Goal: Task Accomplishment & Management: Complete application form

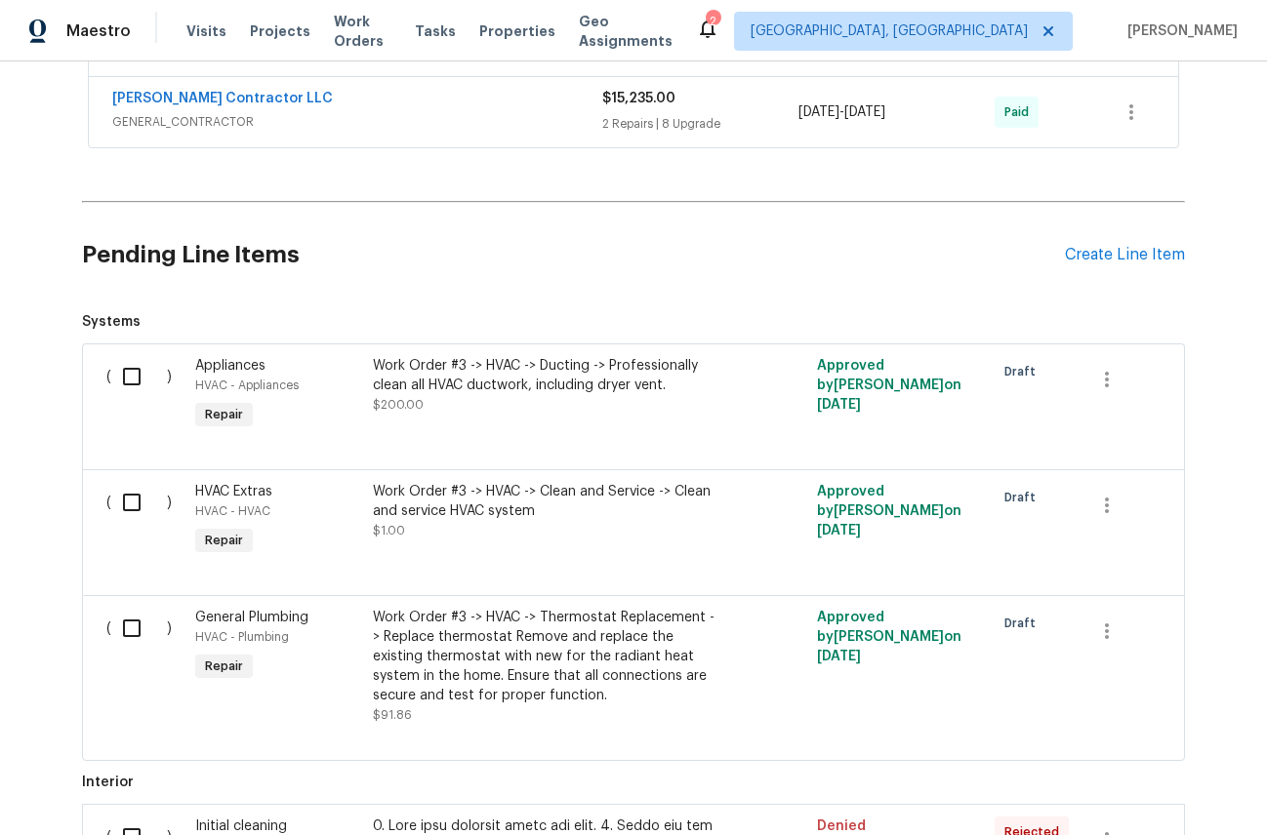
scroll to position [662, 0]
click at [1101, 248] on div "Create Line Item" at bounding box center [1125, 257] width 120 height 19
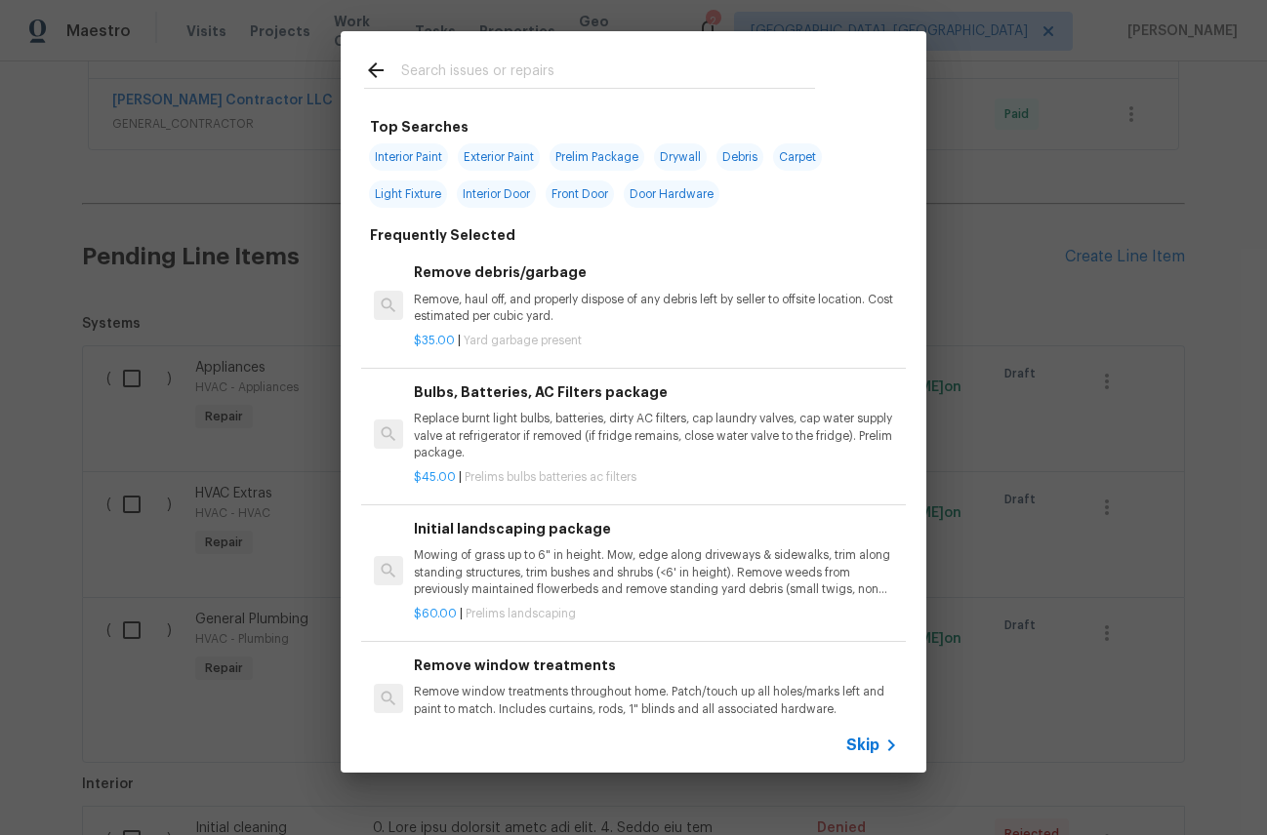
click at [470, 71] on input "text" at bounding box center [608, 73] width 414 height 29
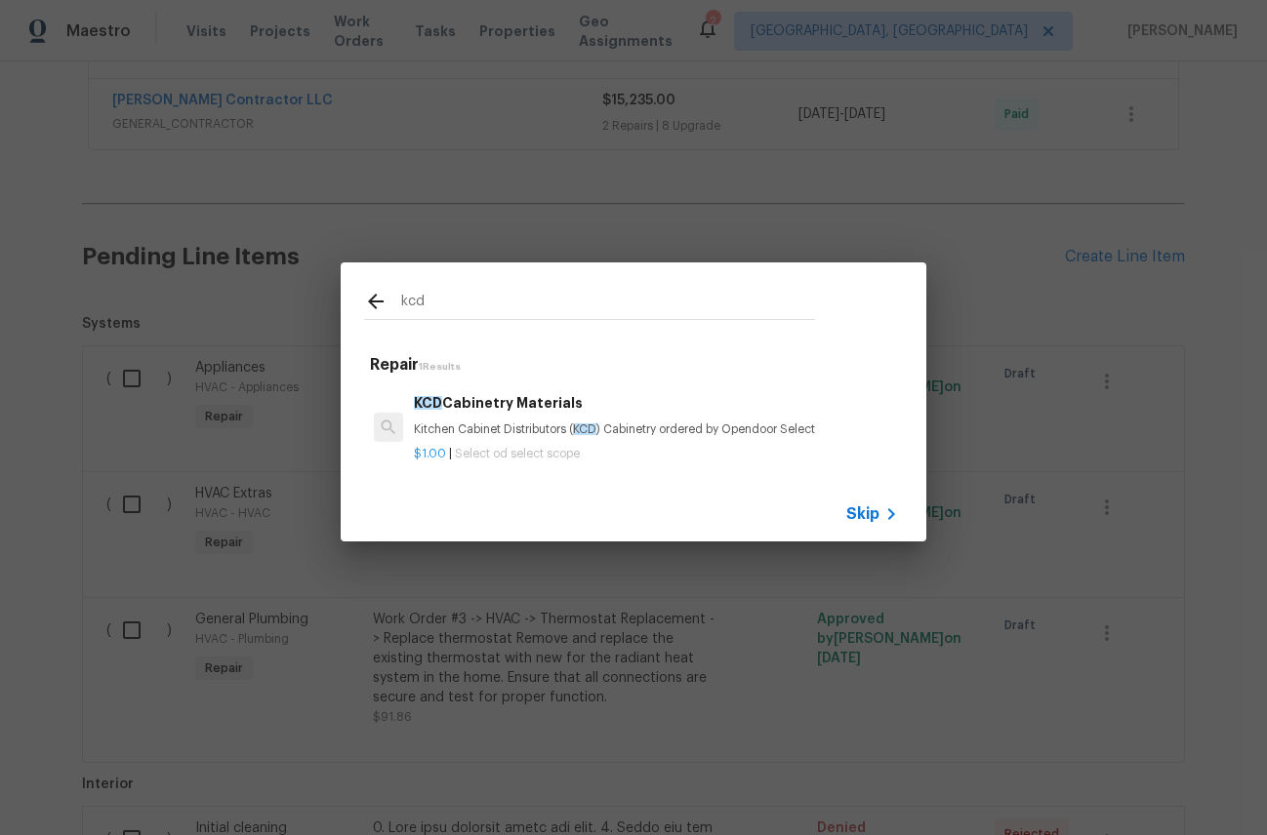
type input "kcd"
click at [492, 401] on h6 "KCD Cabinetry Materials" at bounding box center [656, 402] width 484 height 21
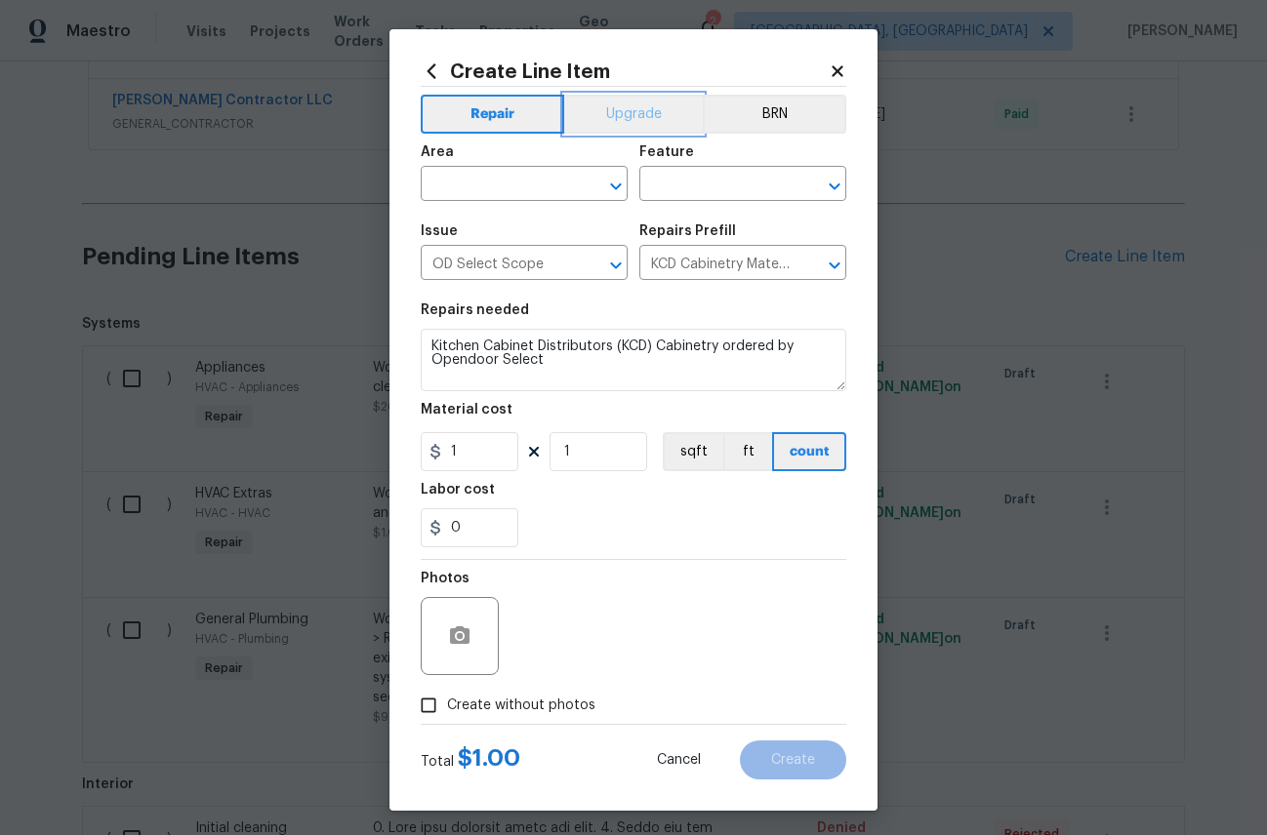
click at [625, 112] on button "Upgrade" at bounding box center [634, 114] width 140 height 39
click at [610, 173] on div at bounding box center [602, 186] width 51 height 27
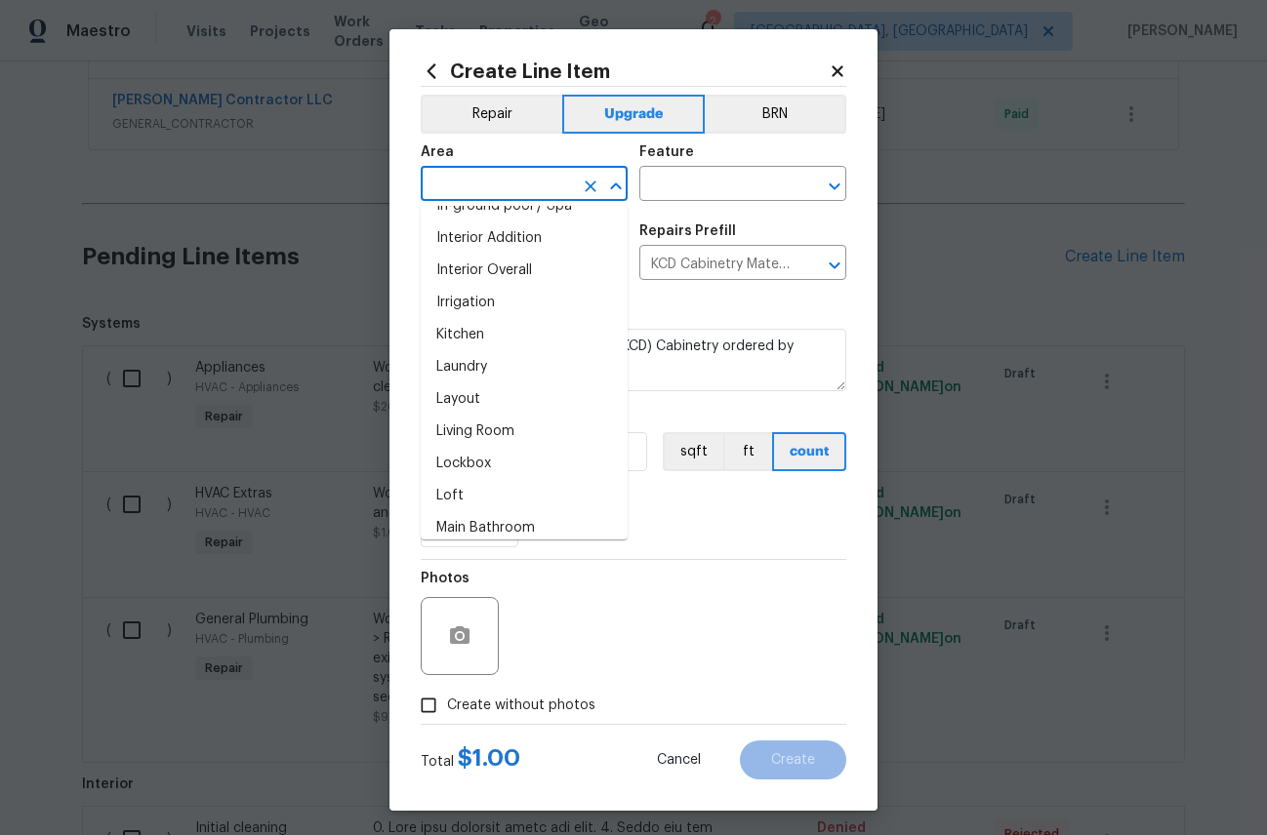
scroll to position [769, 0]
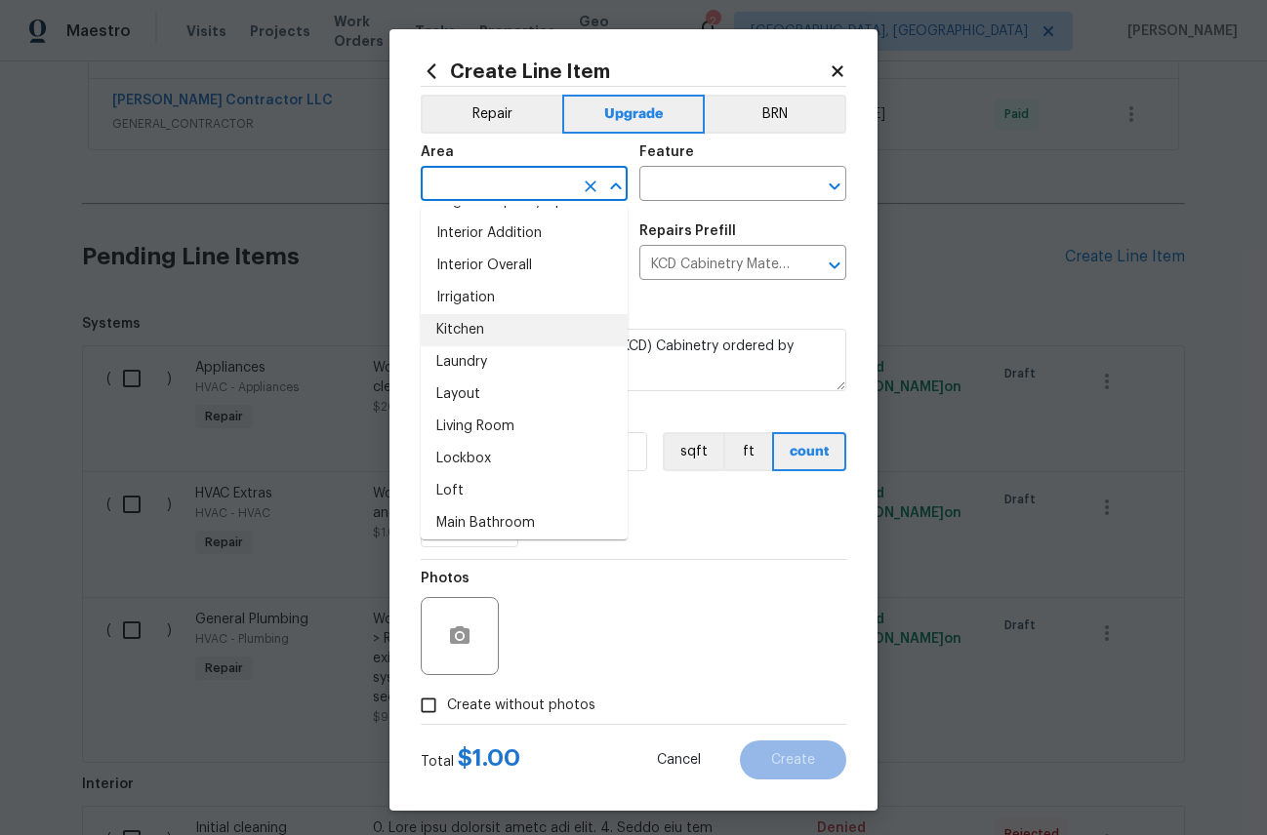
click at [487, 326] on li "Kitchen" at bounding box center [524, 330] width 207 height 32
type input "Kitchen"
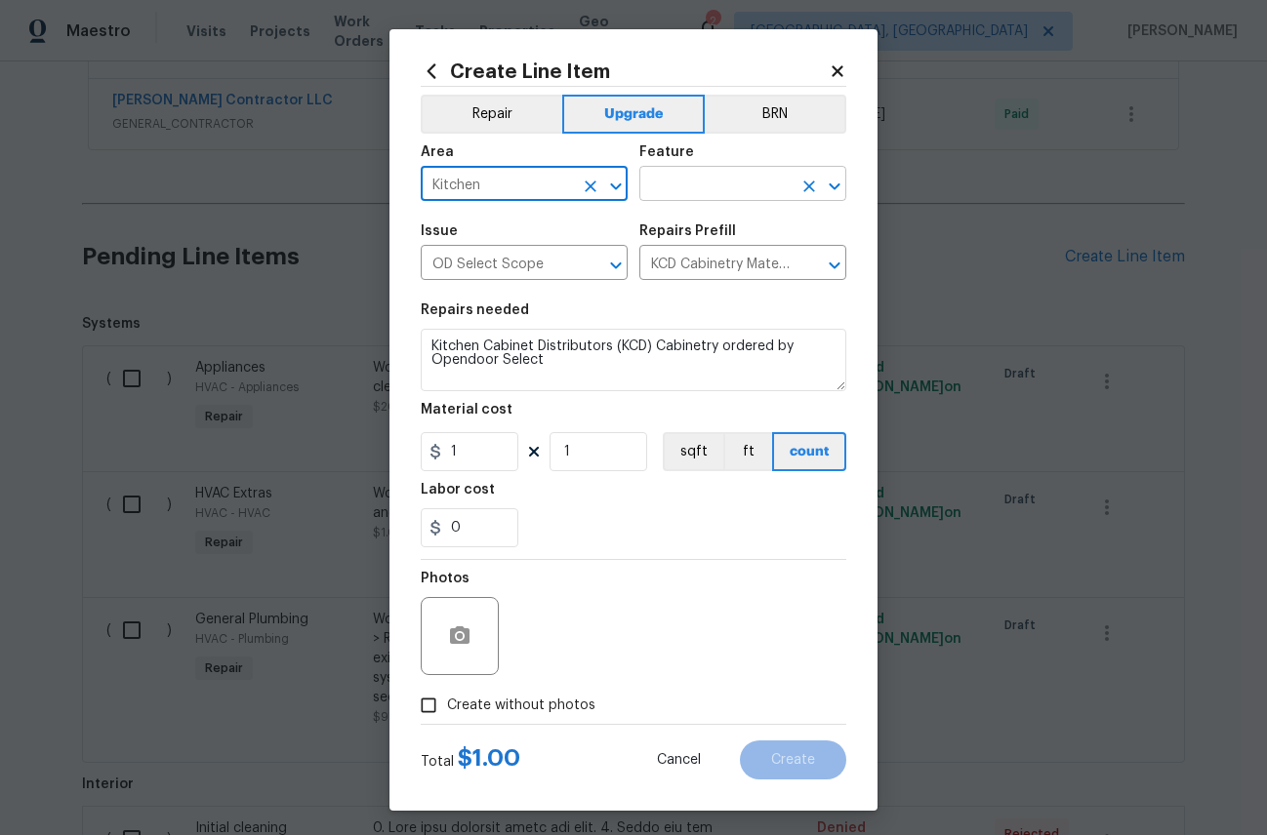
click at [735, 179] on input "text" at bounding box center [715, 186] width 152 height 30
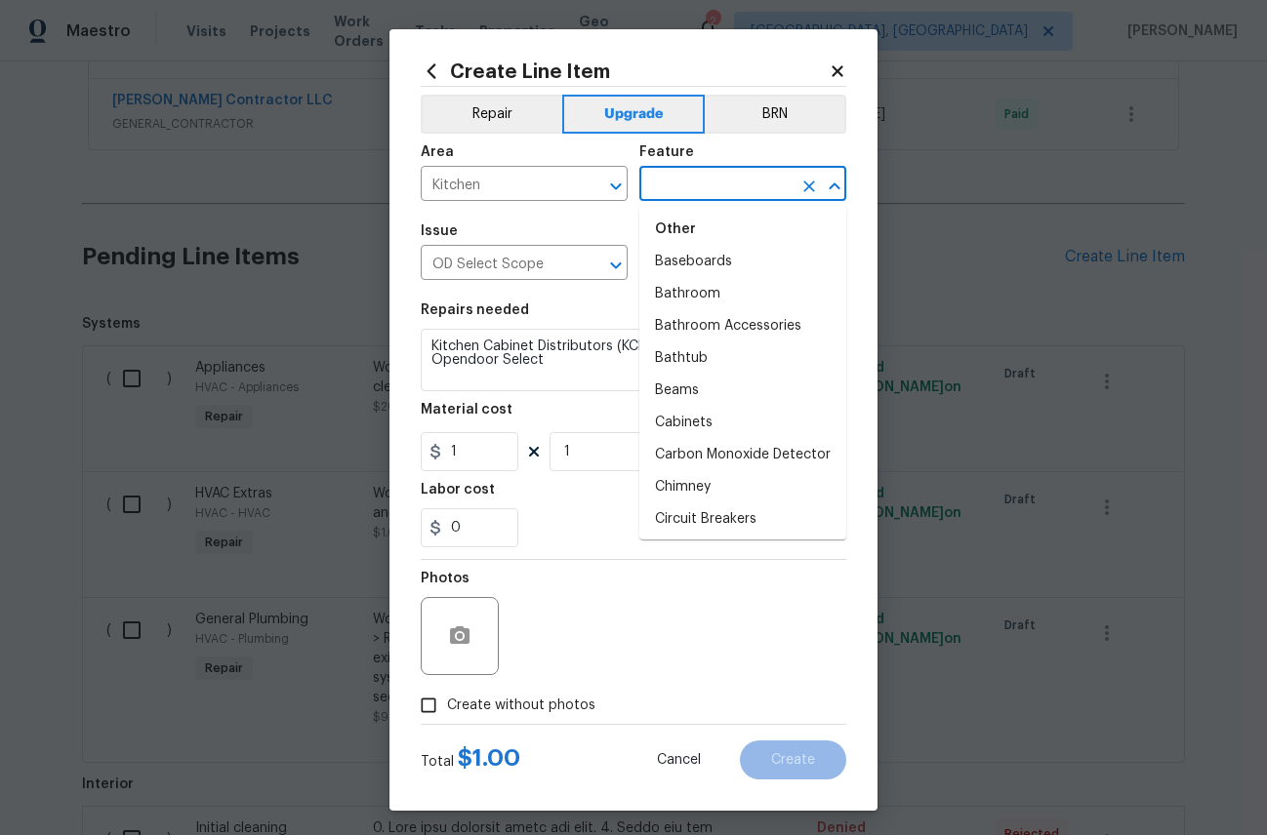
scroll to position [281, 0]
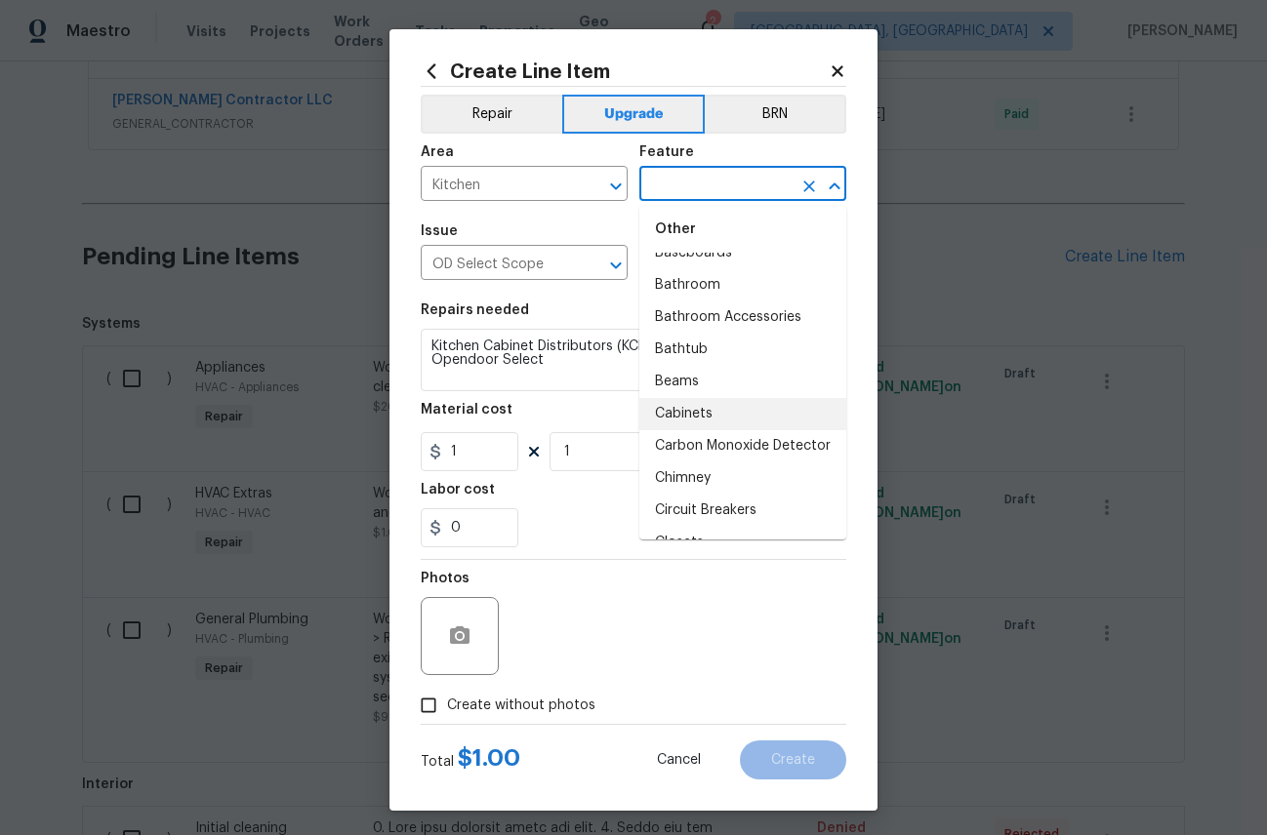
click at [698, 422] on li "Cabinets" at bounding box center [742, 414] width 207 height 32
type input "Cabinets"
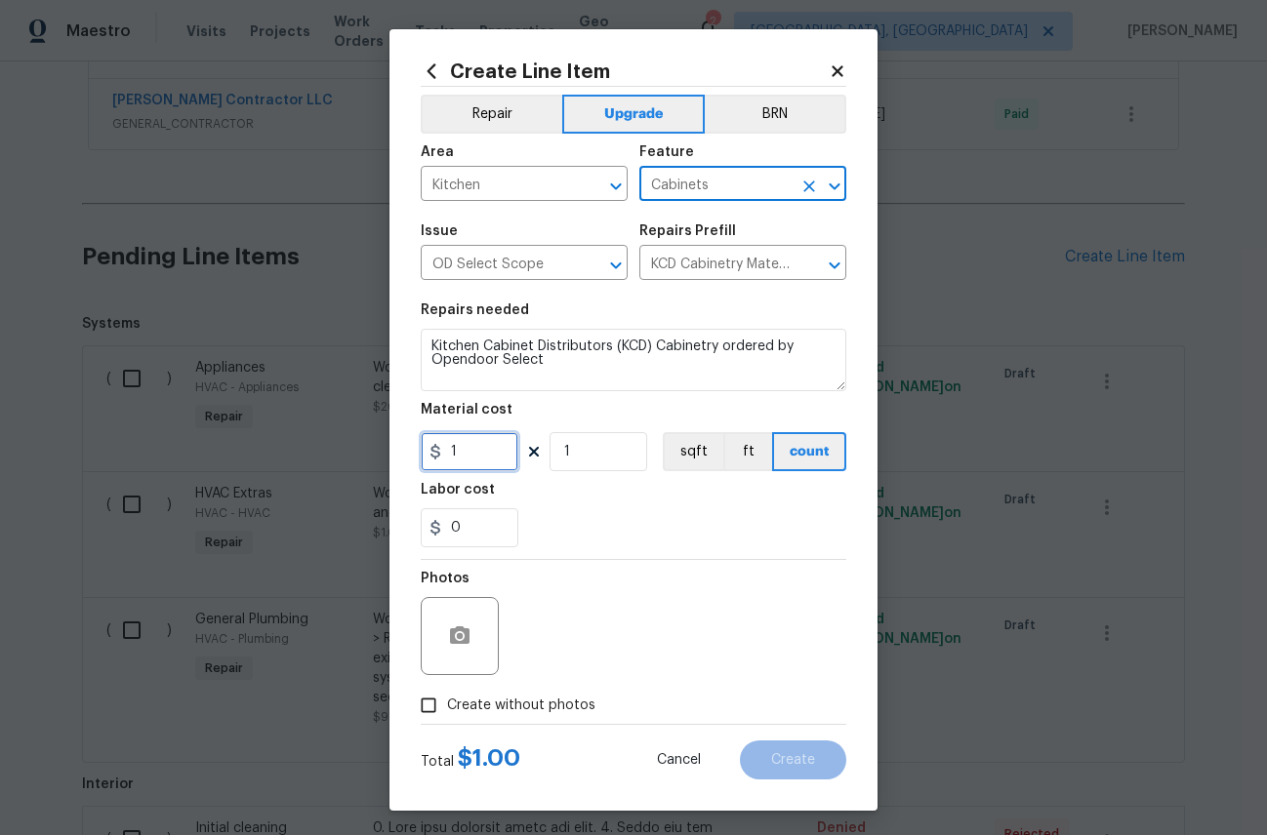
click at [473, 460] on input "1" at bounding box center [470, 451] width 98 height 39
paste input "text"
drag, startPoint x: 463, startPoint y: 458, endPoint x: 449, endPoint y: 458, distance: 13.7
click at [449, 458] on input "1" at bounding box center [470, 451] width 98 height 39
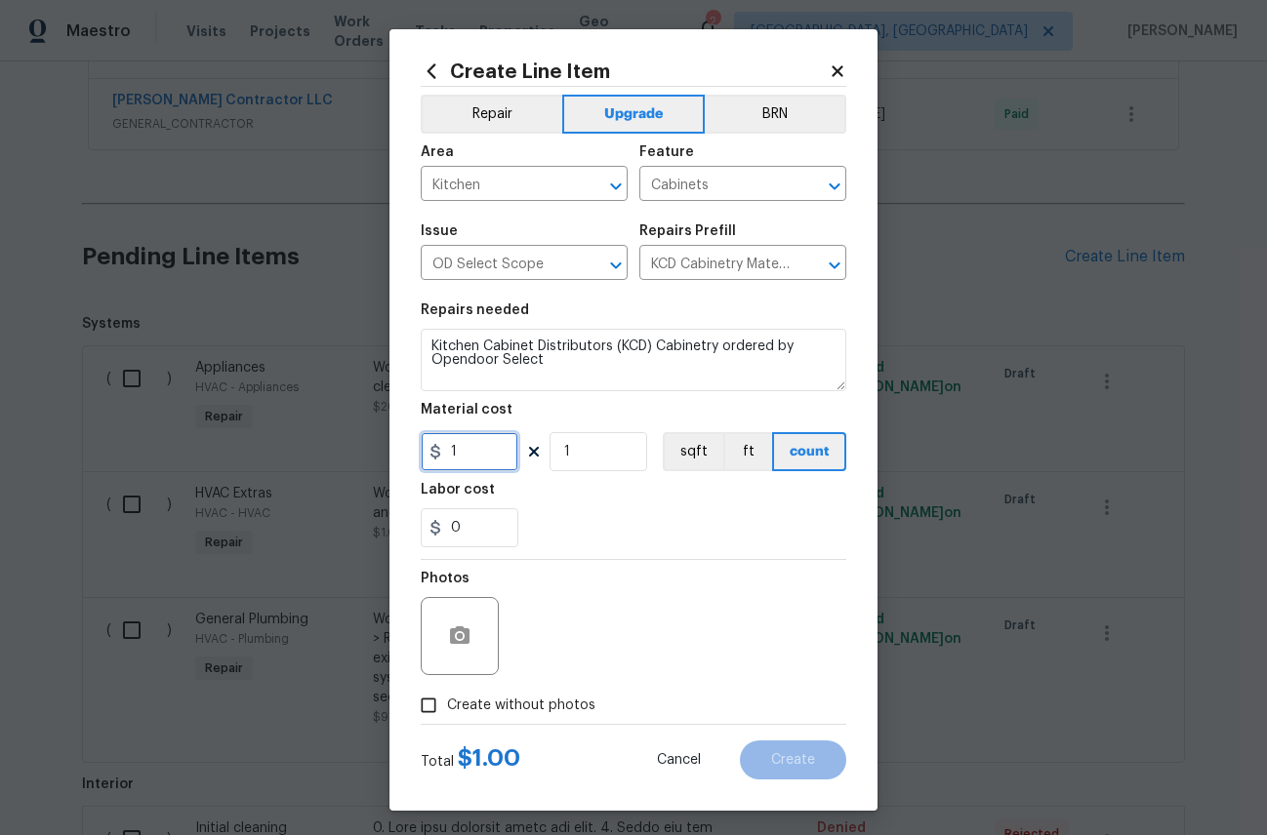
paste input "text"
drag, startPoint x: 479, startPoint y: 450, endPoint x: 417, endPoint y: 450, distance: 62.5
click at [417, 450] on div "Create Line Item Repair Upgrade BRN Area Kitchen ​ Feature Cabinets ​ Issue OD …" at bounding box center [633, 420] width 488 height 782
paste input "4719.36"
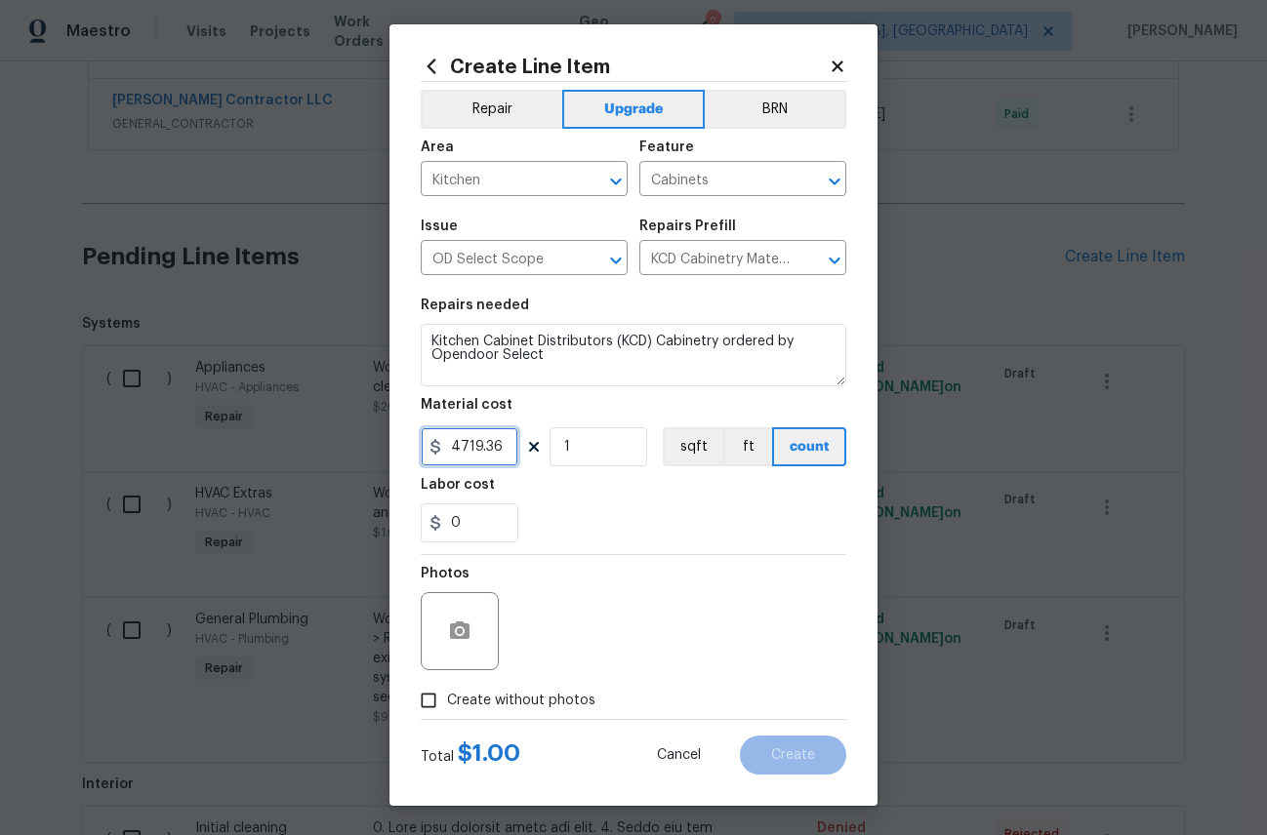
type input "4719.36"
click at [430, 699] on input "Create without photos" at bounding box center [428, 700] width 37 height 37
checkbox input "true"
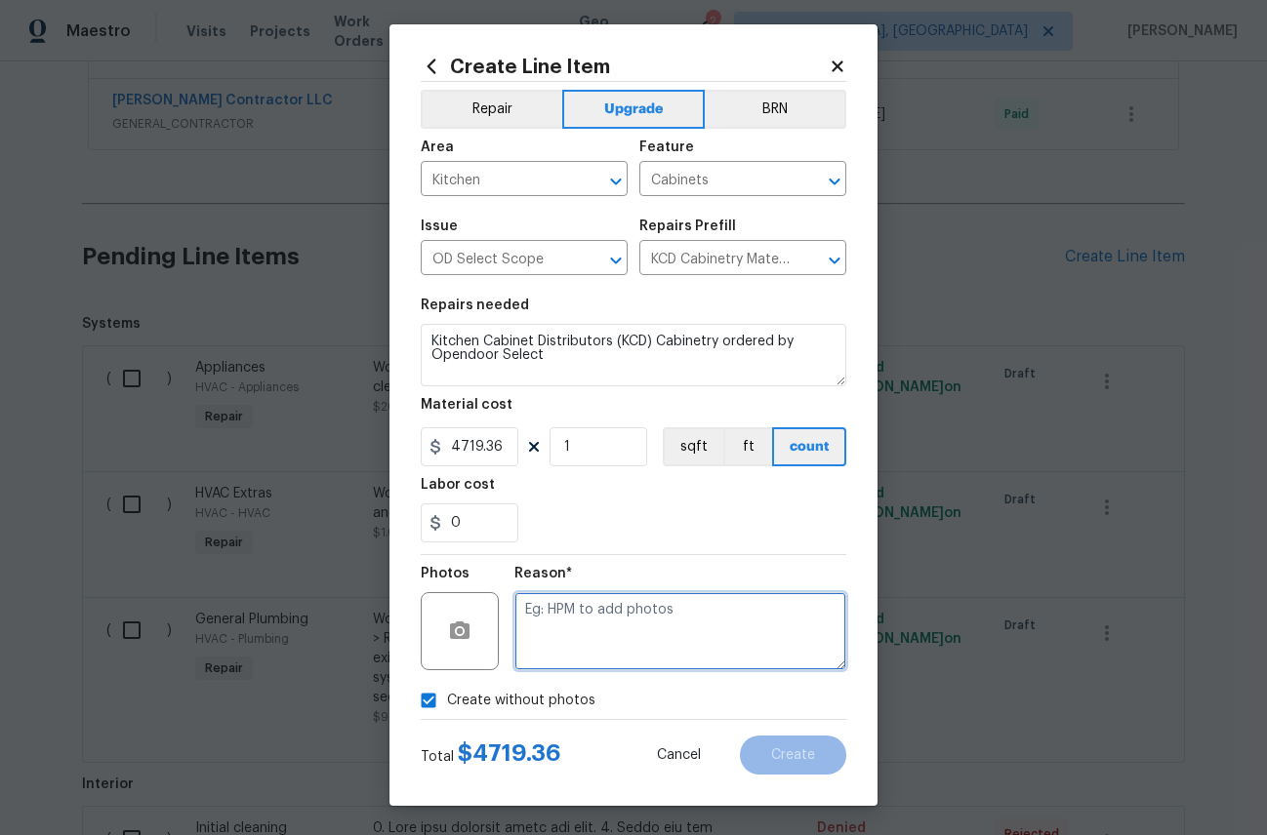
click at [642, 611] on textarea at bounding box center [680, 631] width 332 height 78
type textarea "c"
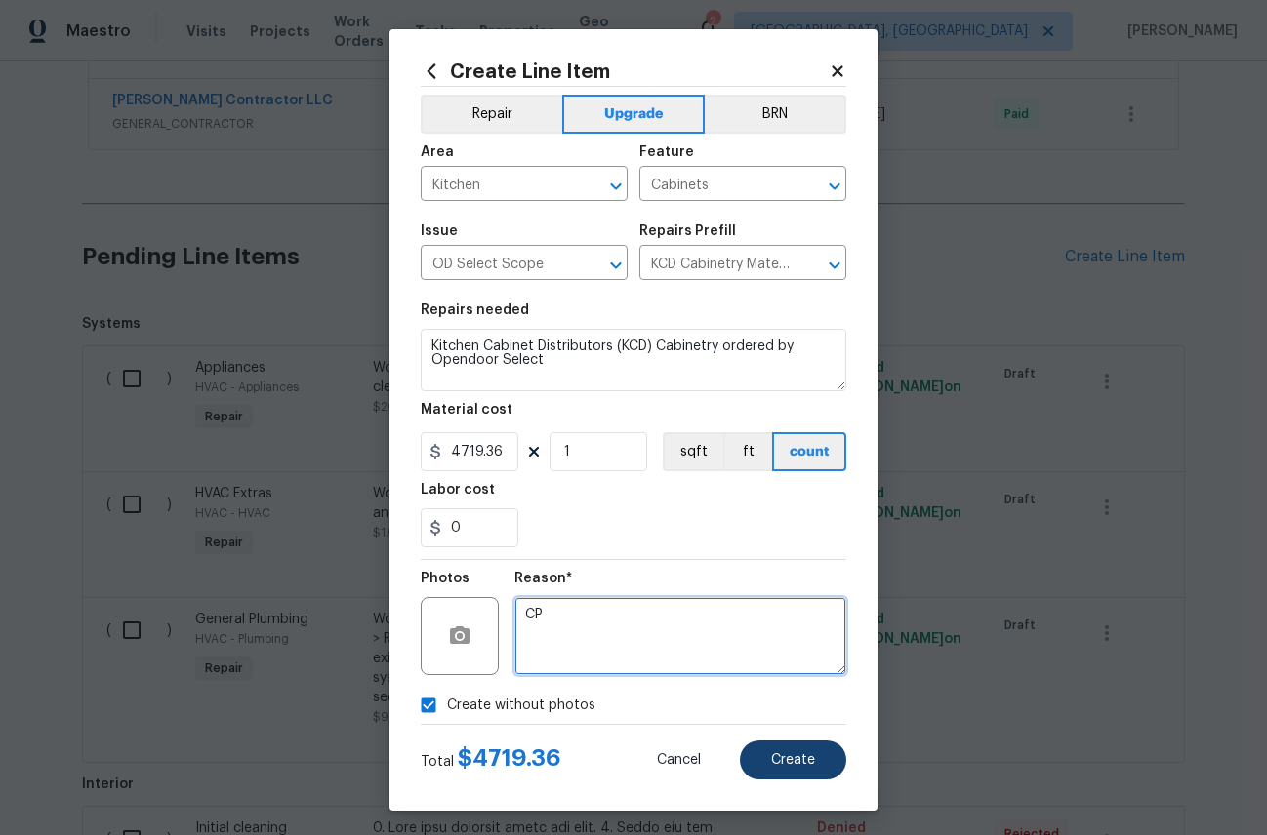
type textarea "CP"
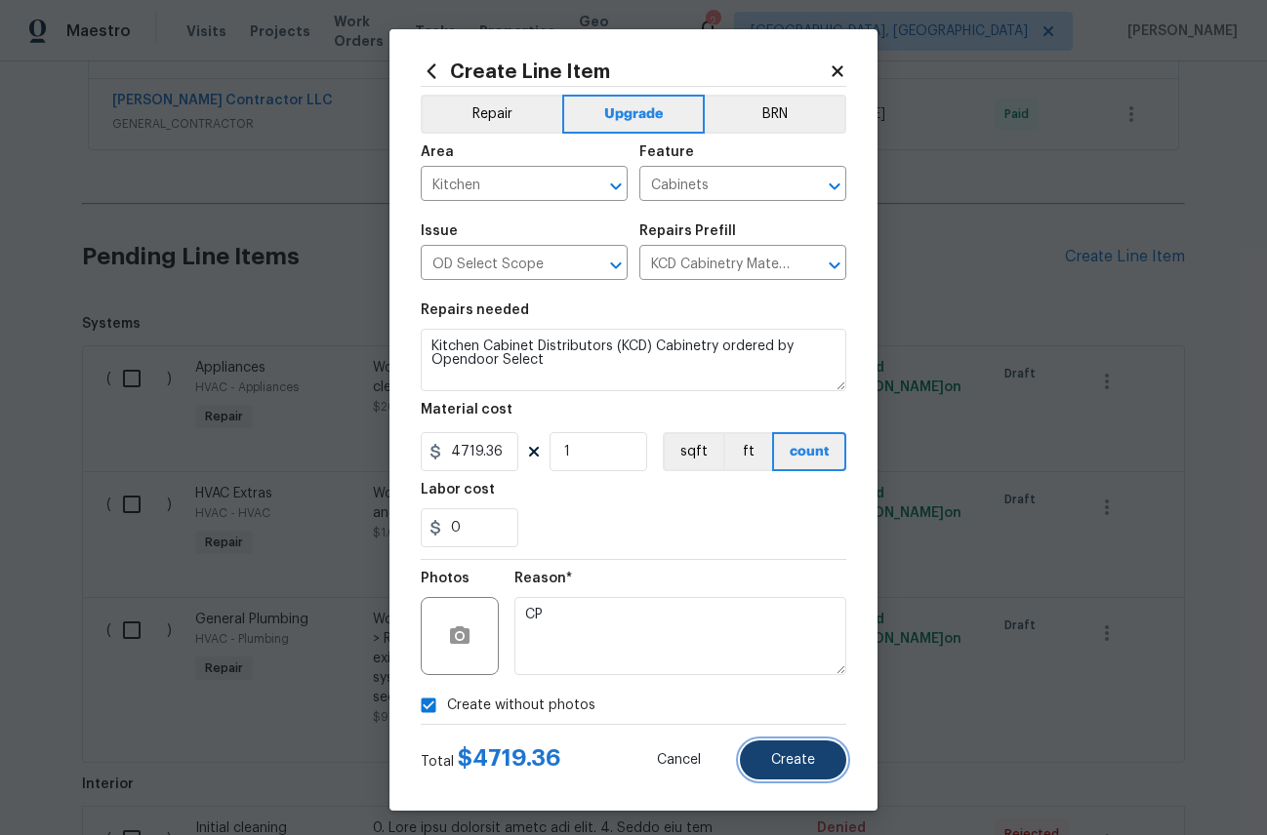
click at [826, 763] on button "Create" at bounding box center [793, 760] width 106 height 39
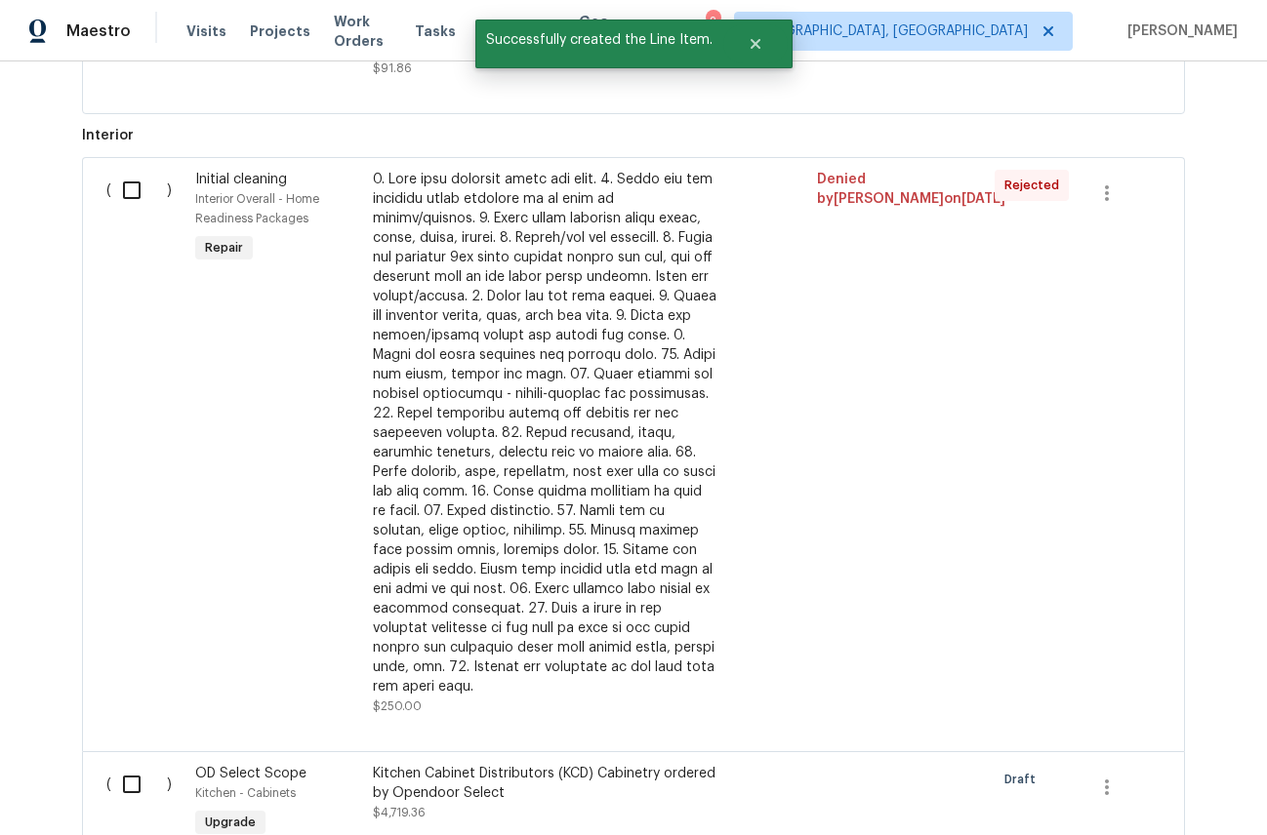
scroll to position [1522, 0]
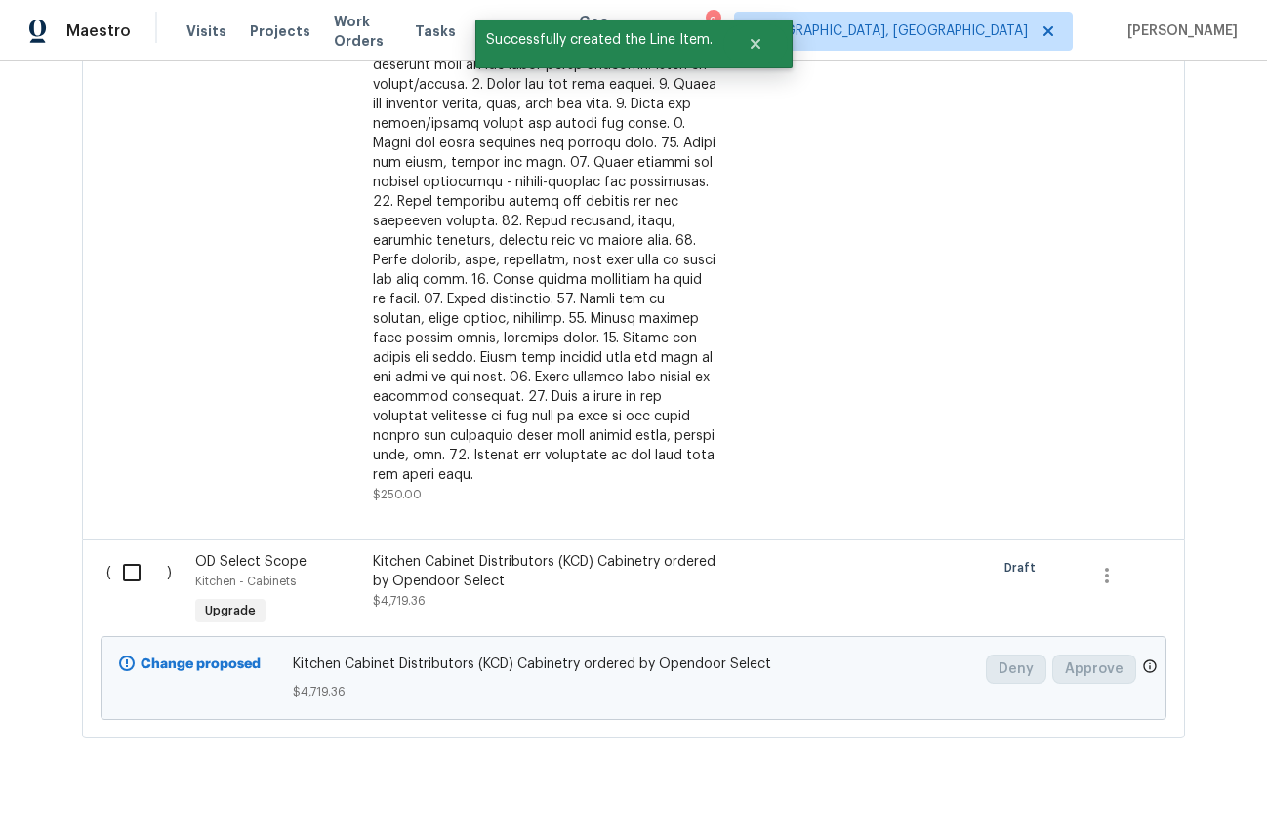
click at [133, 552] on input "checkbox" at bounding box center [139, 572] width 56 height 41
checkbox input "true"
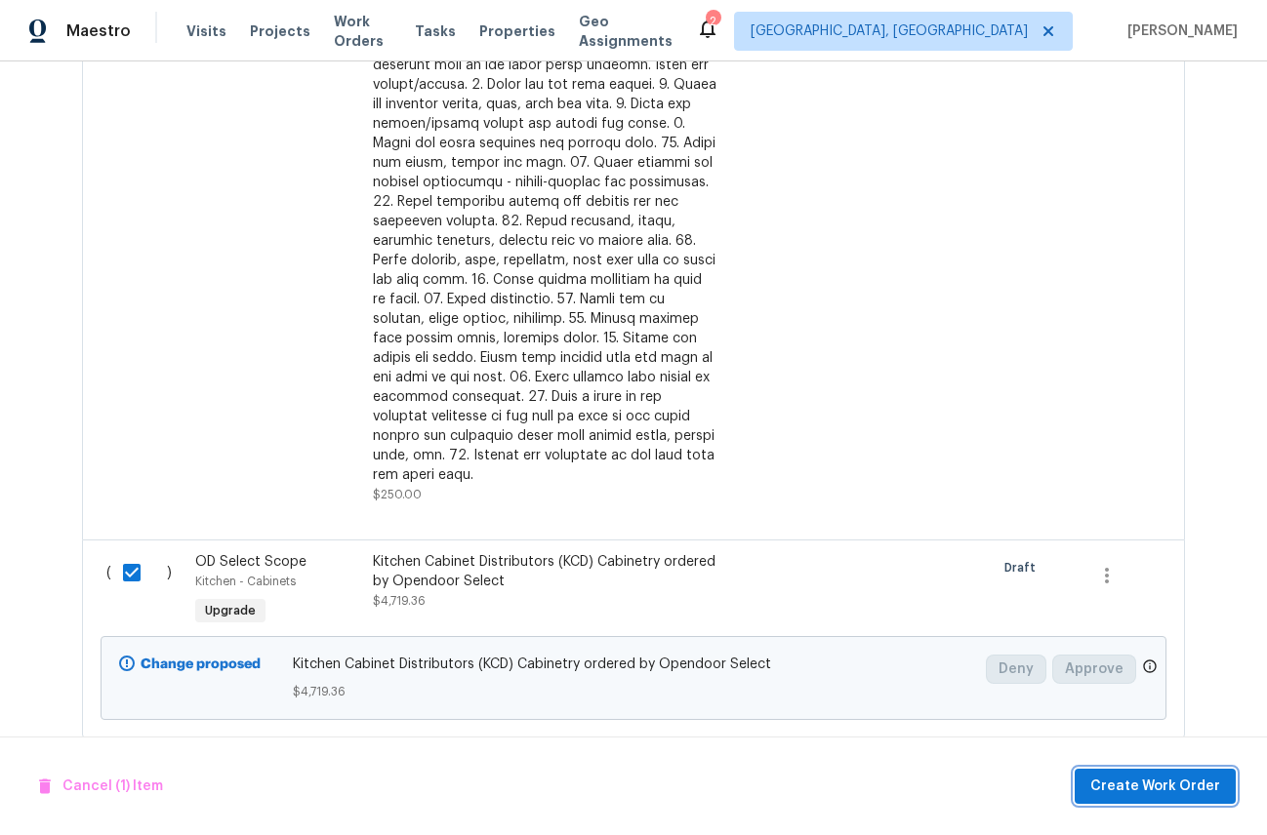
click at [1132, 789] on span "Create Work Order" at bounding box center [1155, 787] width 130 height 24
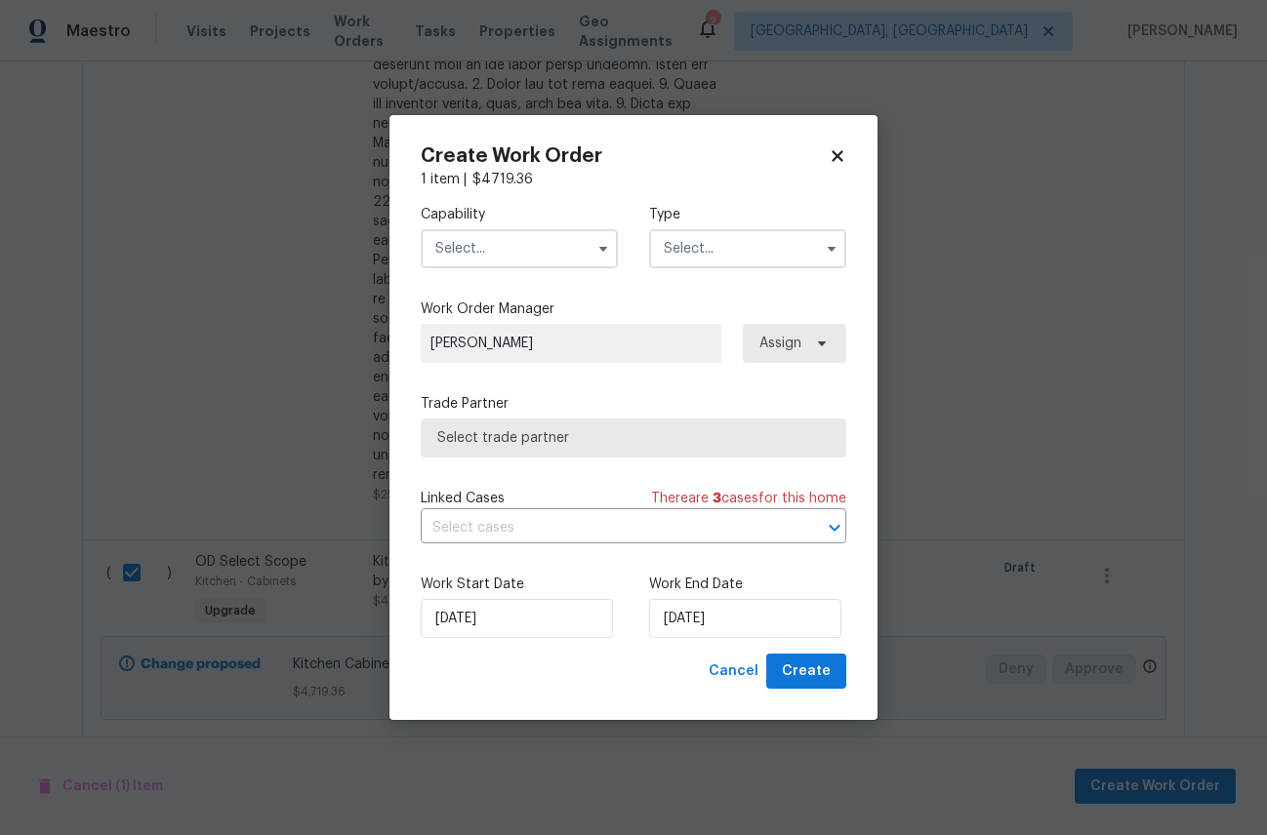
click at [527, 250] on input "text" at bounding box center [519, 248] width 197 height 39
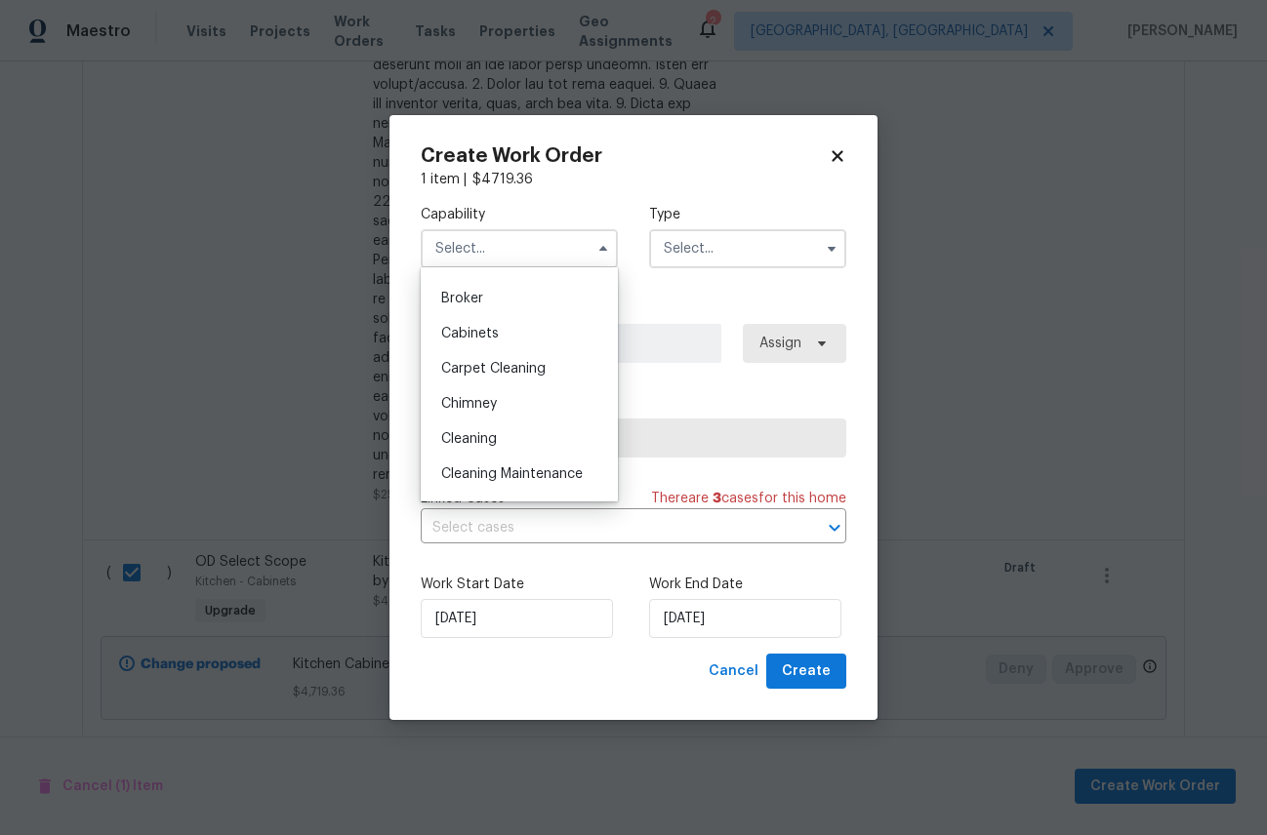
scroll to position [151, 0]
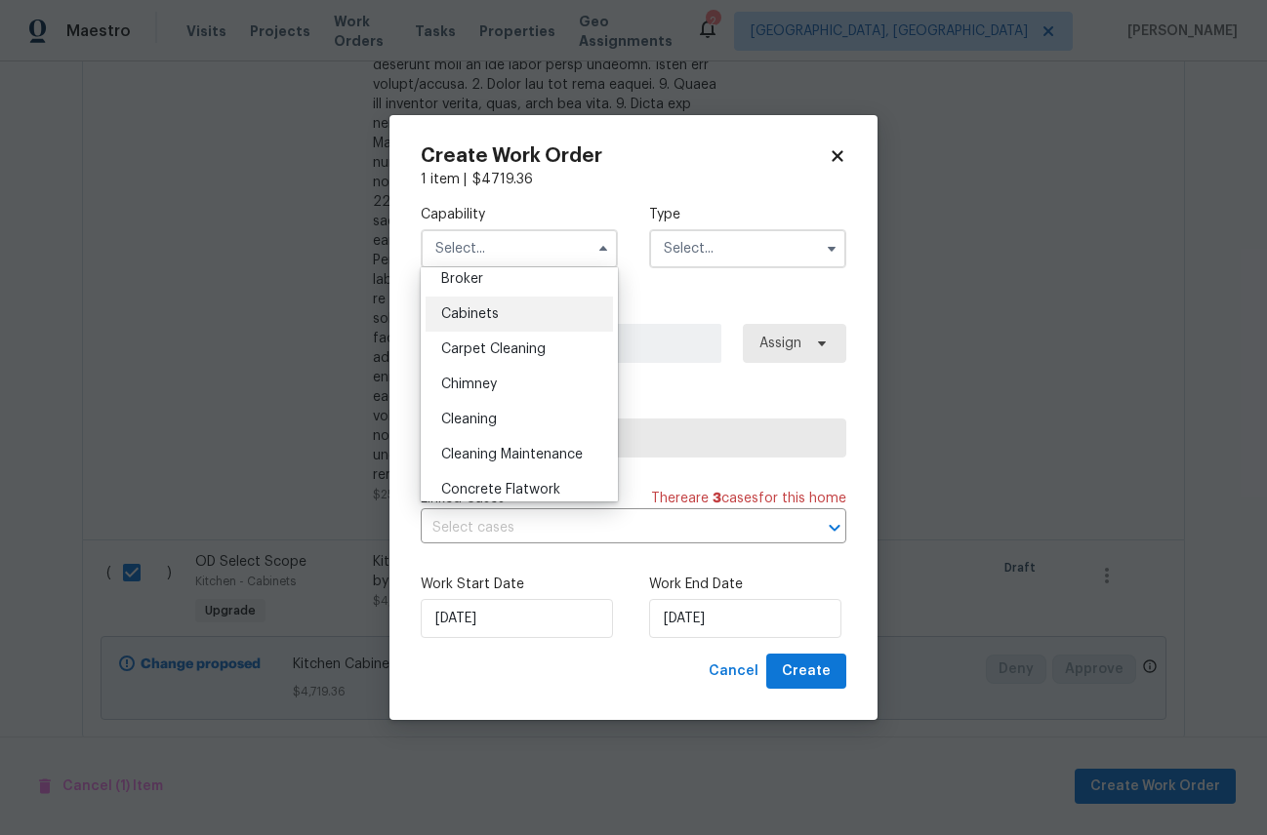
click at [492, 315] on span "Cabinets" at bounding box center [470, 314] width 58 height 14
type input "Cabinets"
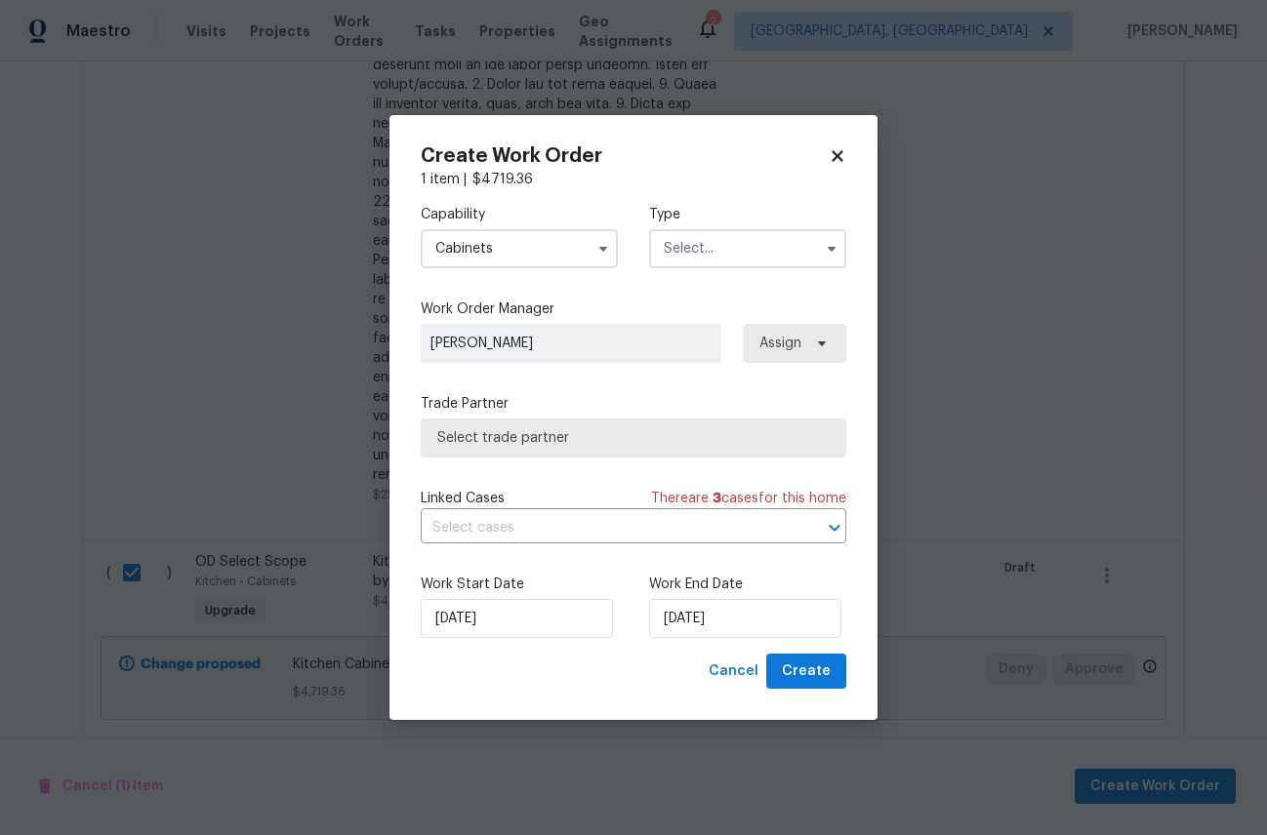
click at [751, 243] on input "text" at bounding box center [747, 248] width 197 height 39
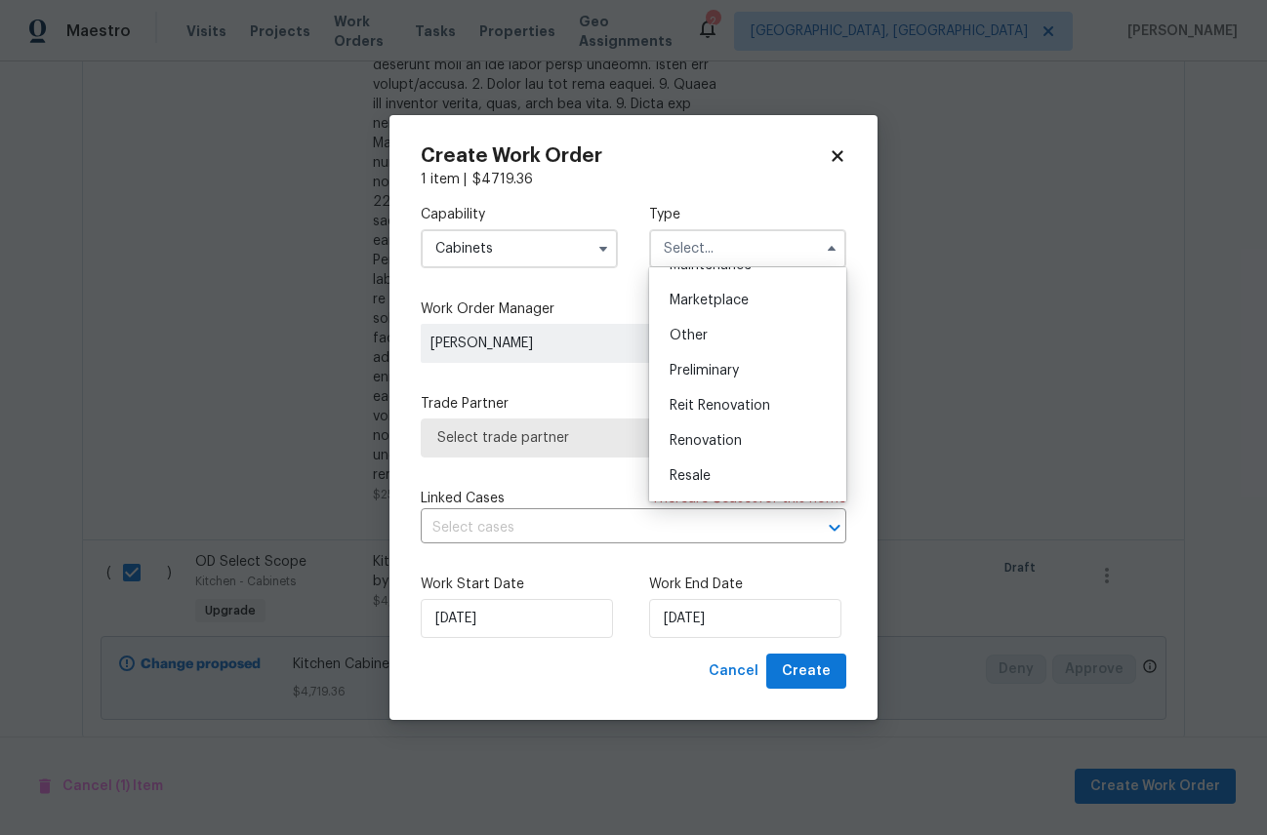
scroll to position [345, 0]
click at [726, 435] on span "Renovation" at bounding box center [705, 436] width 72 height 14
type input "Renovation"
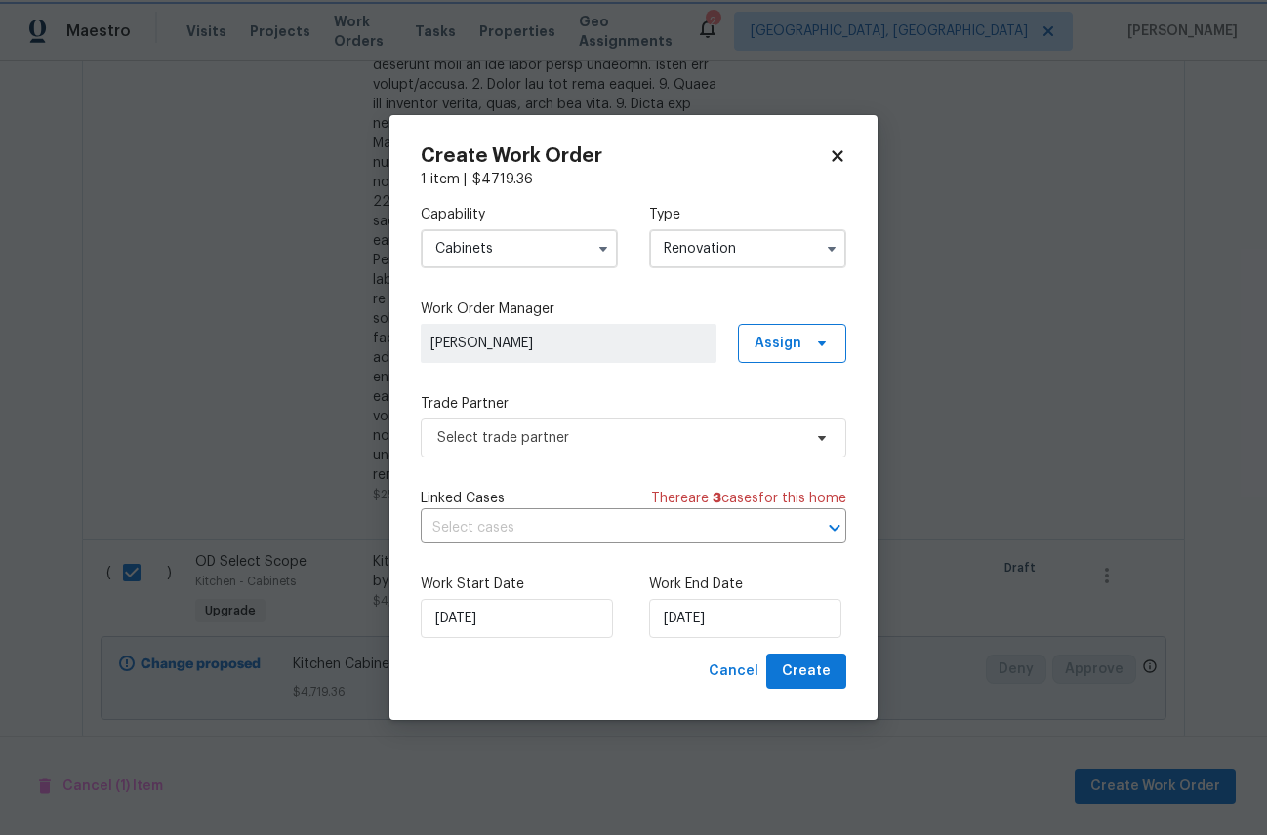
scroll to position [0, 0]
click at [810, 338] on span at bounding box center [818, 344] width 21 height 16
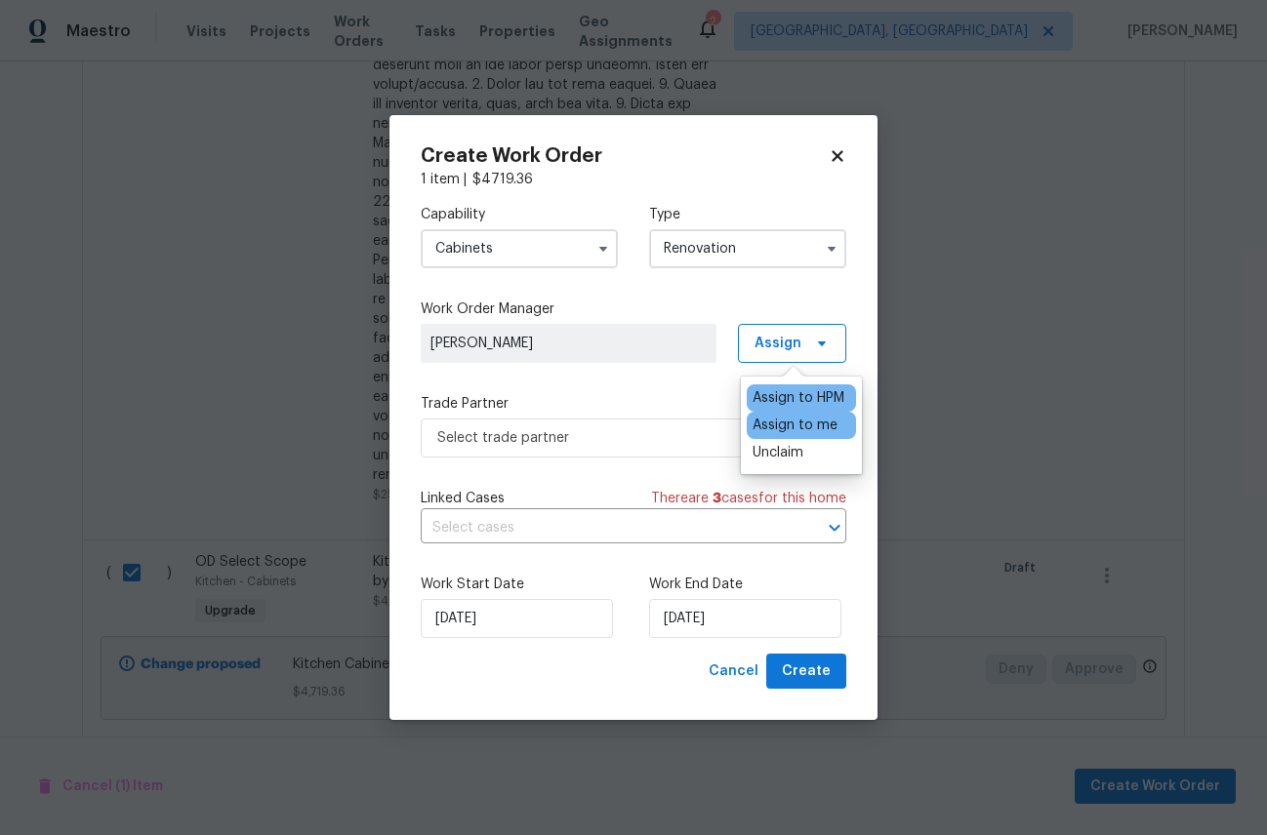
click at [792, 422] on div "Assign to me" at bounding box center [794, 426] width 85 height 20
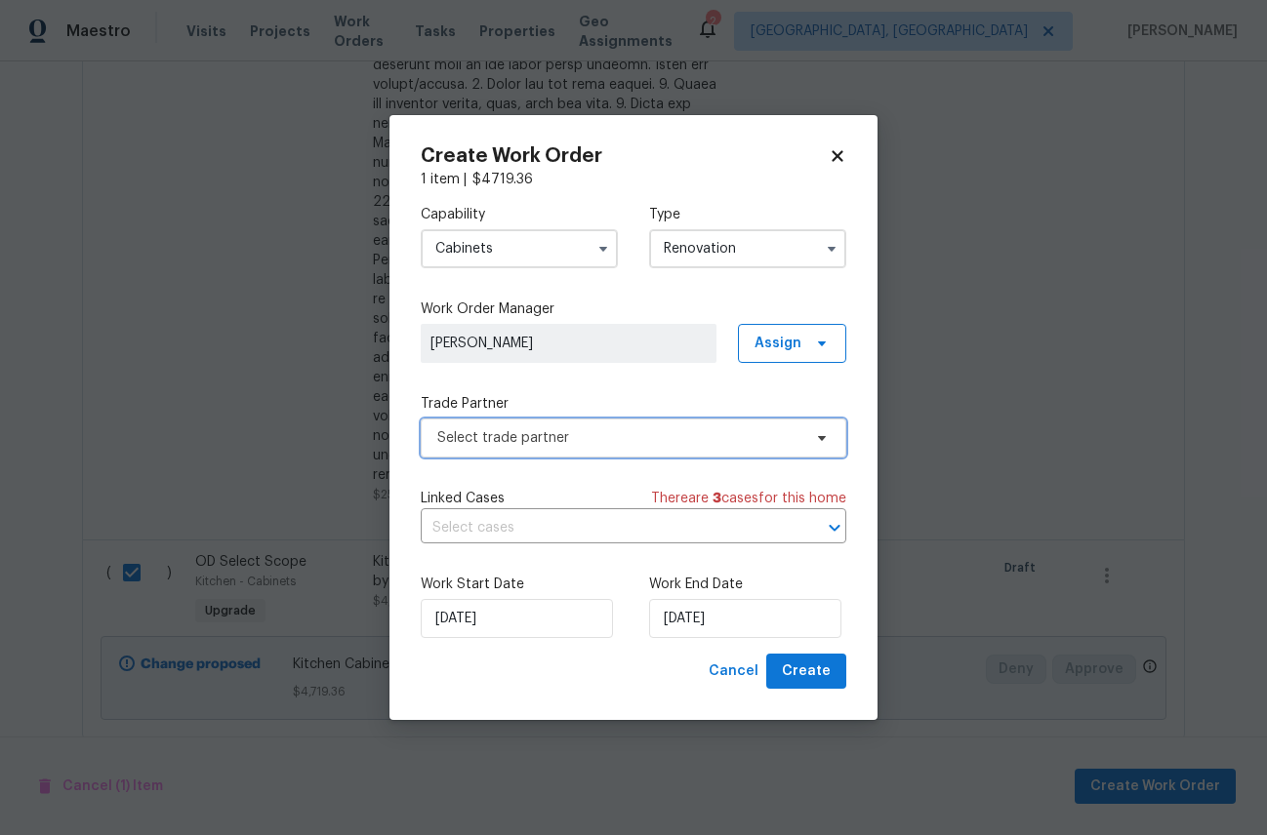
click at [576, 431] on span "Select trade partner" at bounding box center [619, 438] width 364 height 20
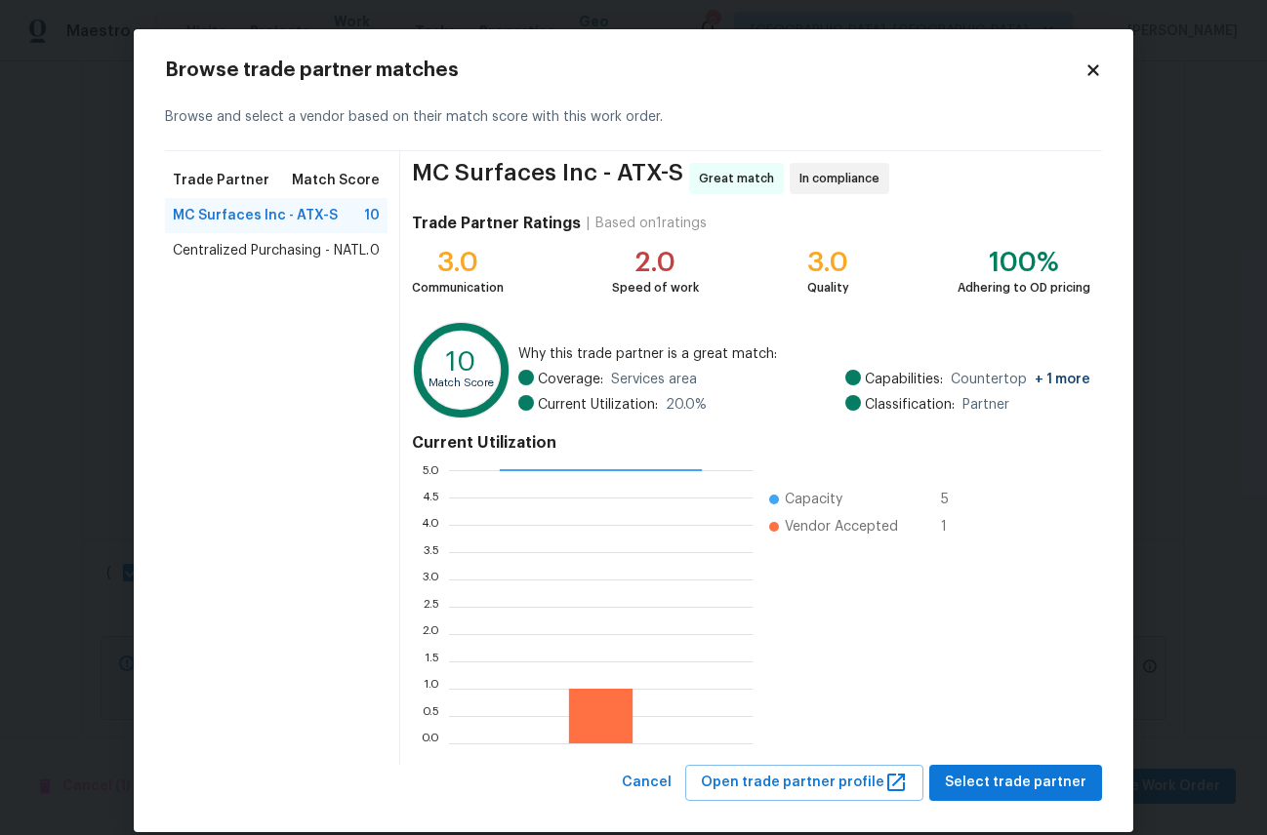
click at [281, 251] on span "Centralized Purchasing - NATL." at bounding box center [271, 251] width 196 height 20
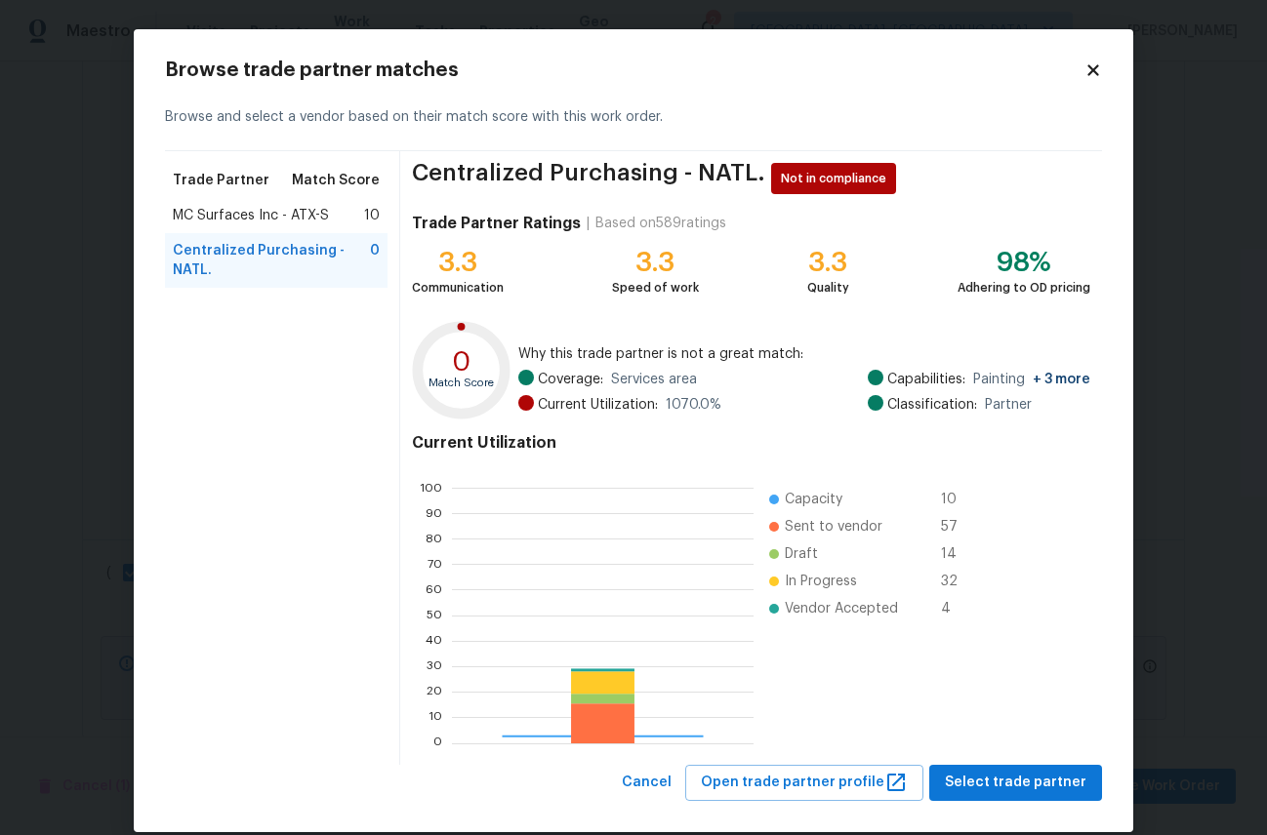
scroll to position [273, 301]
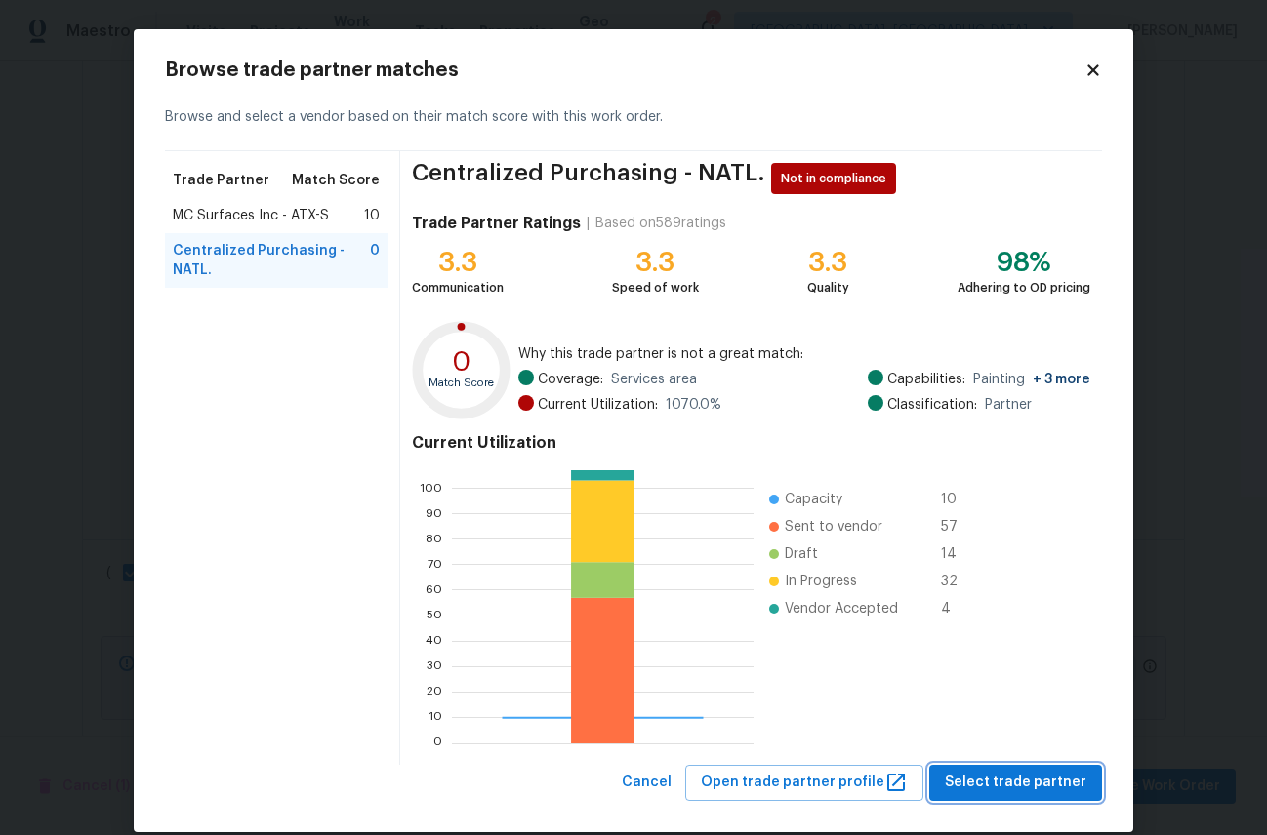
click at [1007, 771] on span "Select trade partner" at bounding box center [1016, 783] width 142 height 24
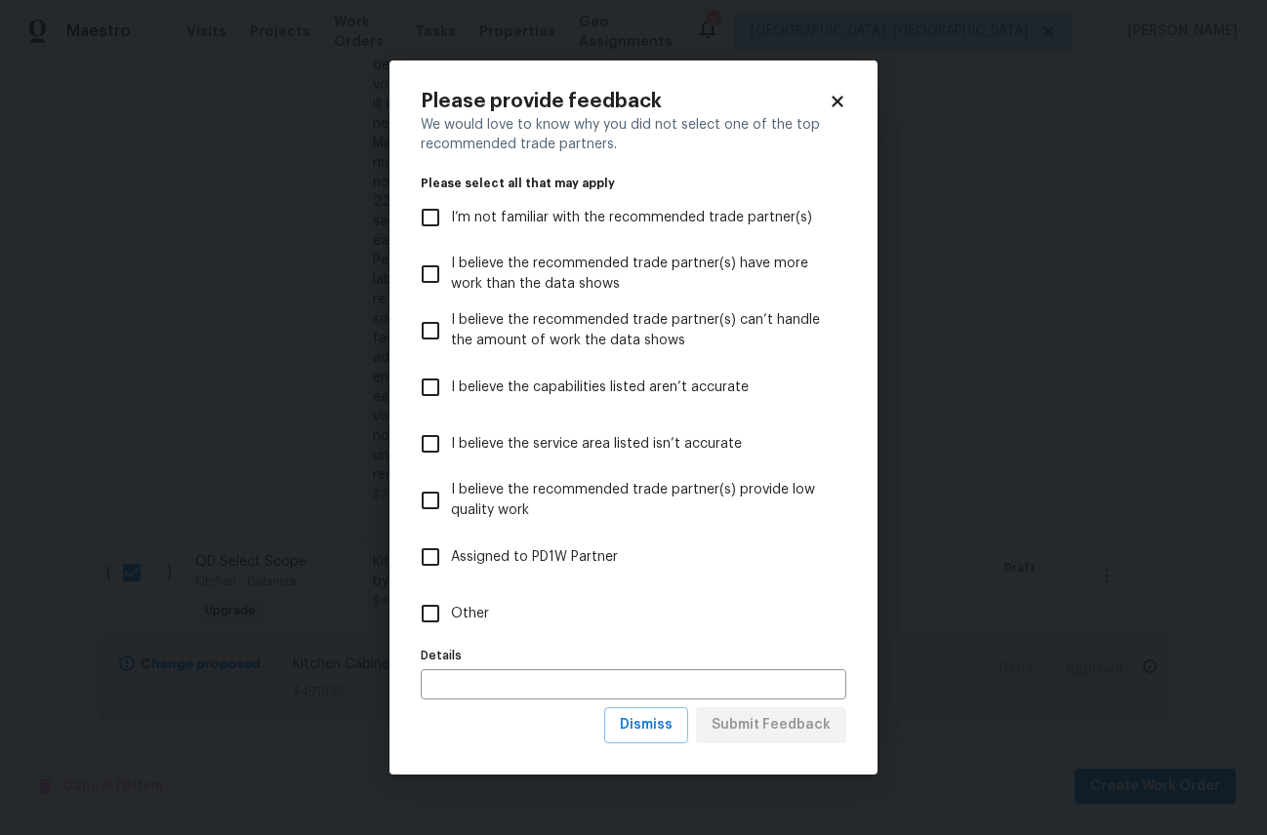
click at [434, 613] on input "Other" at bounding box center [430, 613] width 41 height 41
checkbox input "true"
click at [790, 718] on span "Submit Feedback" at bounding box center [770, 725] width 119 height 24
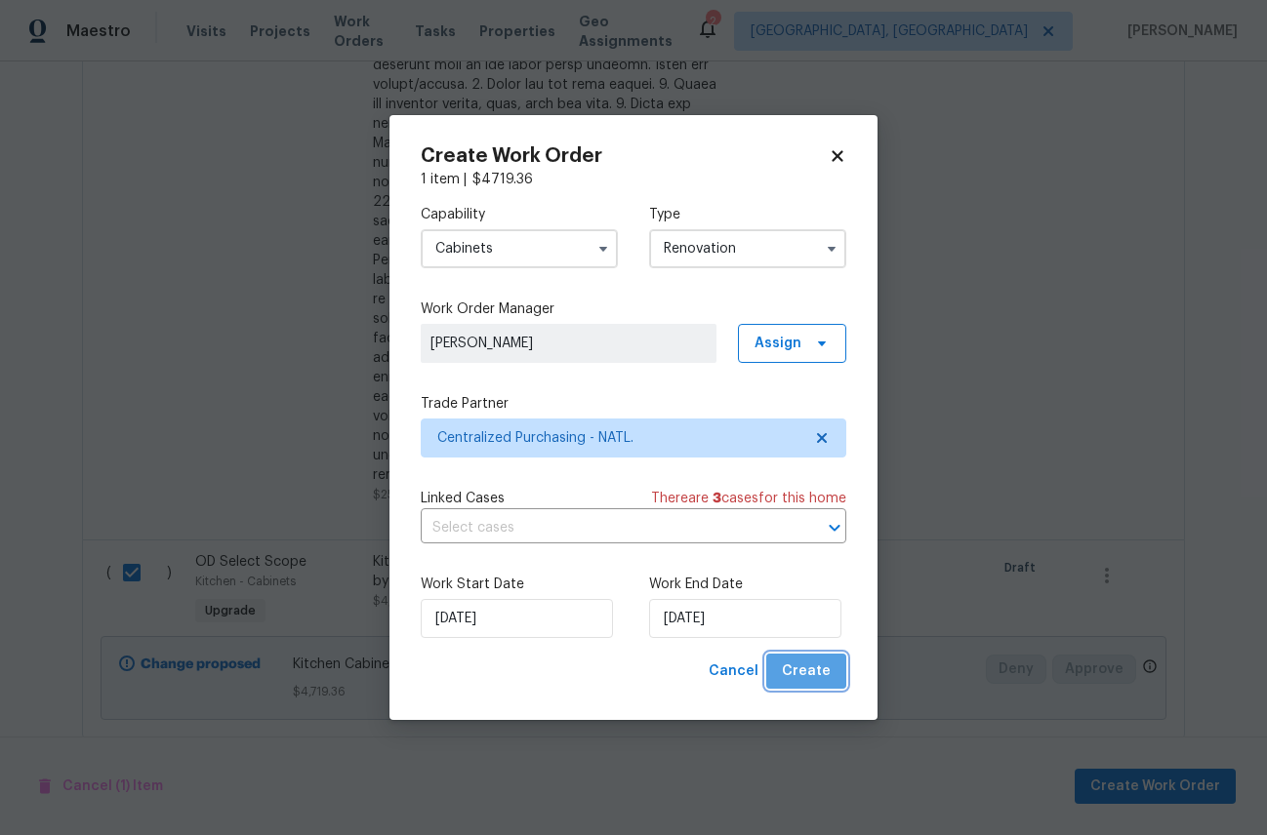
click at [811, 673] on span "Create" at bounding box center [806, 672] width 49 height 24
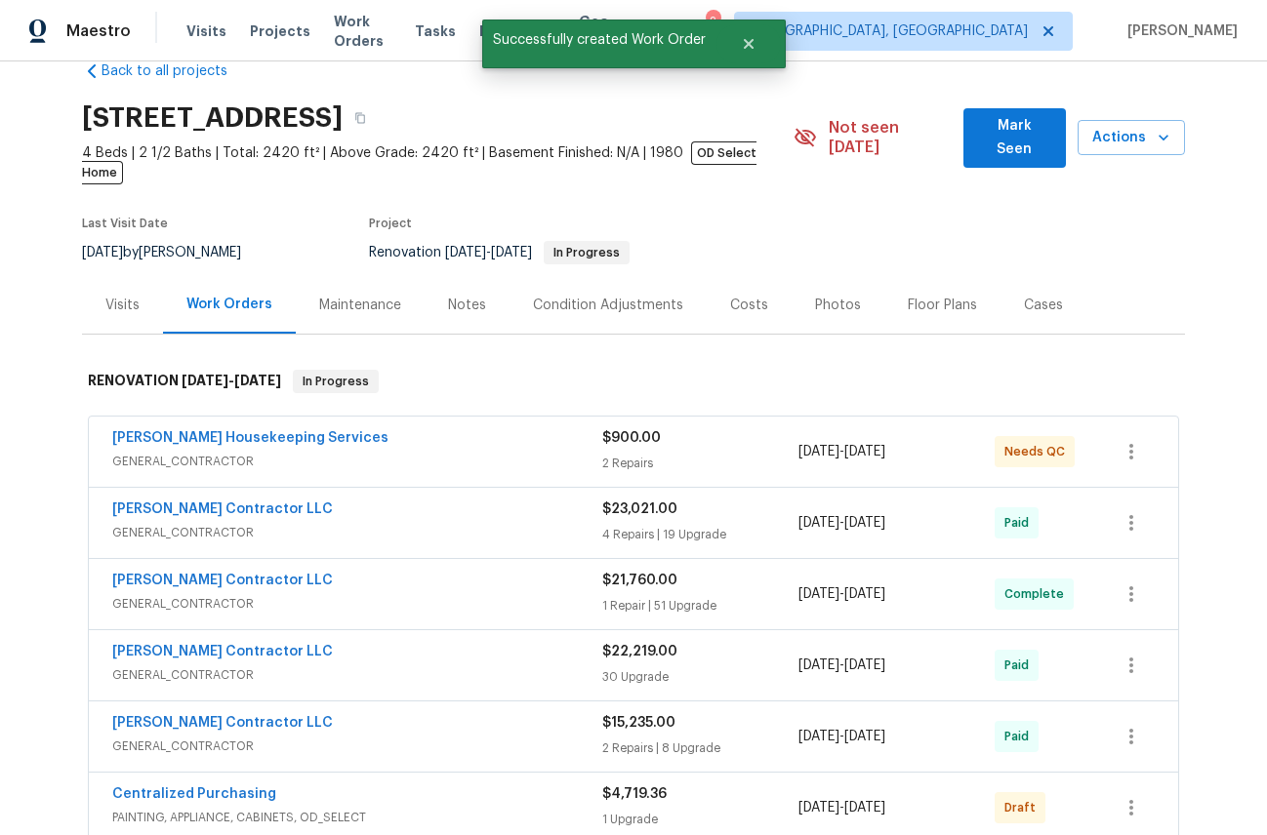
scroll to position [0, 0]
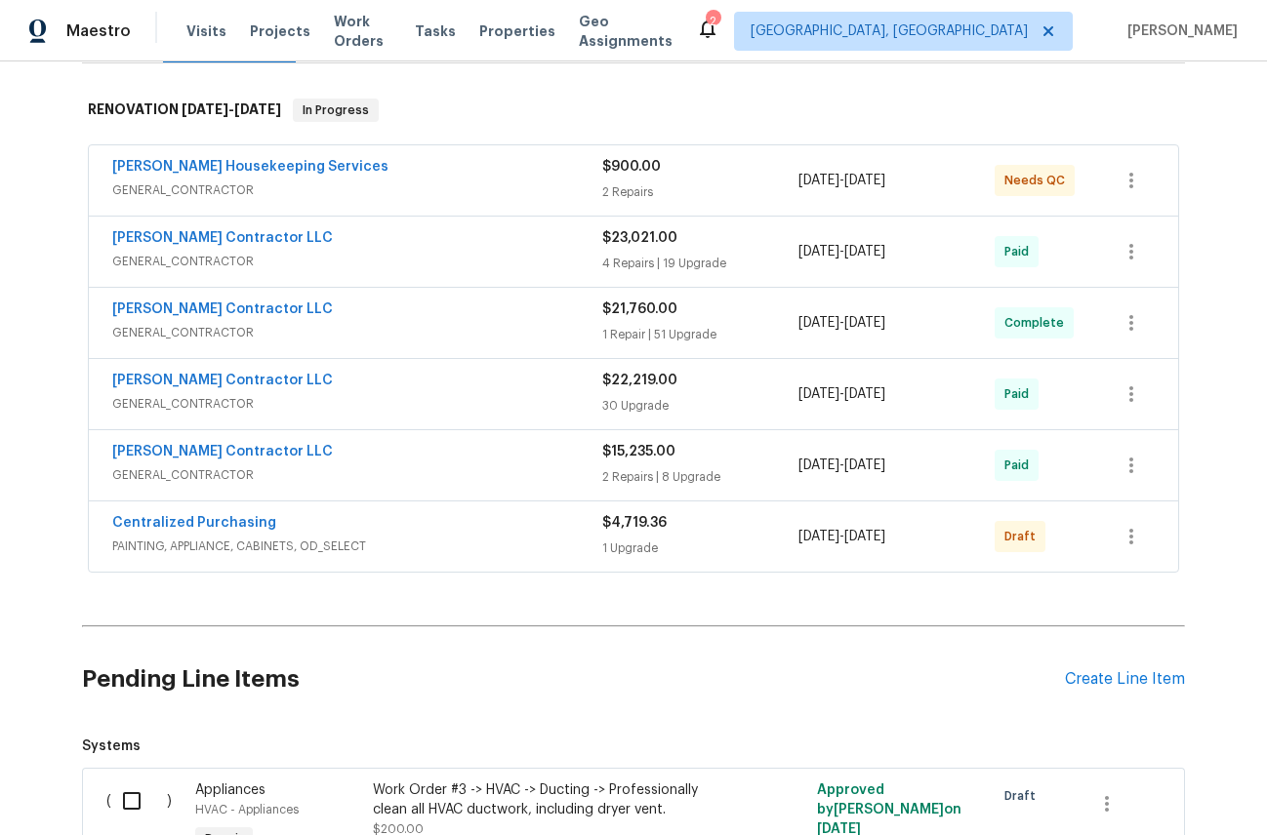
scroll to position [314, 0]
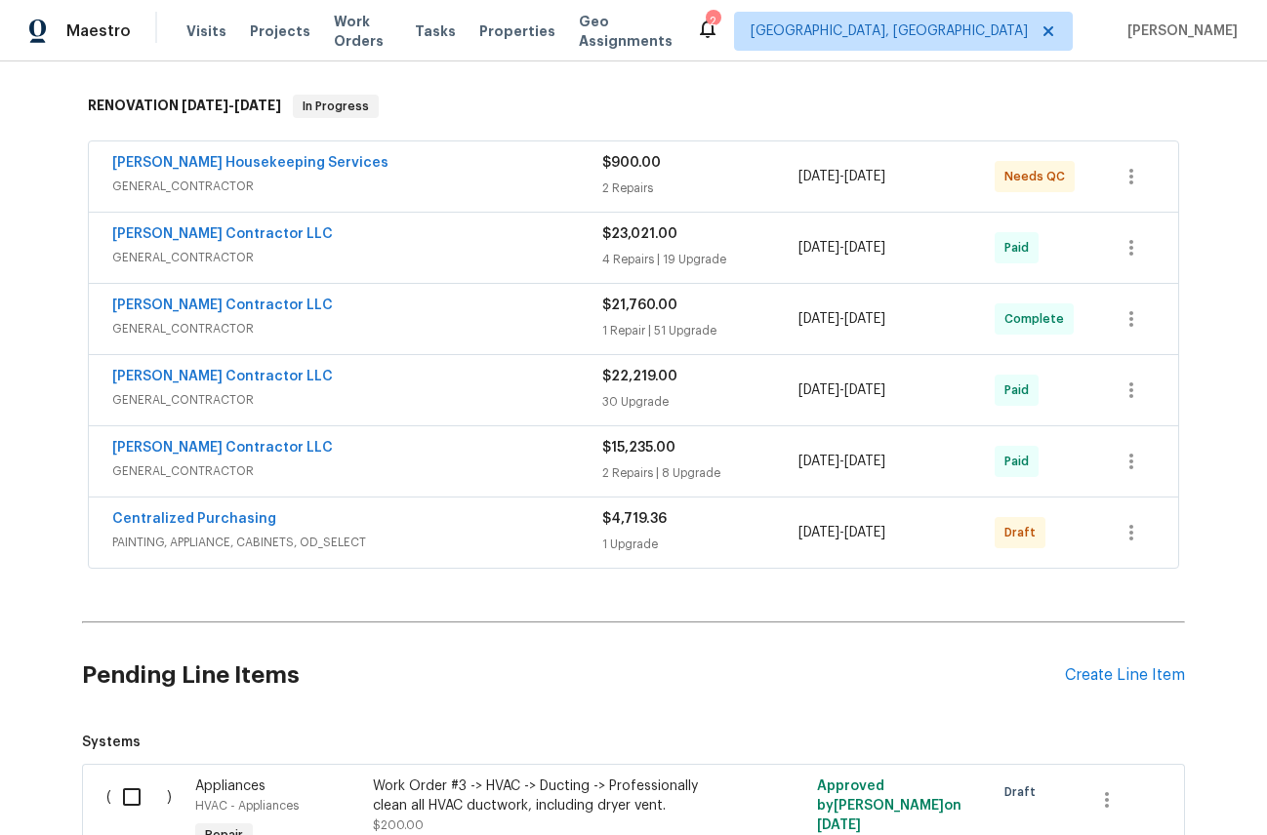
click at [641, 513] on div "$4,719.36 1 Upgrade" at bounding box center [700, 532] width 196 height 47
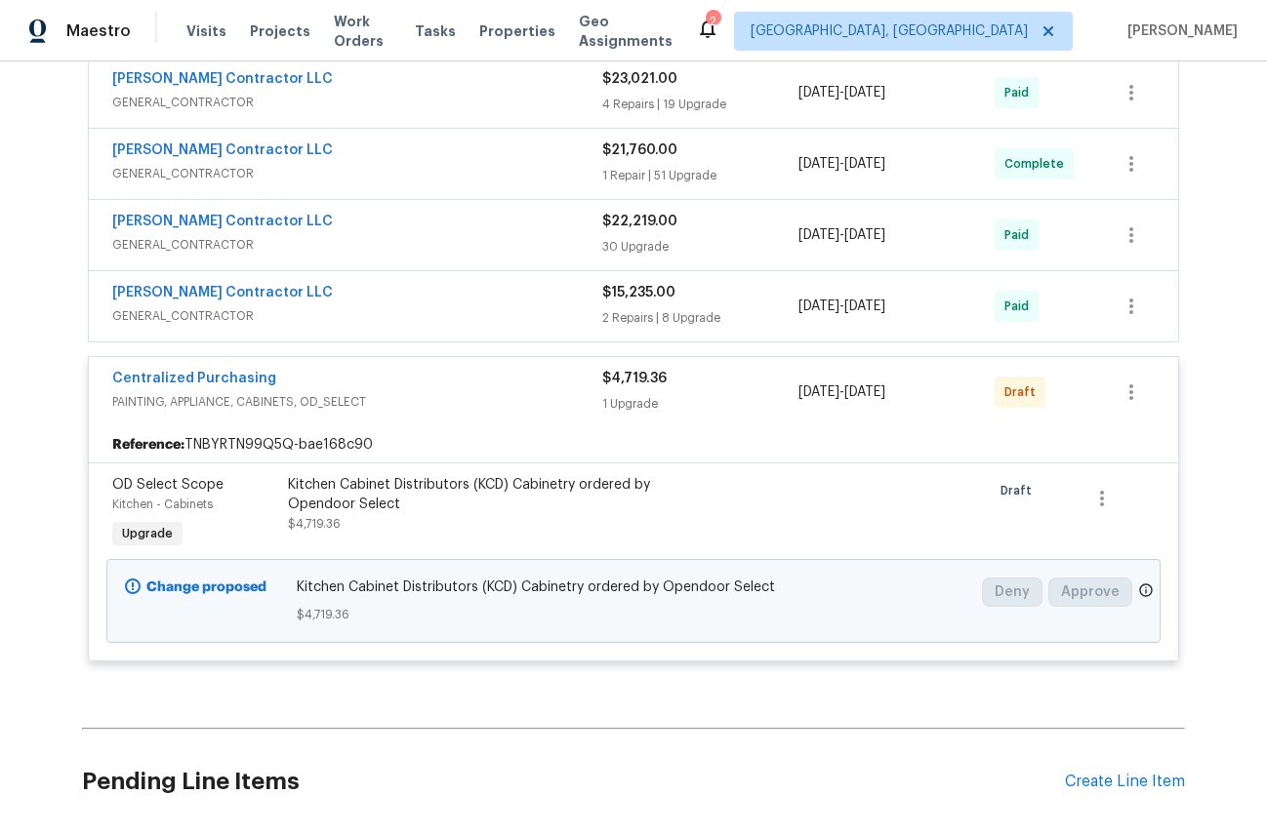
scroll to position [475, 0]
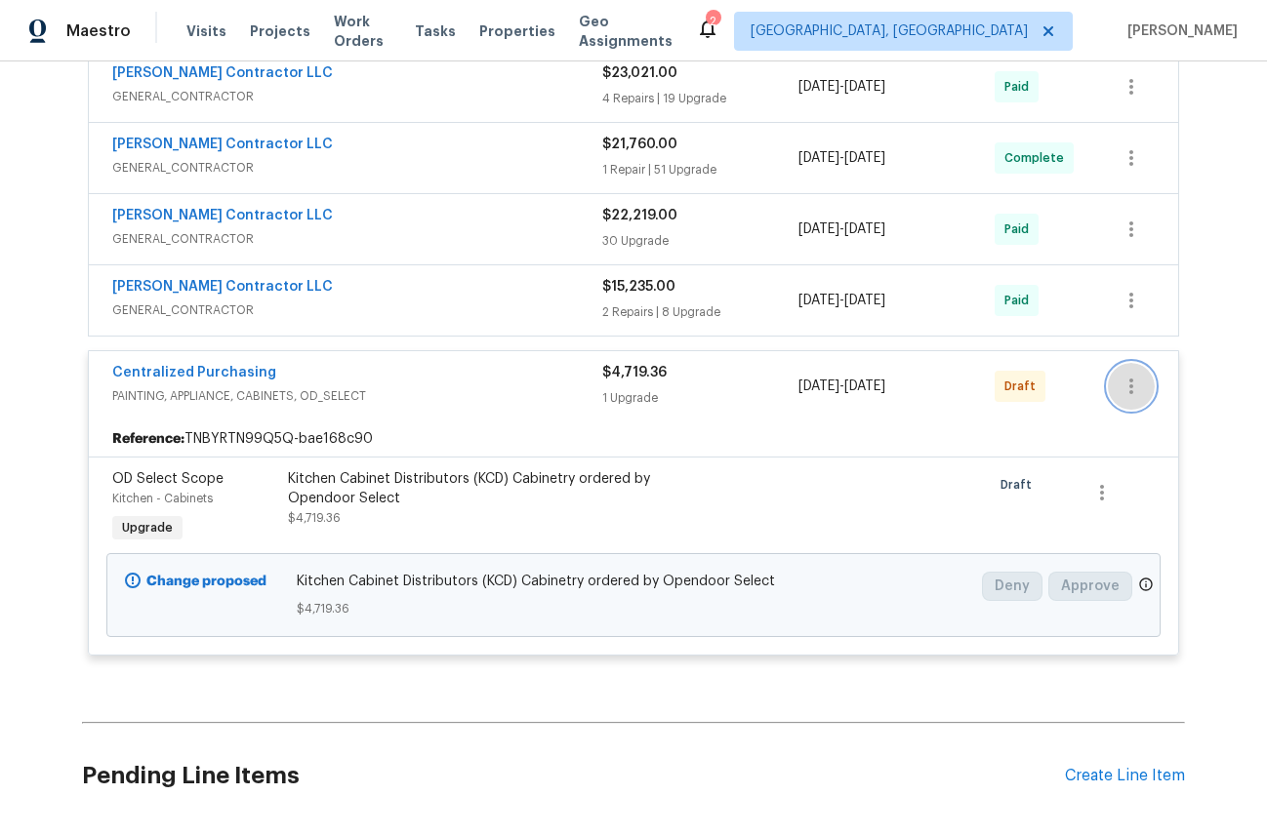
click at [1135, 375] on icon "button" at bounding box center [1130, 386] width 23 height 23
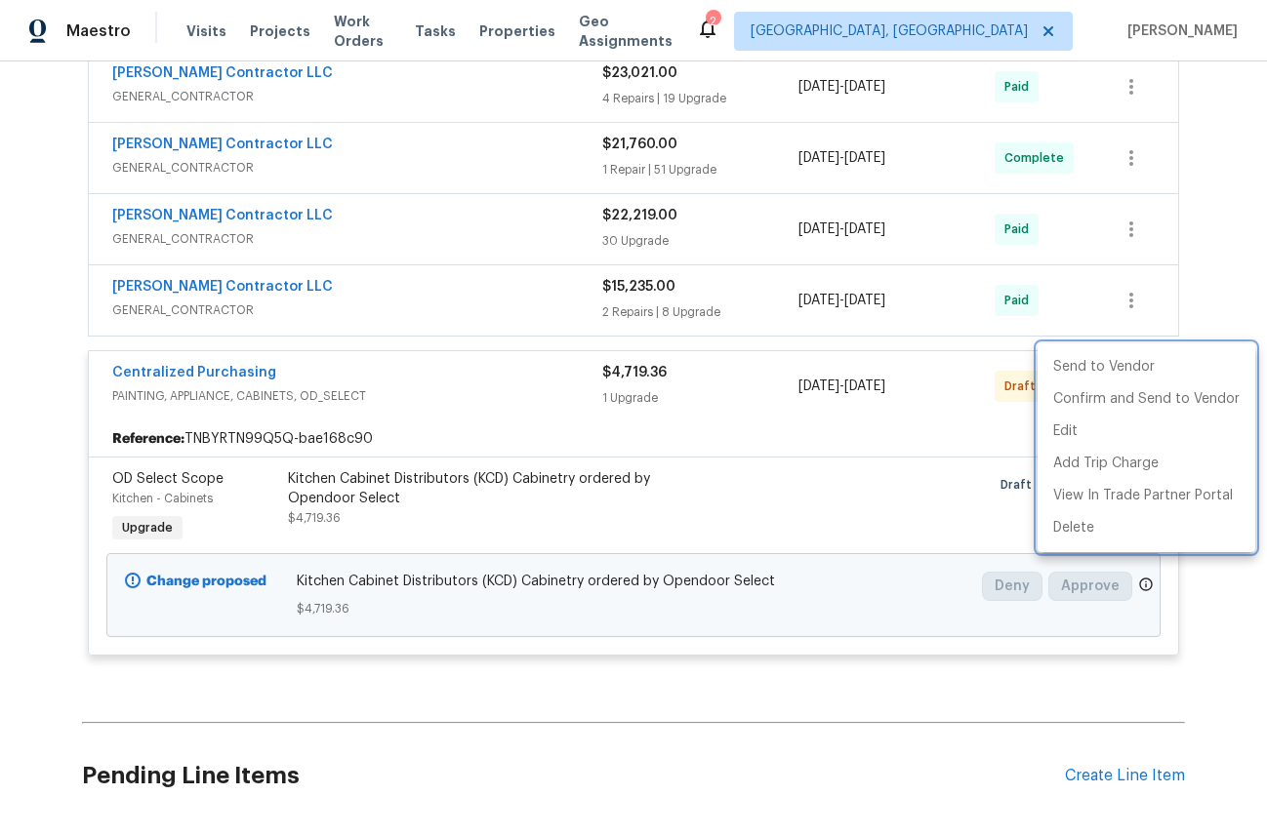
click at [912, 472] on div at bounding box center [633, 417] width 1267 height 835
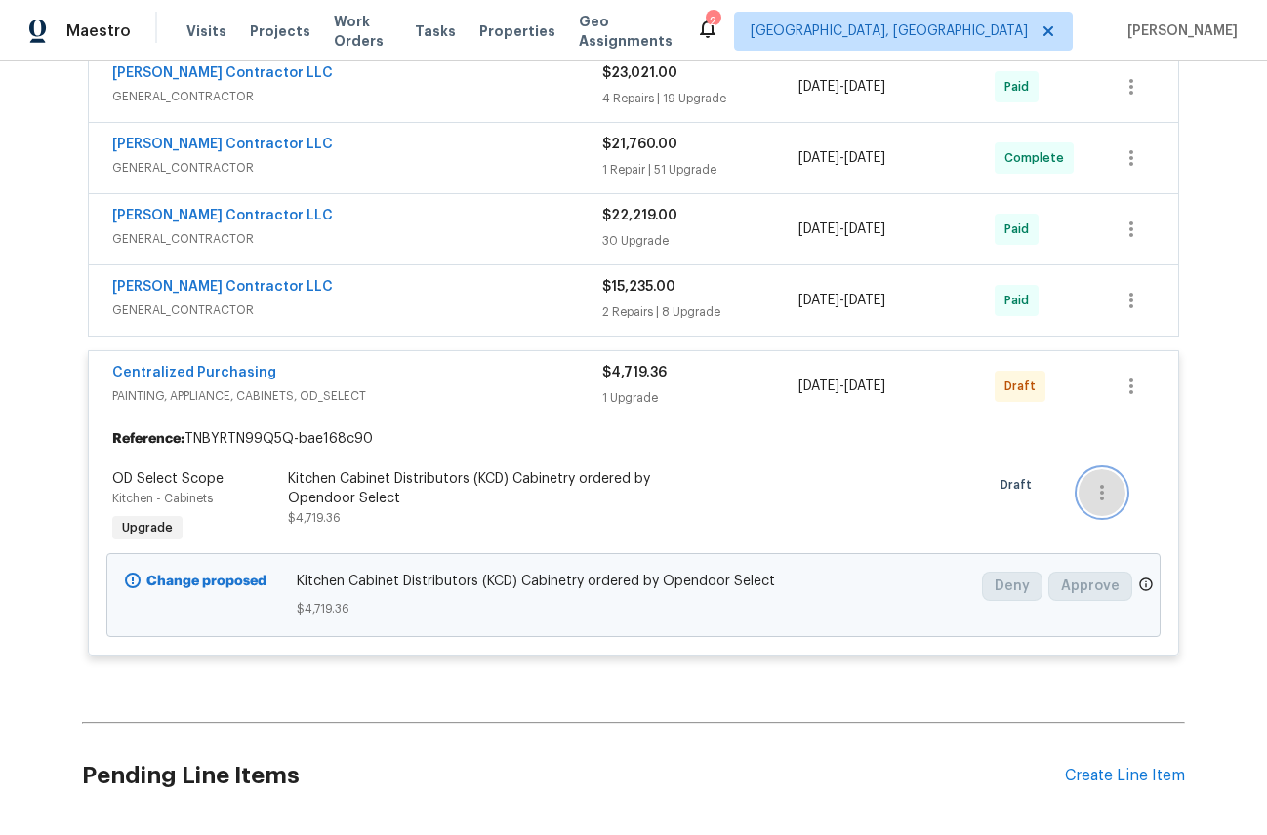
click at [1100, 485] on icon "button" at bounding box center [1102, 493] width 4 height 16
click at [1130, 374] on div at bounding box center [633, 417] width 1267 height 835
click at [1130, 379] on icon "button" at bounding box center [1131, 387] width 4 height 16
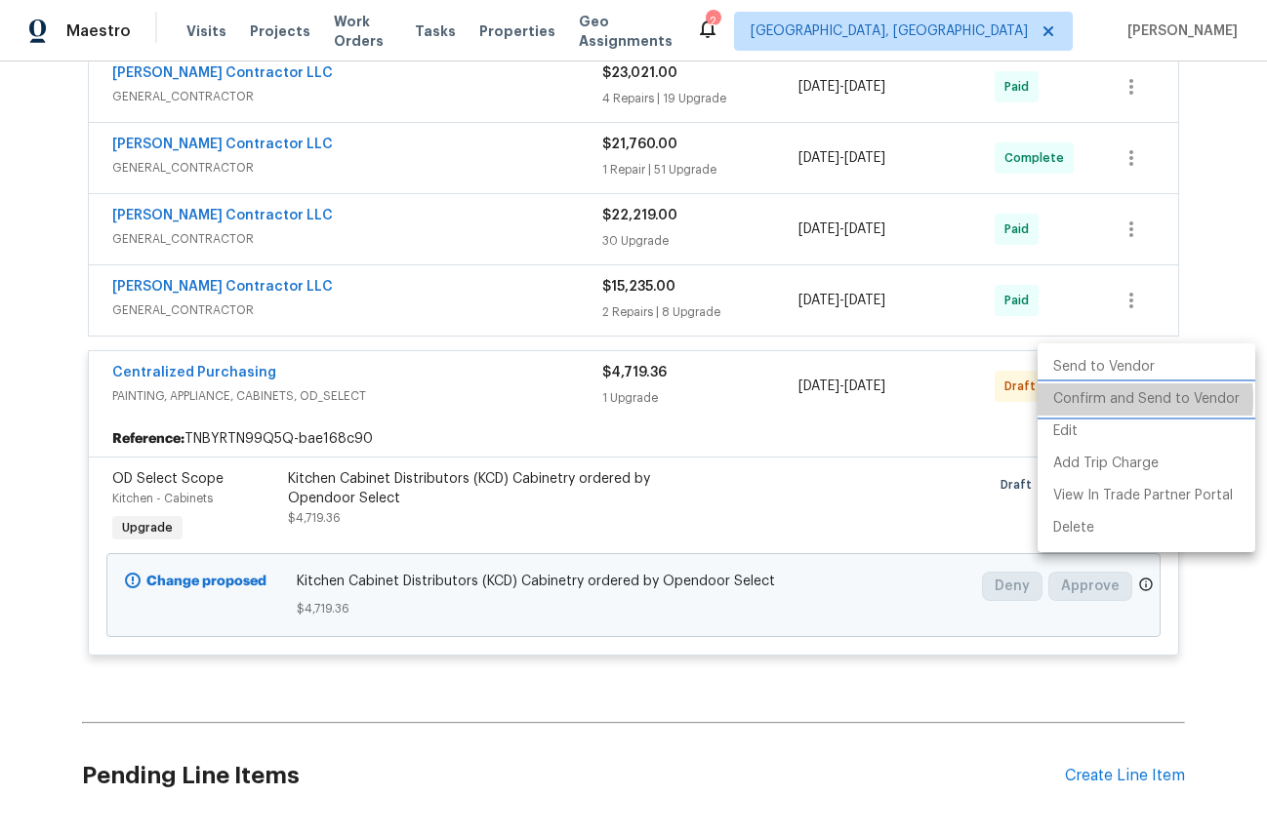
click at [1116, 399] on li "Confirm and Send to Vendor" at bounding box center [1146, 400] width 218 height 32
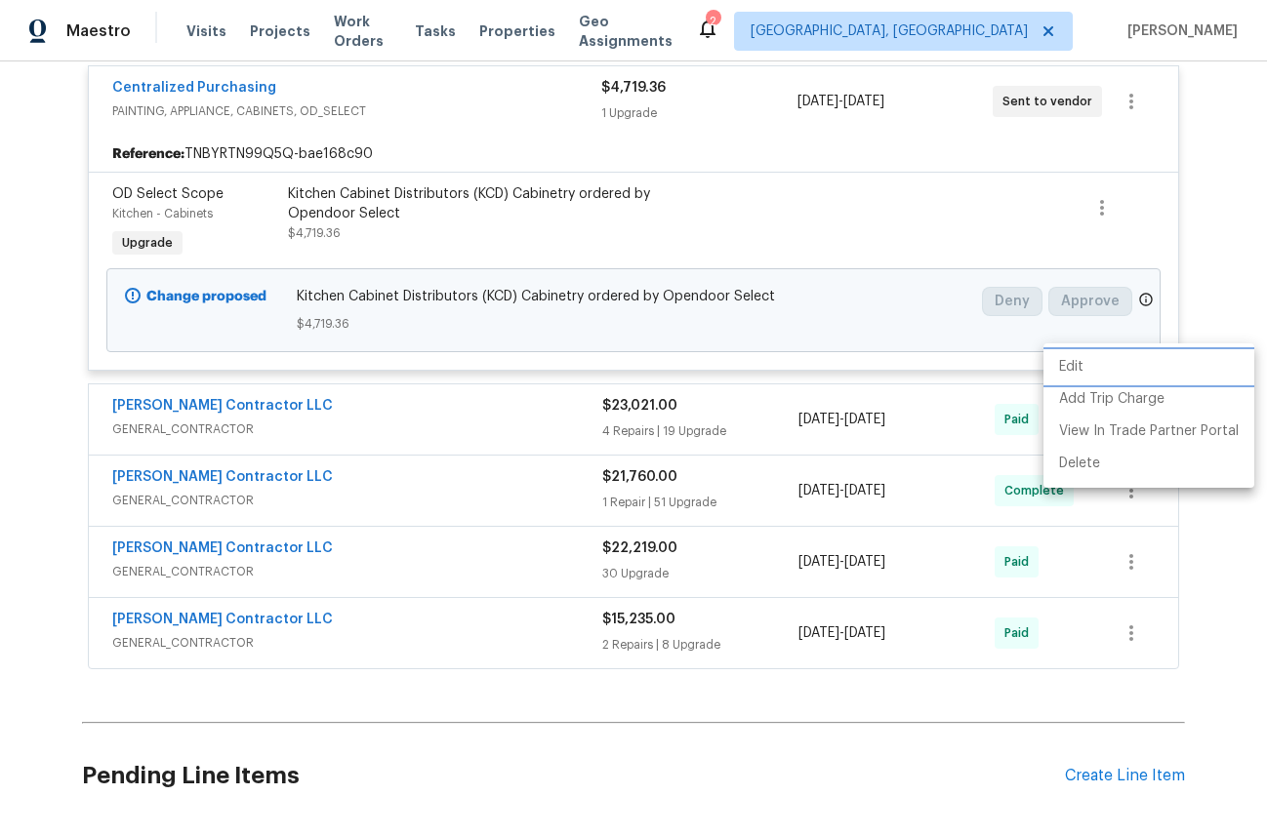
scroll to position [190, 0]
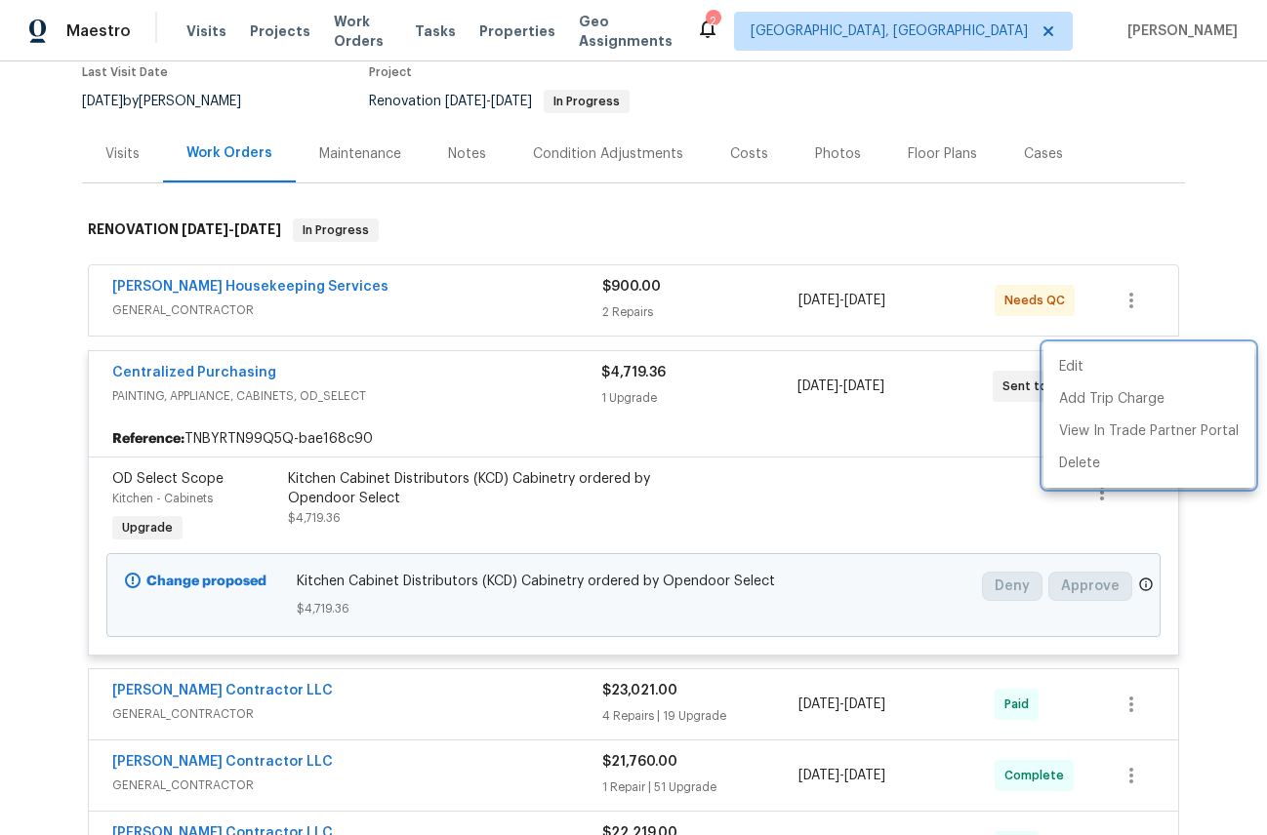
click at [66, 463] on div at bounding box center [633, 417] width 1267 height 835
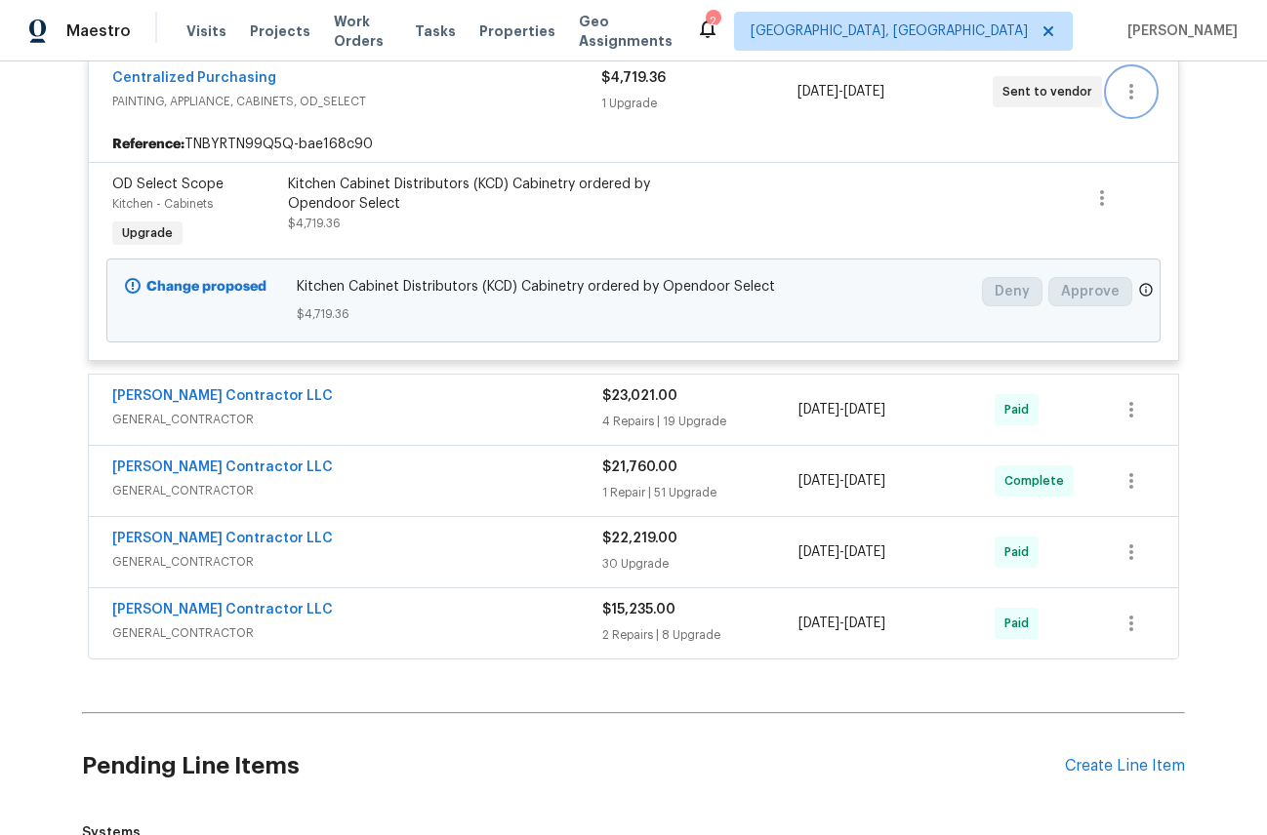
scroll to position [0, 0]
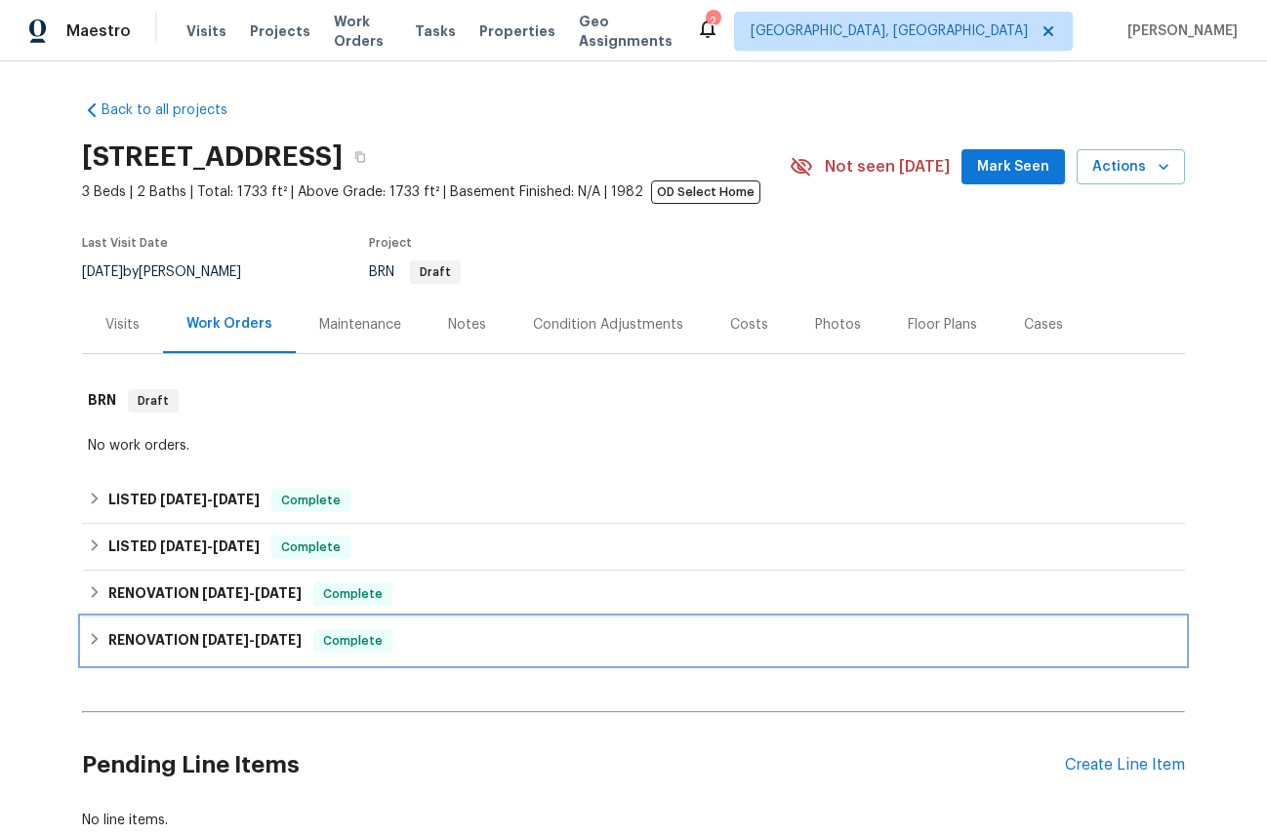
click at [96, 636] on icon at bounding box center [95, 639] width 14 height 14
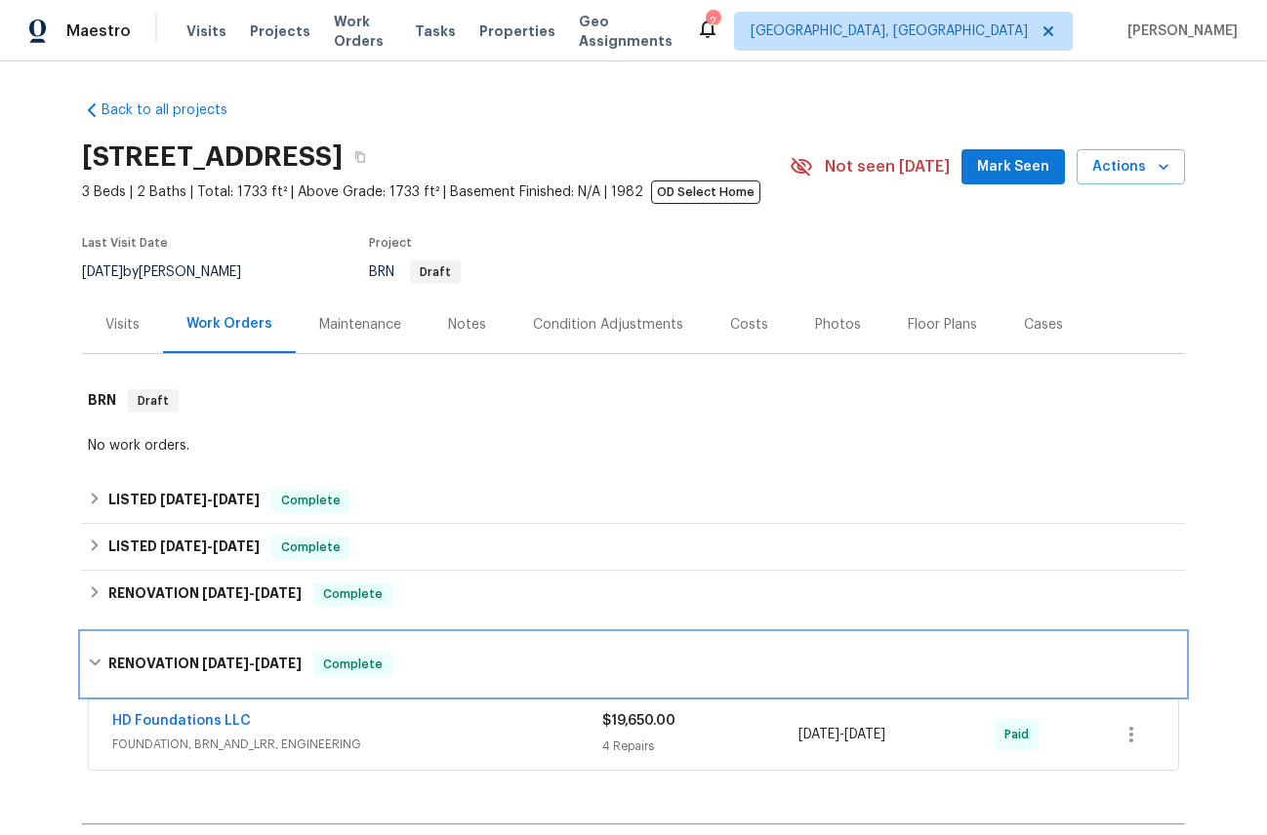
scroll to position [240, 0]
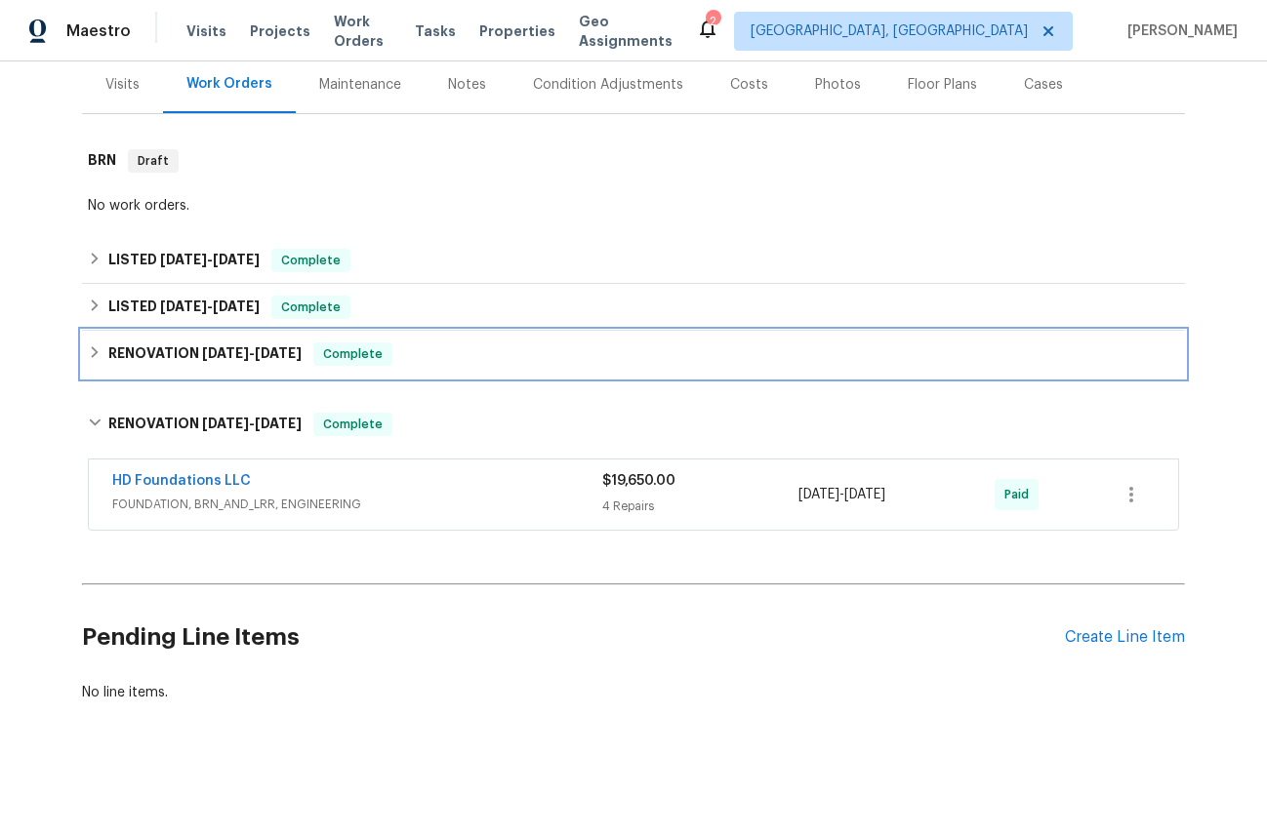
click at [96, 347] on icon at bounding box center [95, 352] width 14 height 14
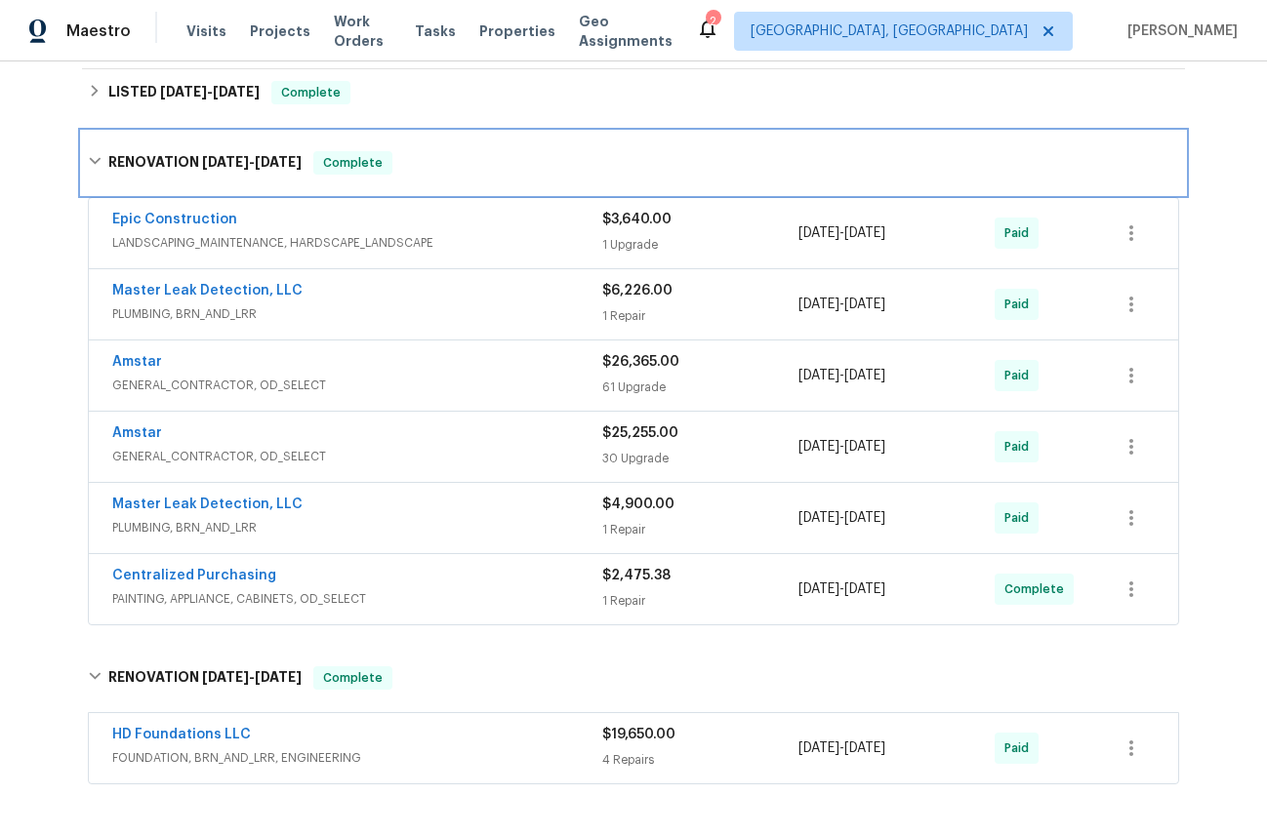
scroll to position [469, 0]
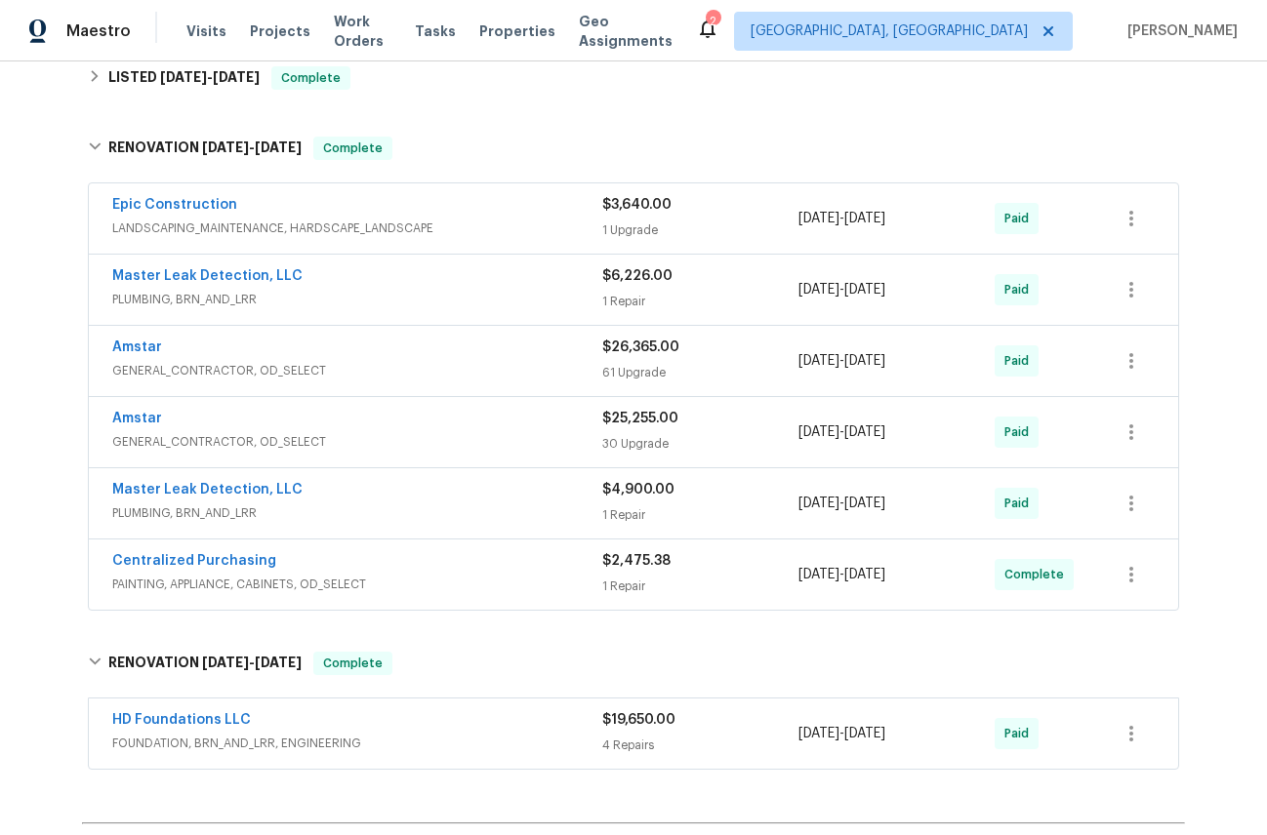
click at [280, 572] on div "Centralized Purchasing" at bounding box center [357, 562] width 490 height 23
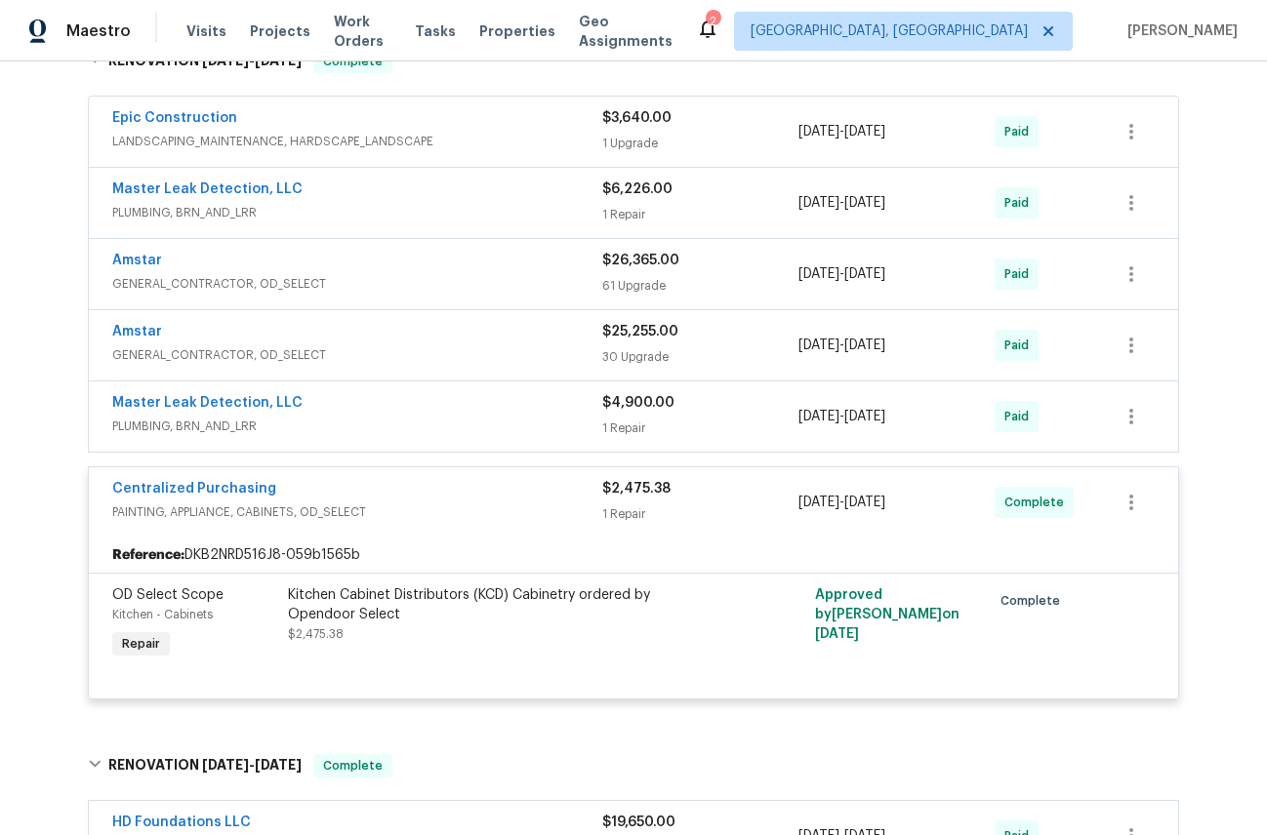
scroll to position [519, 0]
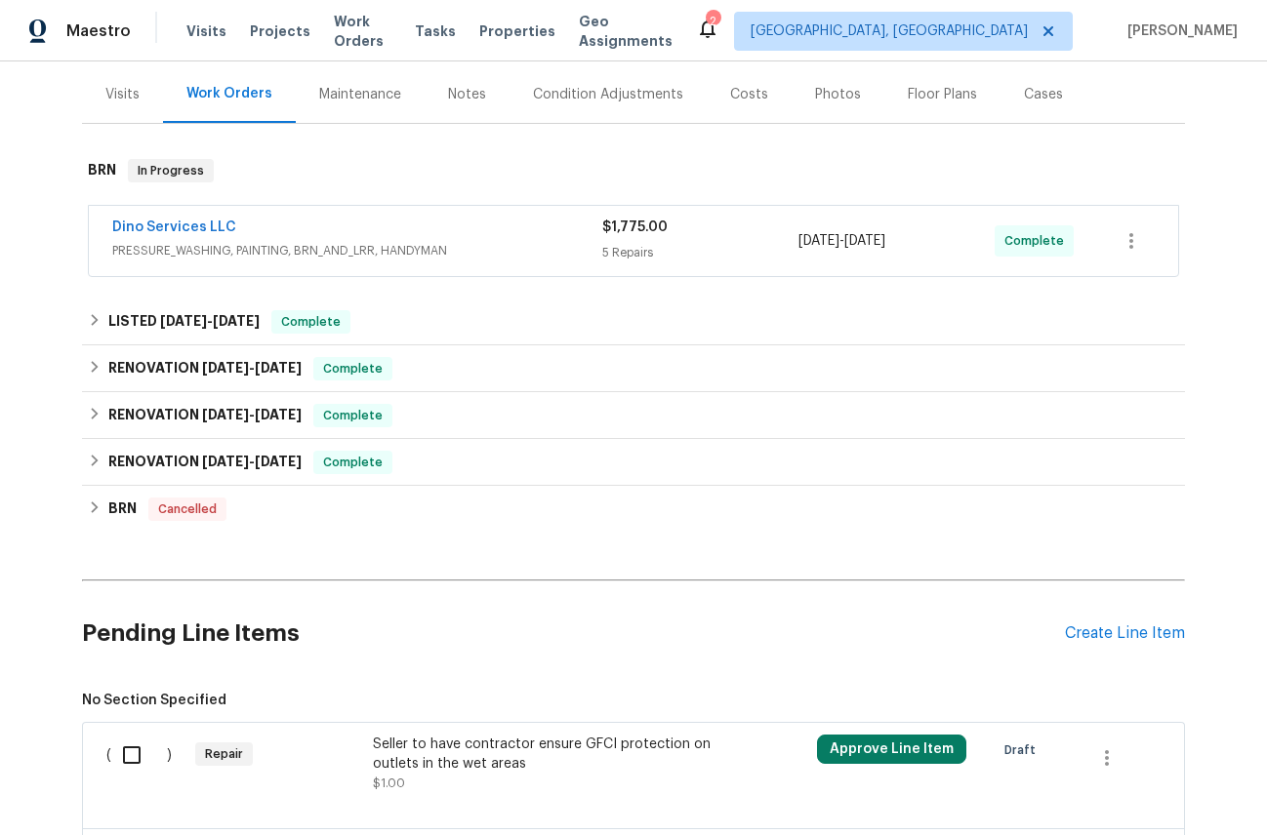
scroll to position [234, 0]
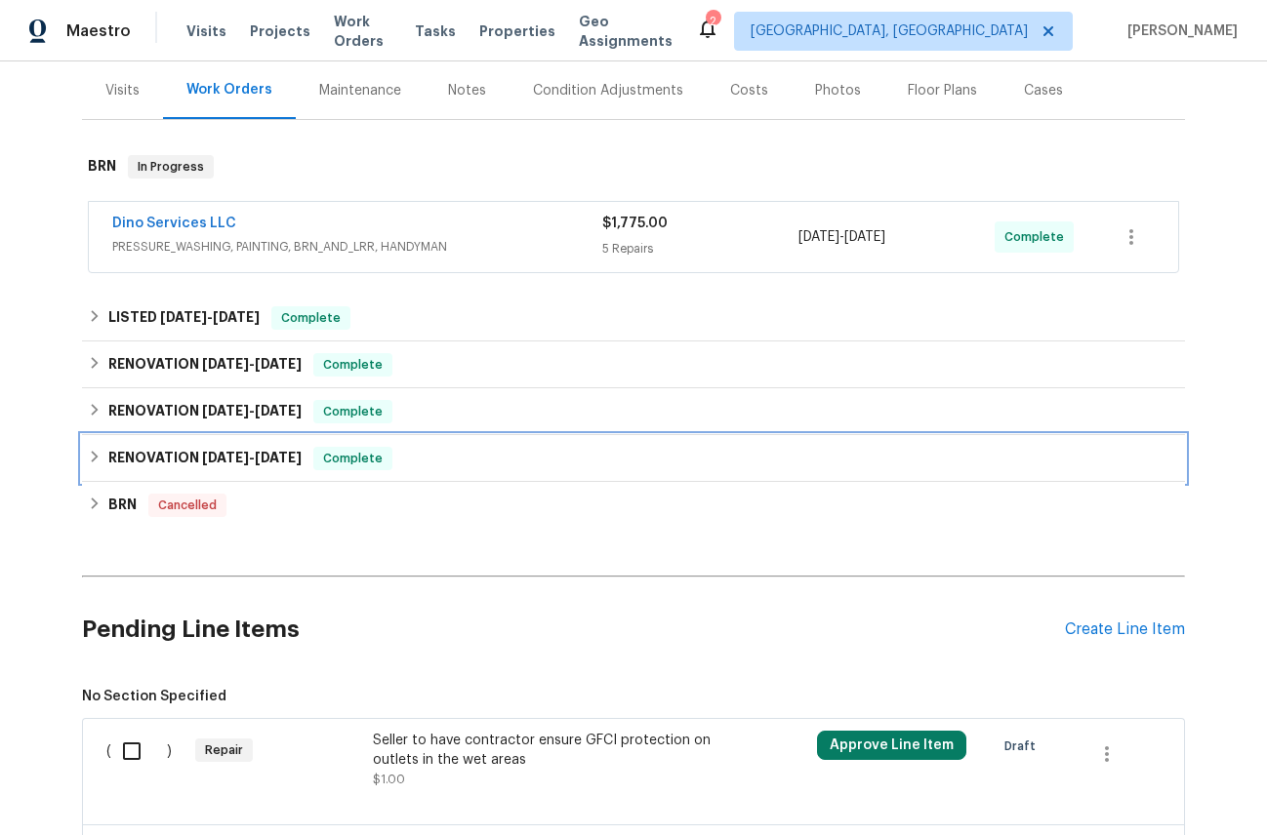
click at [98, 452] on icon at bounding box center [95, 457] width 14 height 14
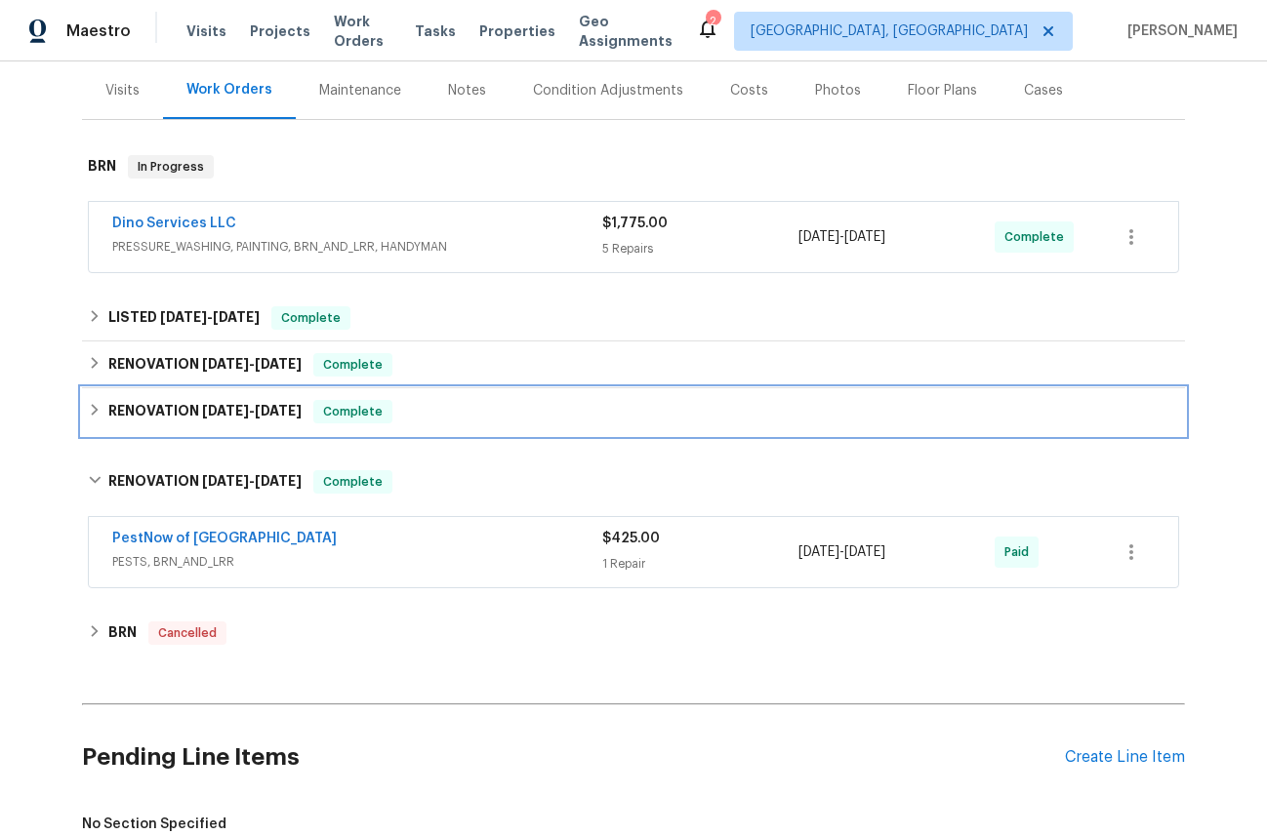
click at [94, 404] on icon at bounding box center [95, 410] width 14 height 14
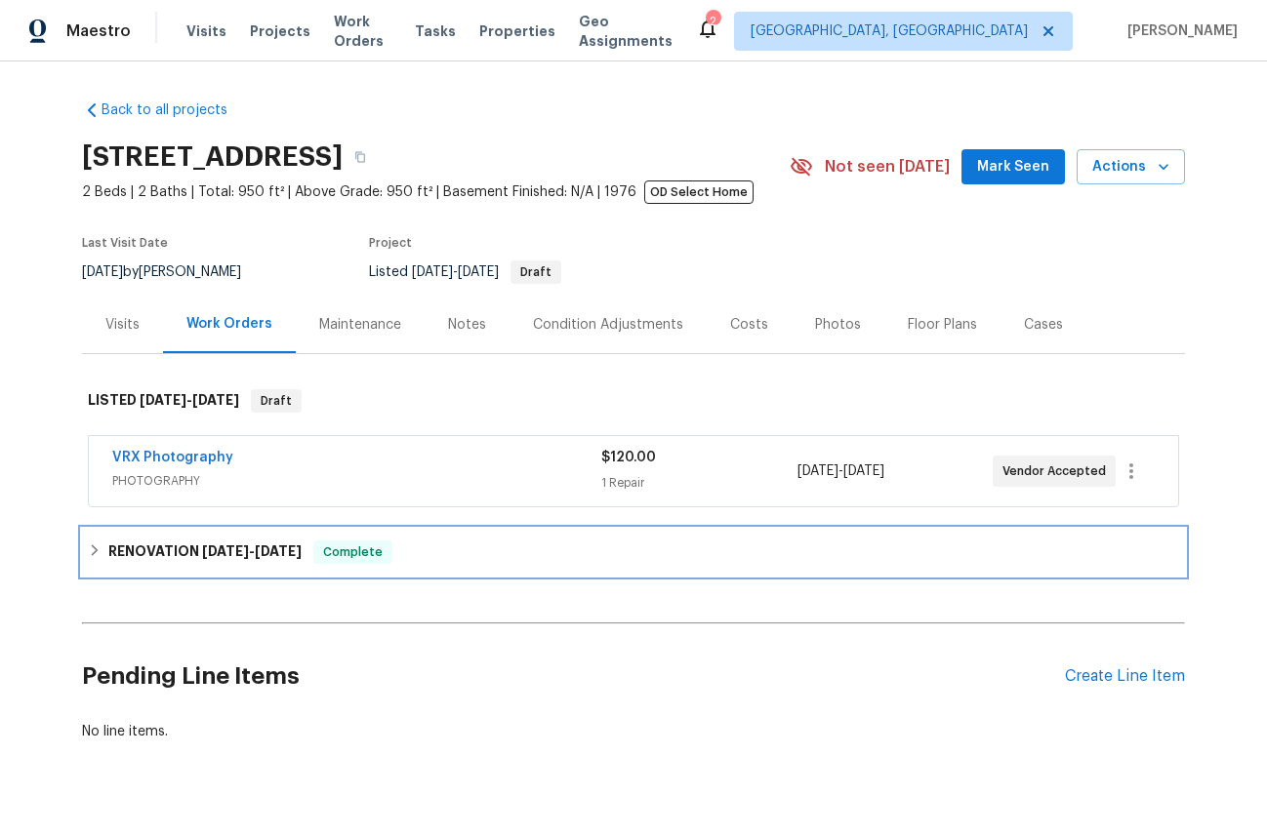
click at [86, 554] on div "RENOVATION [DATE] - [DATE] Complete" at bounding box center [633, 552] width 1103 height 47
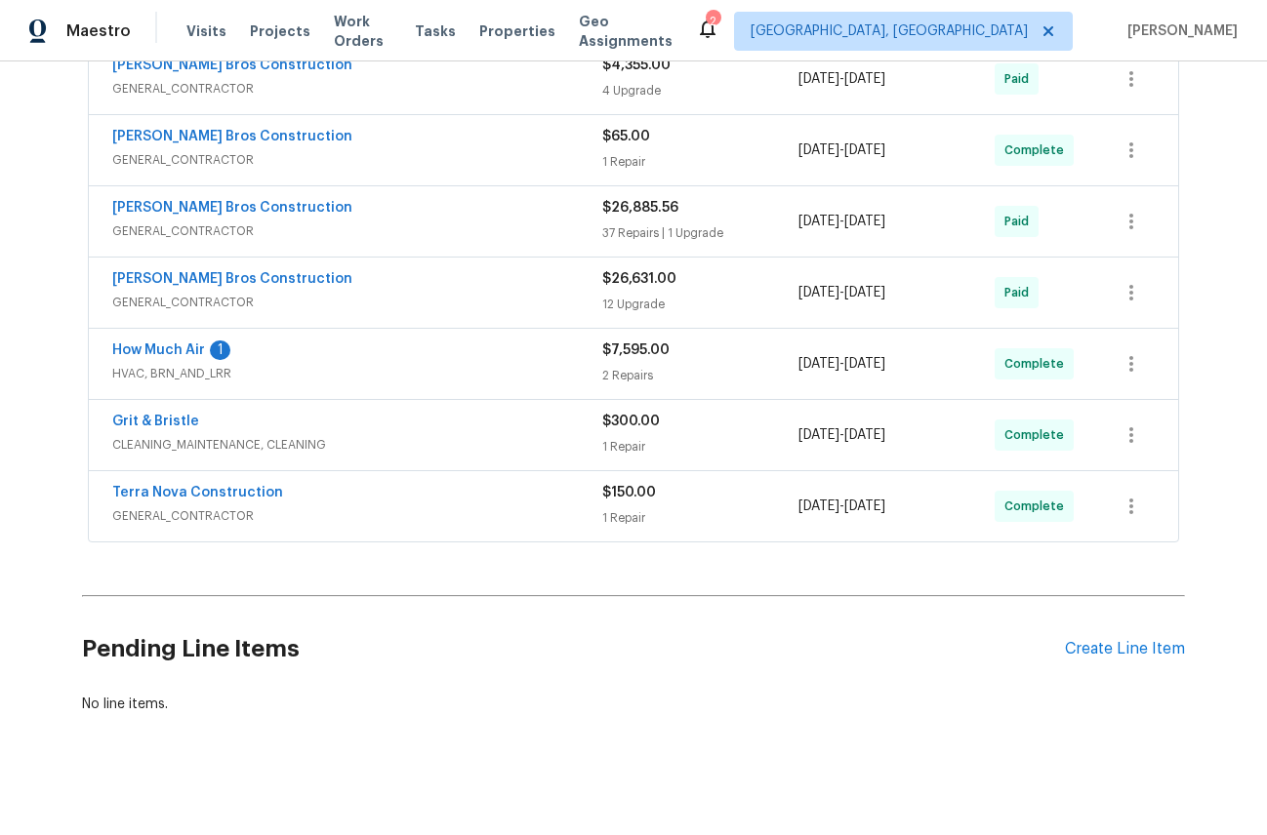
scroll to position [563, 0]
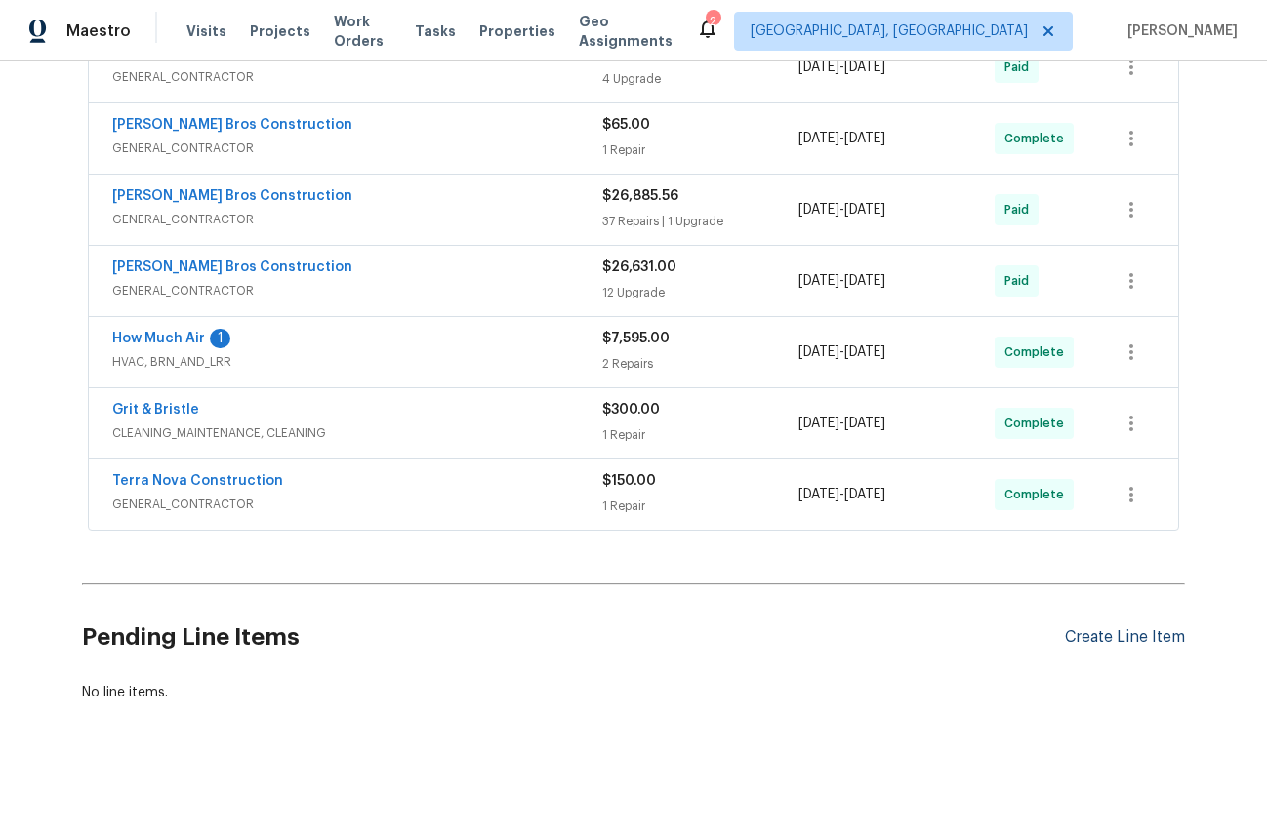
click at [1126, 635] on div "Create Line Item" at bounding box center [1125, 637] width 120 height 19
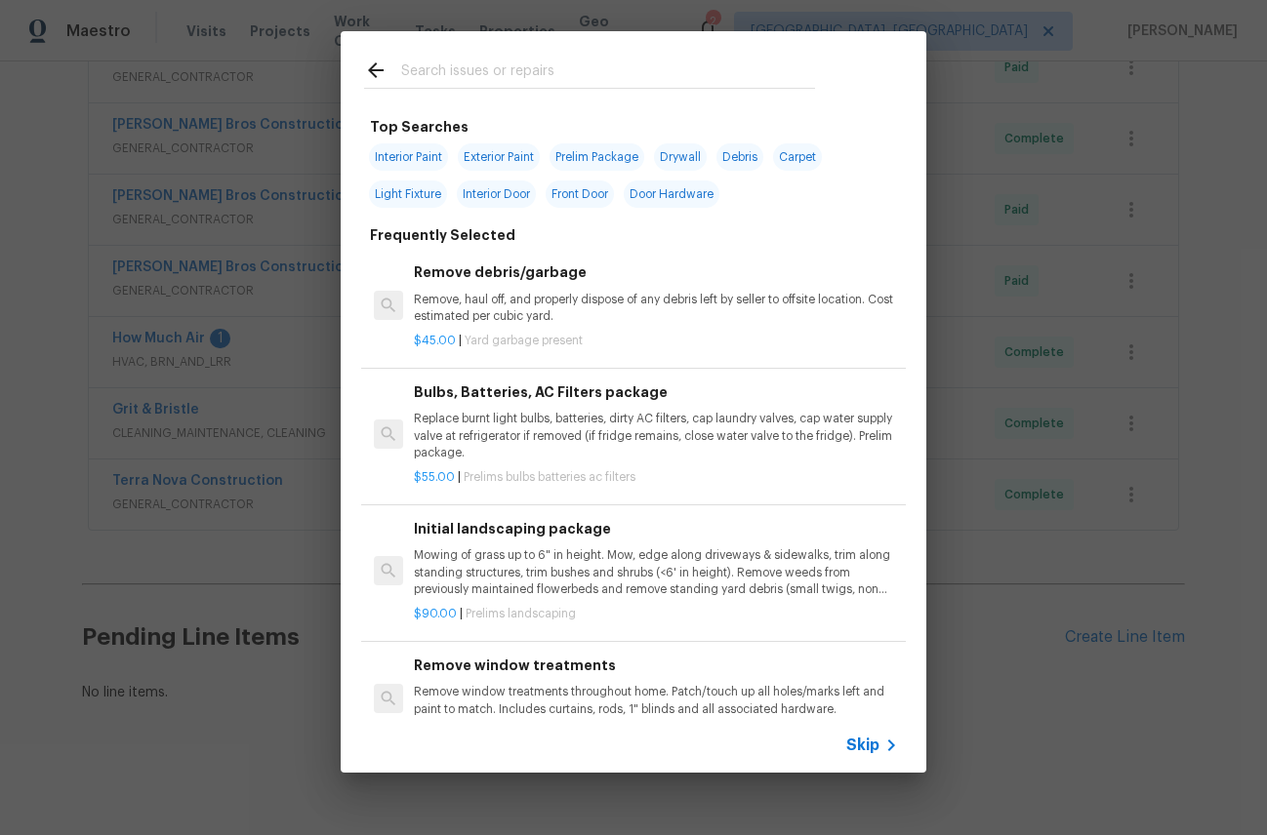
click at [465, 73] on input "text" at bounding box center [608, 73] width 414 height 29
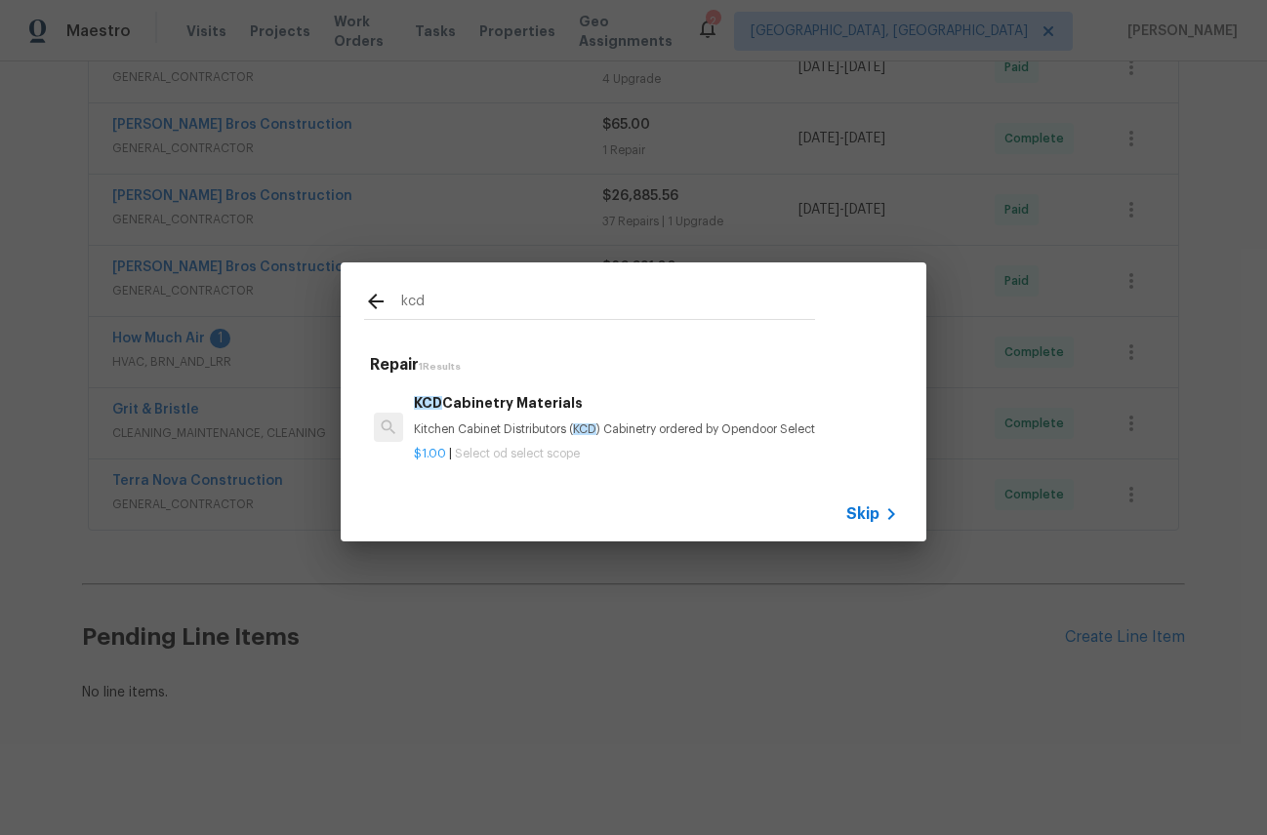
type input "kcd"
click at [484, 427] on p "Kitchen Cabinet Distributors ( KCD ) Cabinetry ordered by Opendoor Select" at bounding box center [656, 430] width 484 height 17
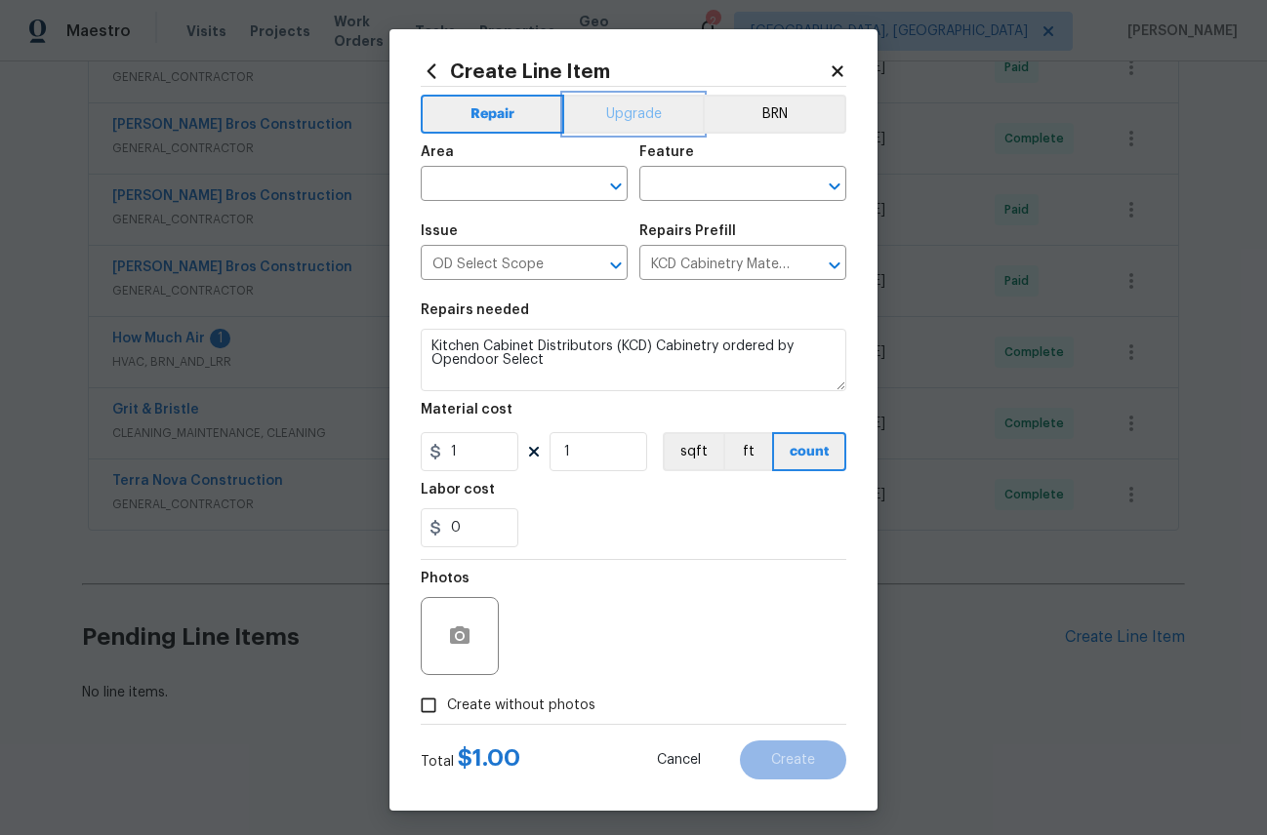
click at [618, 99] on button "Upgrade" at bounding box center [634, 114] width 140 height 39
click at [582, 173] on div at bounding box center [602, 186] width 51 height 27
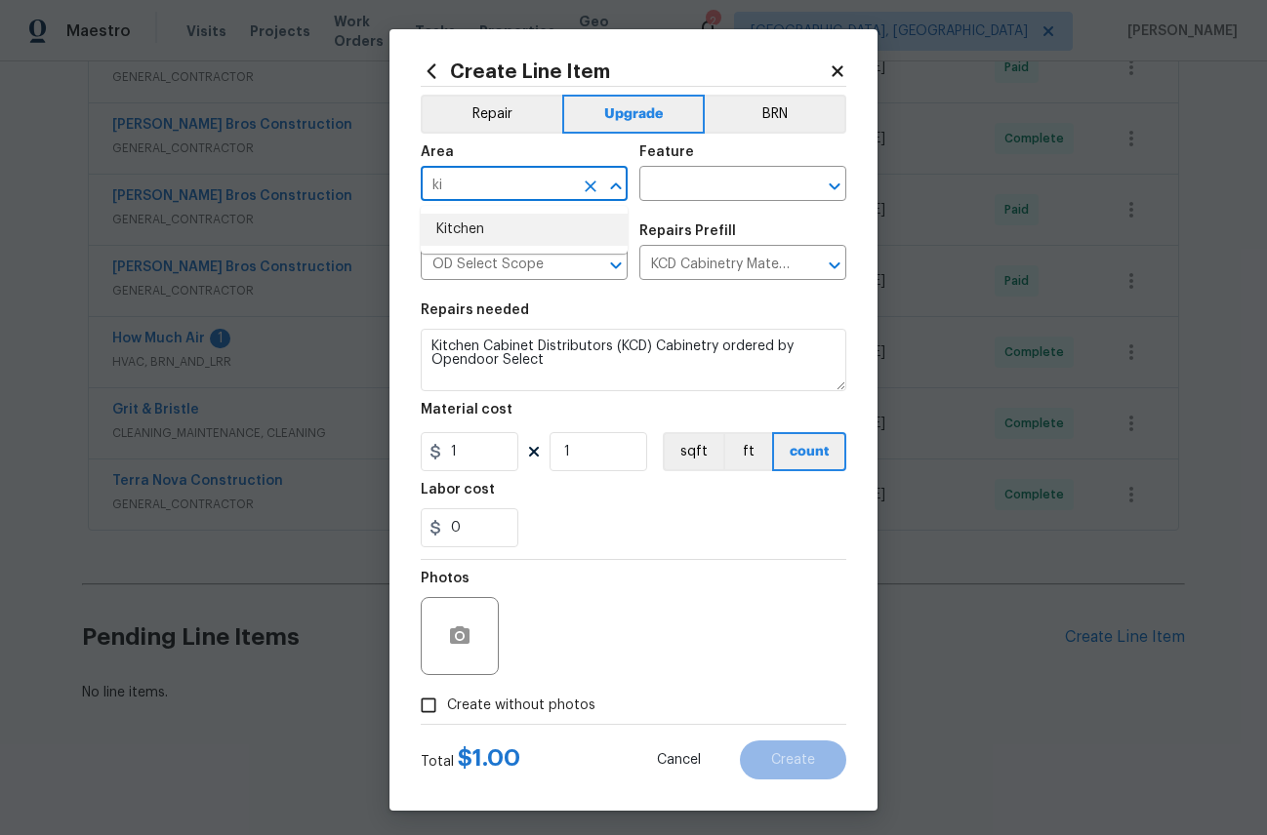
click at [487, 227] on li "Kitchen" at bounding box center [524, 230] width 207 height 32
type input "Kitchen"
click at [733, 184] on input "text" at bounding box center [715, 186] width 152 height 30
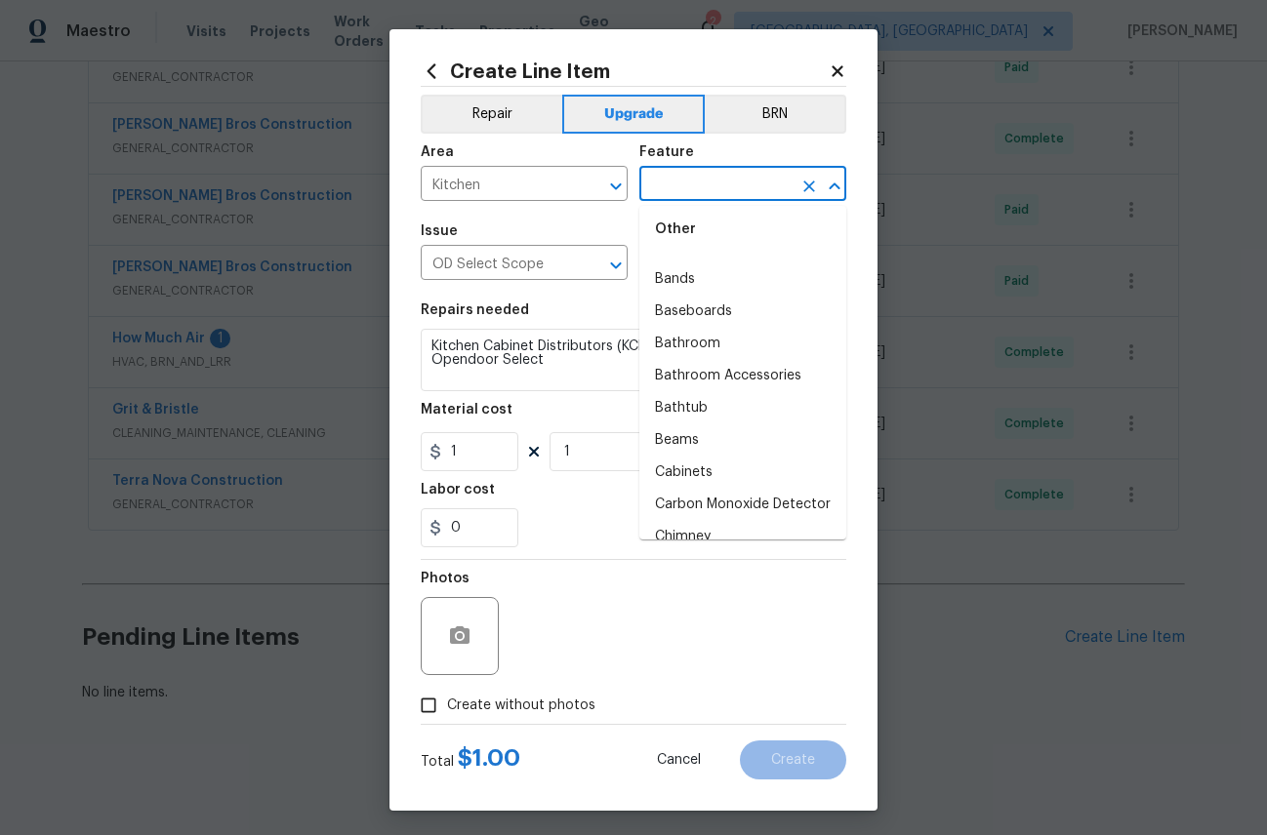
scroll to position [231, 0]
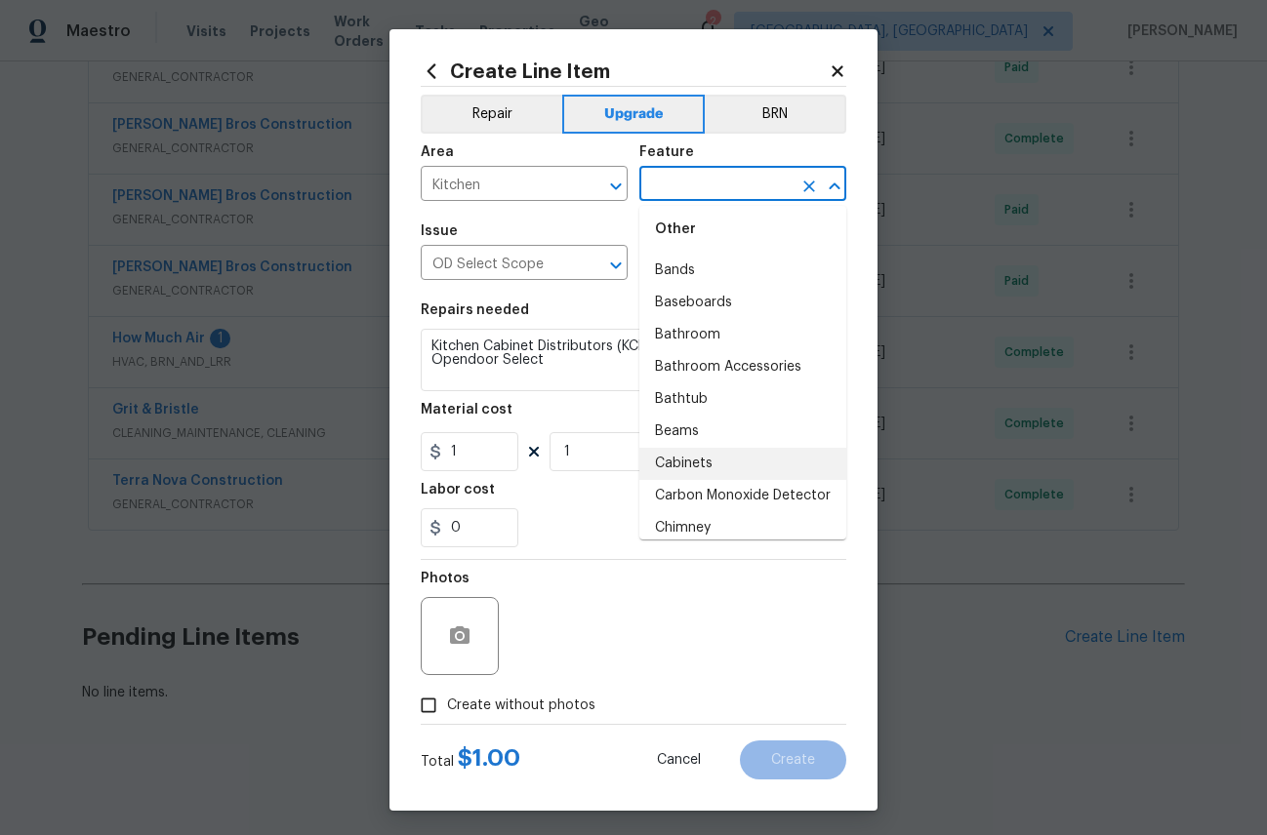
click at [704, 463] on li "Cabinets" at bounding box center [742, 464] width 207 height 32
type input "Cabinets"
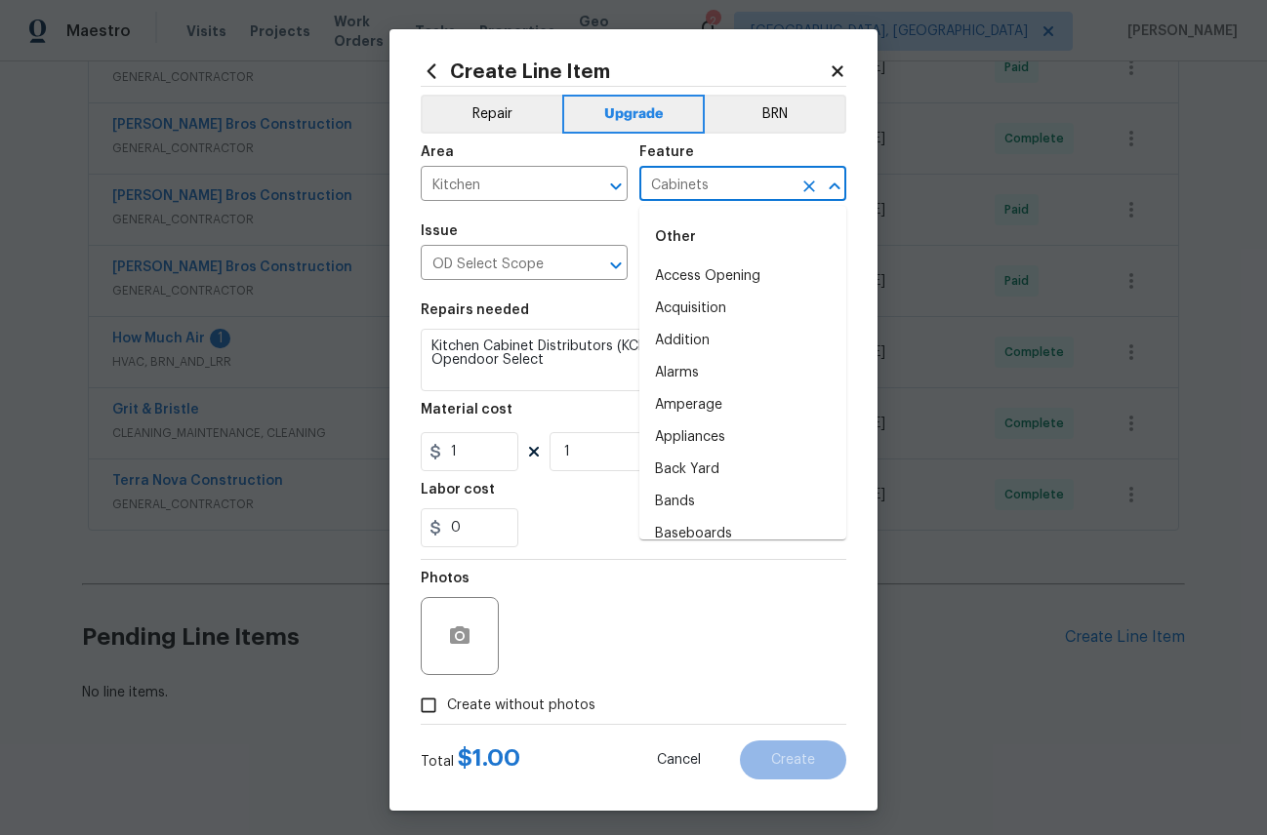
scroll to position [172, 0]
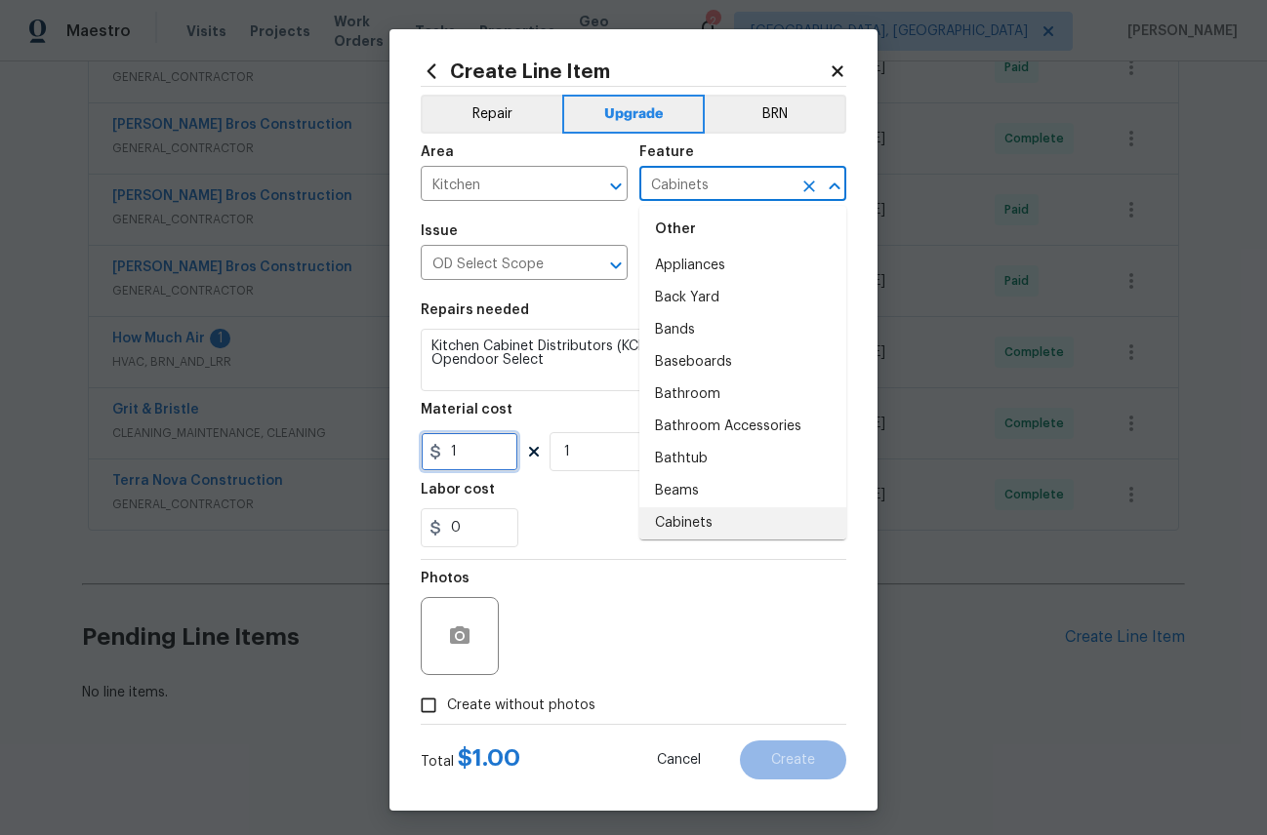
click at [462, 451] on input "1" at bounding box center [470, 451] width 98 height 39
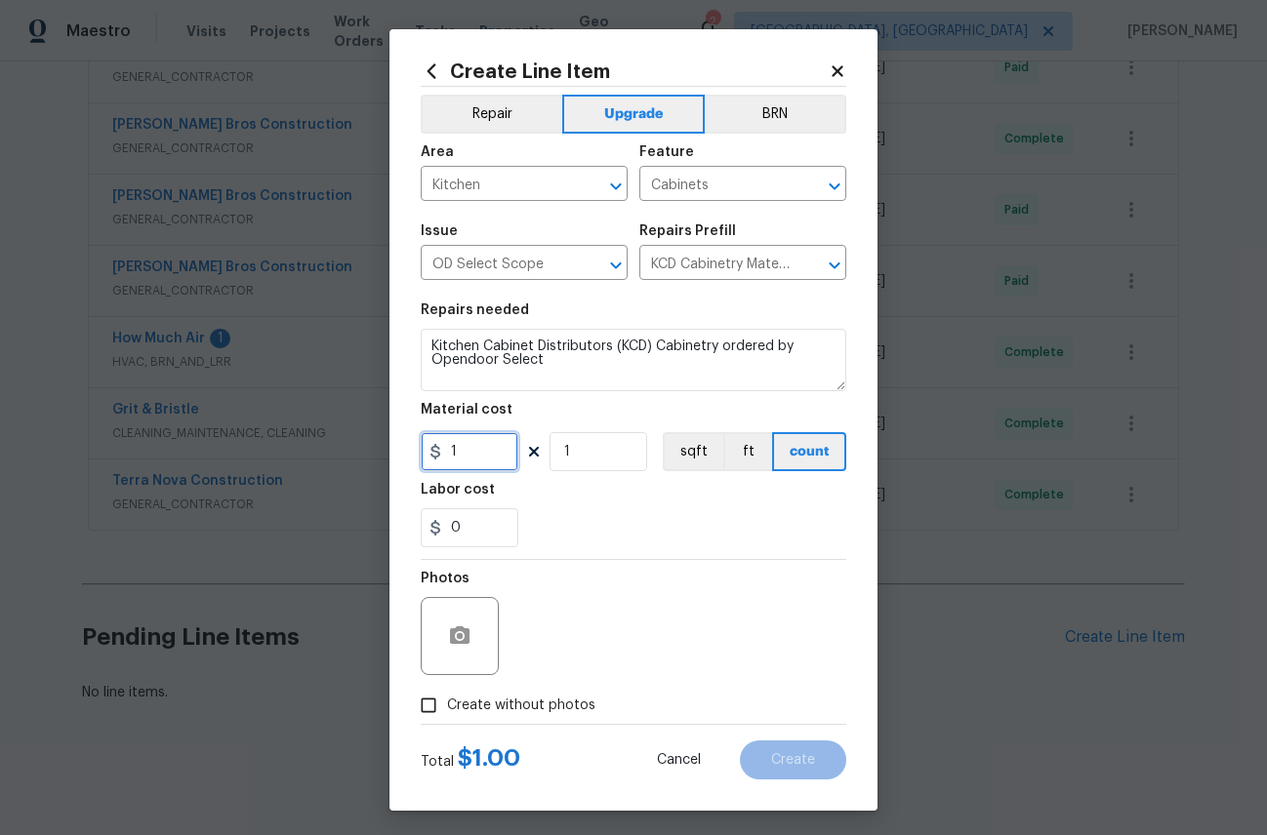
click at [462, 451] on input "1" at bounding box center [470, 451] width 98 height 39
paste input "3351.45"
type input "3351.45"
click at [682, 529] on div "0" at bounding box center [633, 527] width 425 height 39
click at [427, 706] on input "Create without photos" at bounding box center [428, 705] width 37 height 37
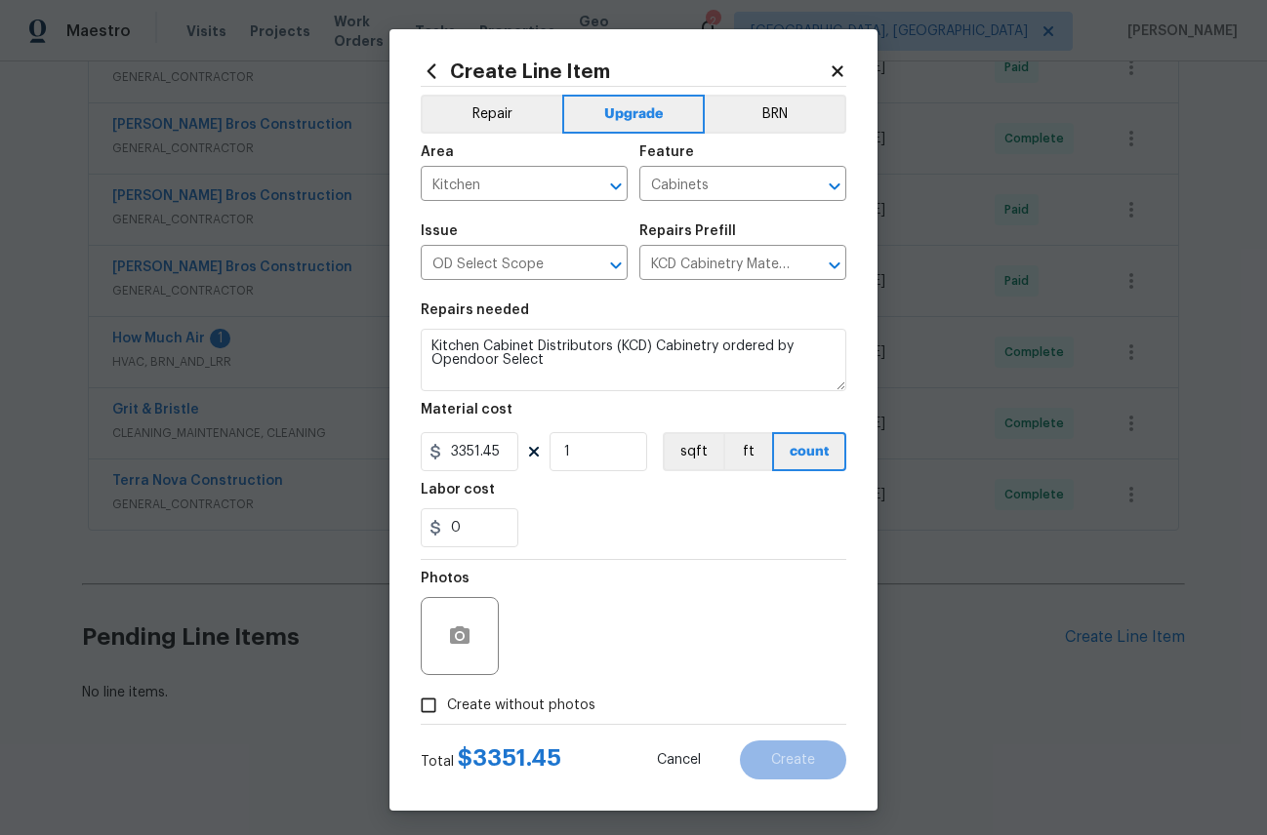
checkbox input "true"
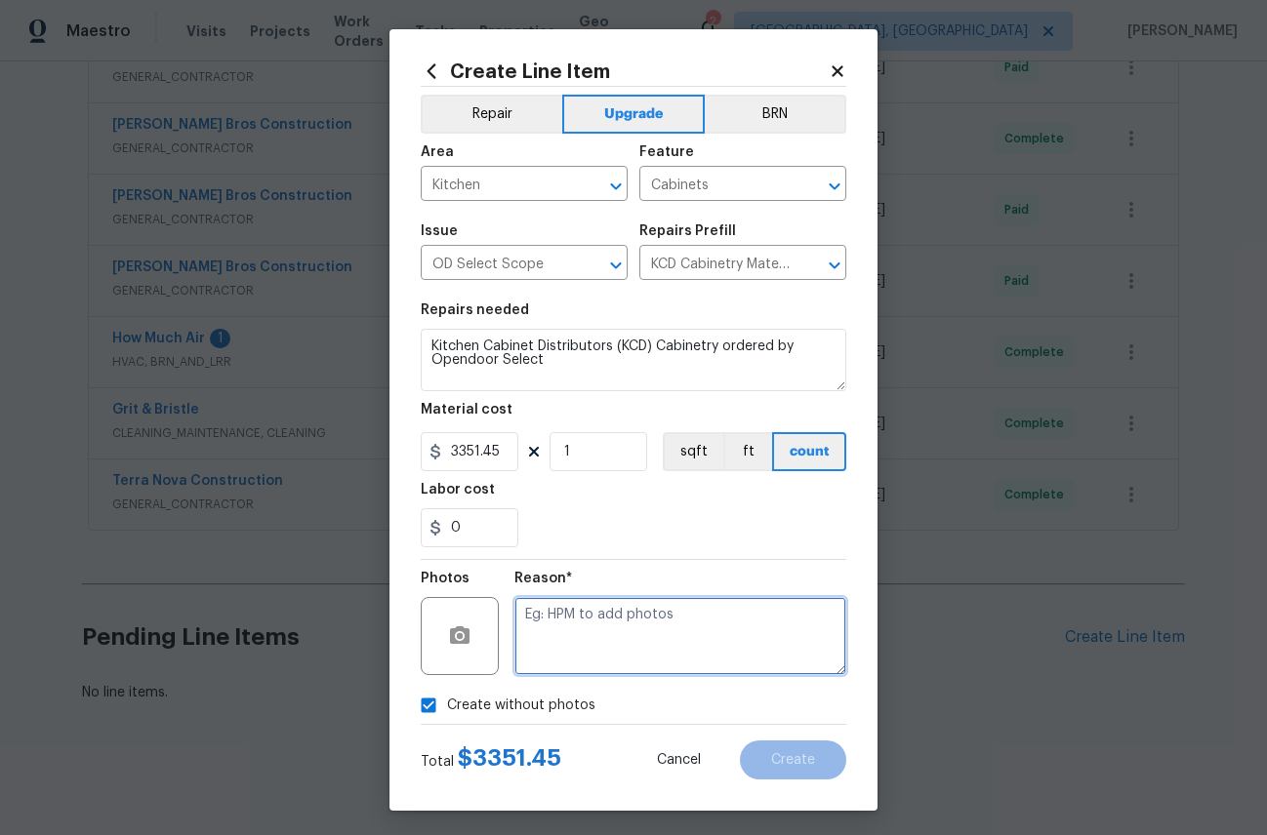
click at [609, 627] on textarea at bounding box center [680, 636] width 332 height 78
type textarea "c"
type textarea "CP"
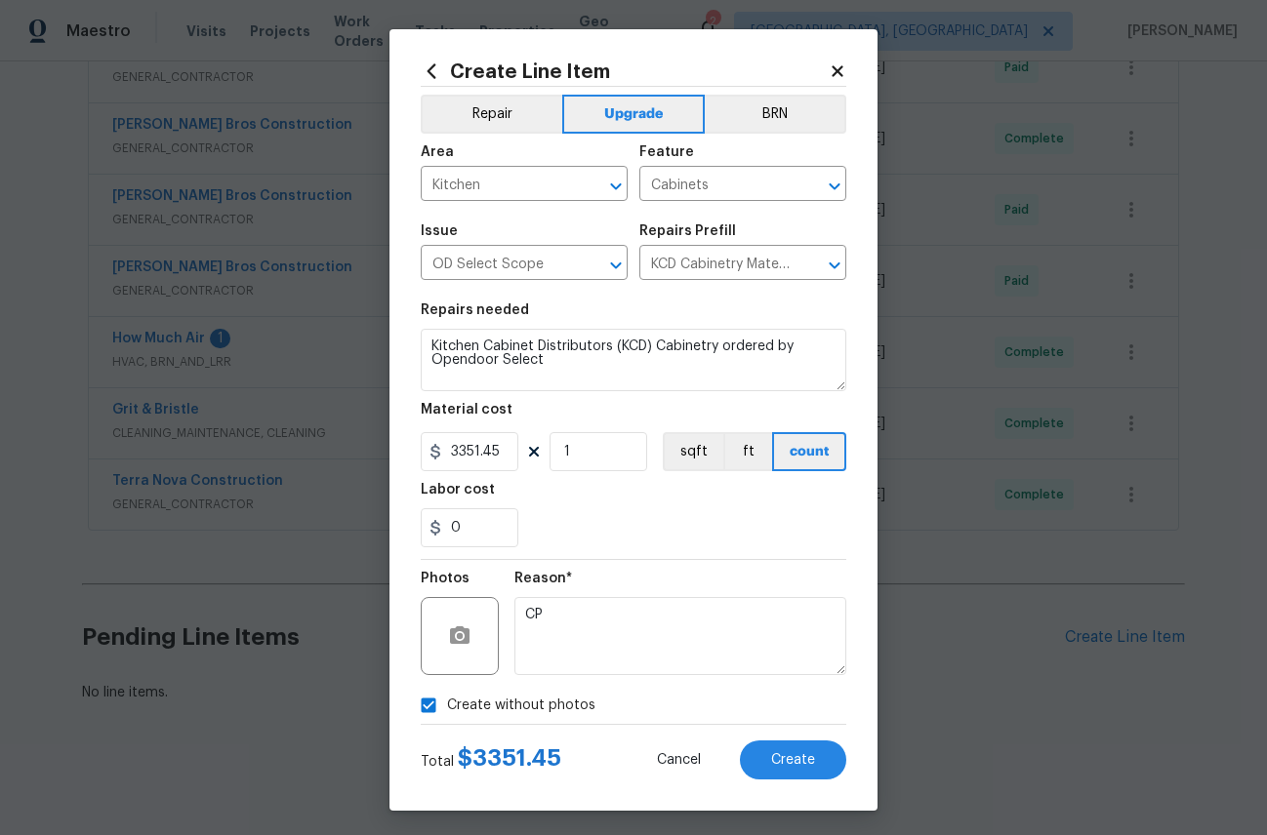
click at [600, 568] on div "Reason* CP" at bounding box center [680, 623] width 332 height 127
click at [806, 762] on span "Create" at bounding box center [793, 760] width 44 height 15
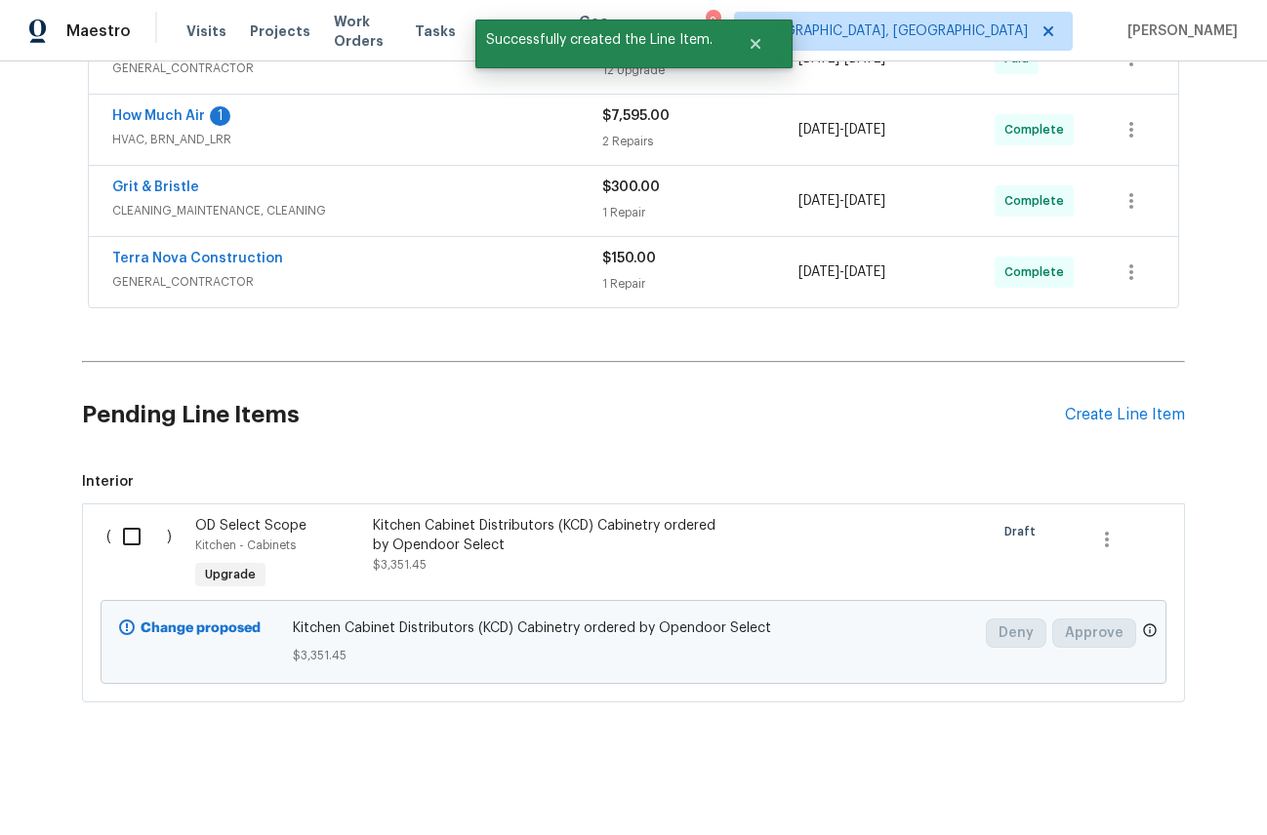
scroll to position [785, 0]
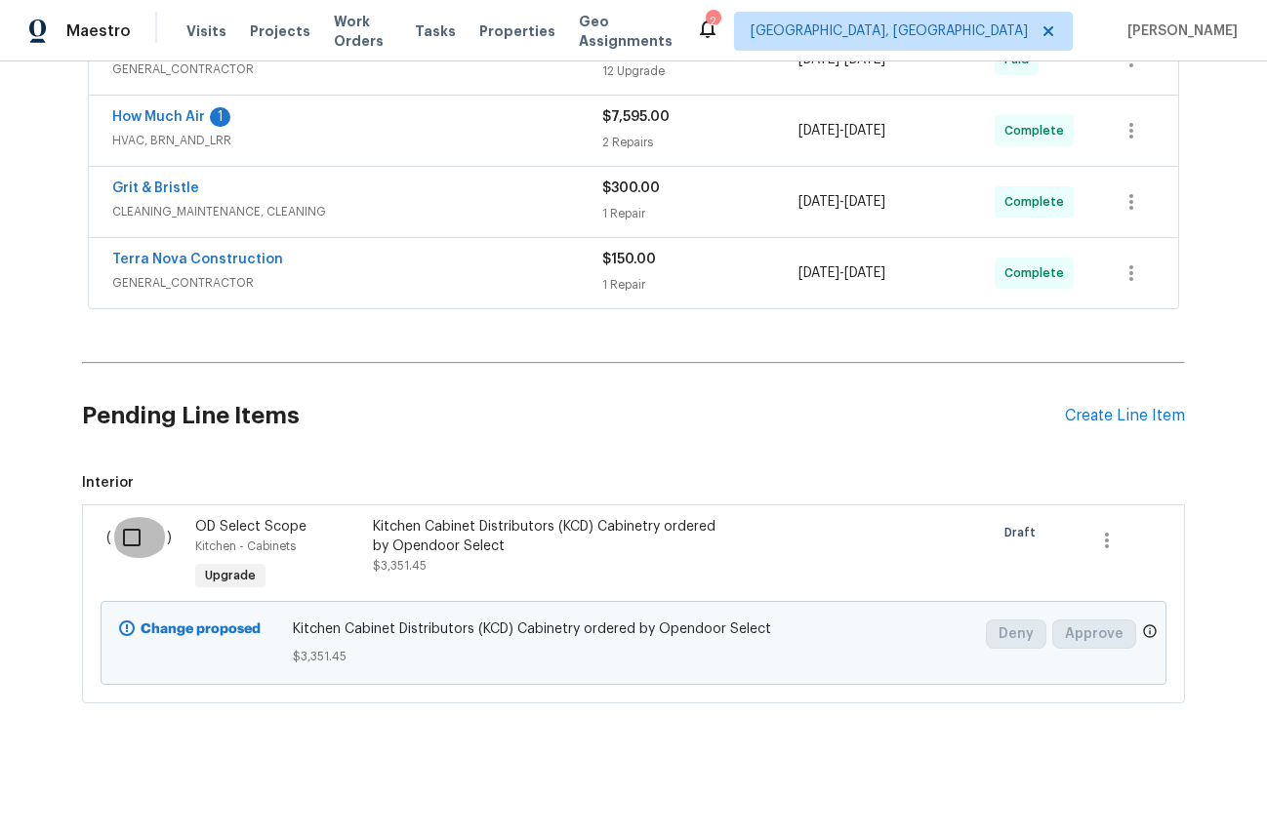
click at [132, 530] on input "checkbox" at bounding box center [139, 537] width 56 height 41
checkbox input "true"
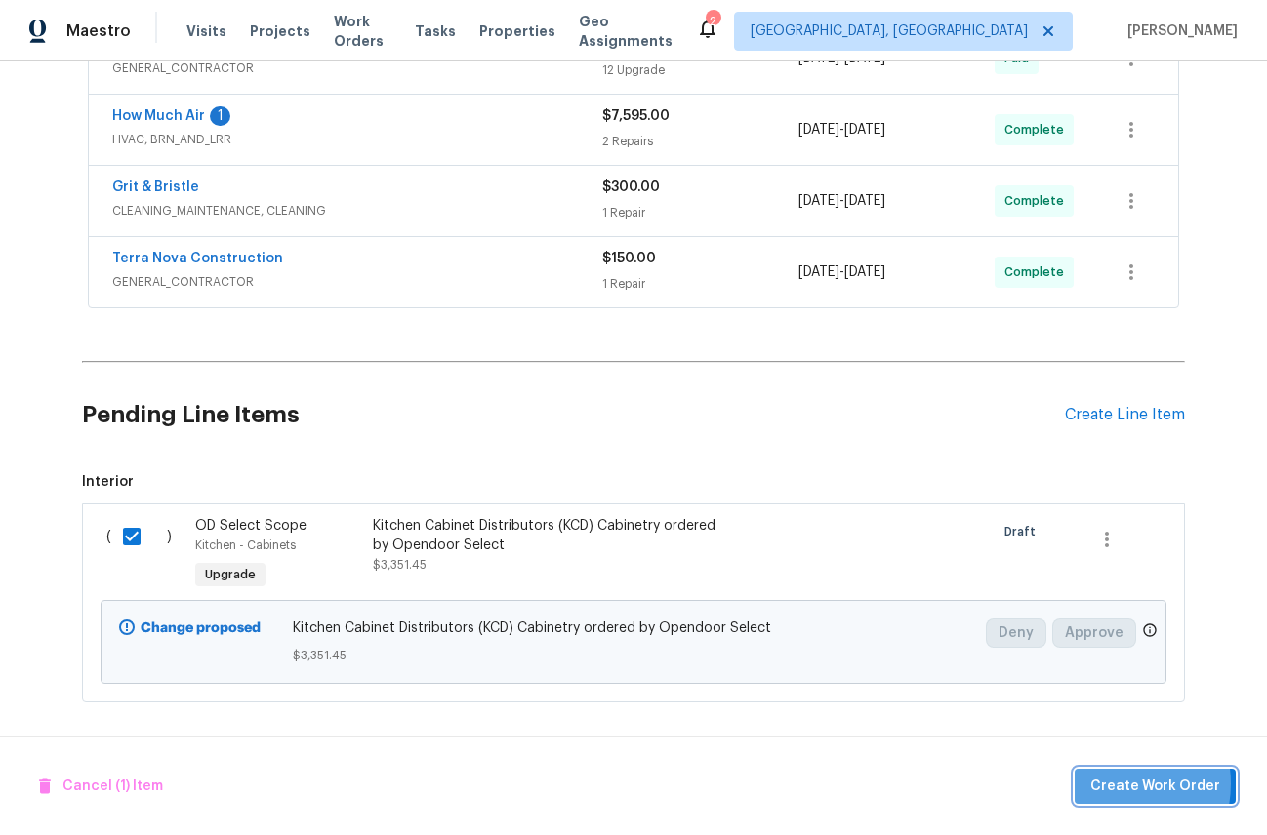
click at [1115, 784] on span "Create Work Order" at bounding box center [1155, 787] width 130 height 24
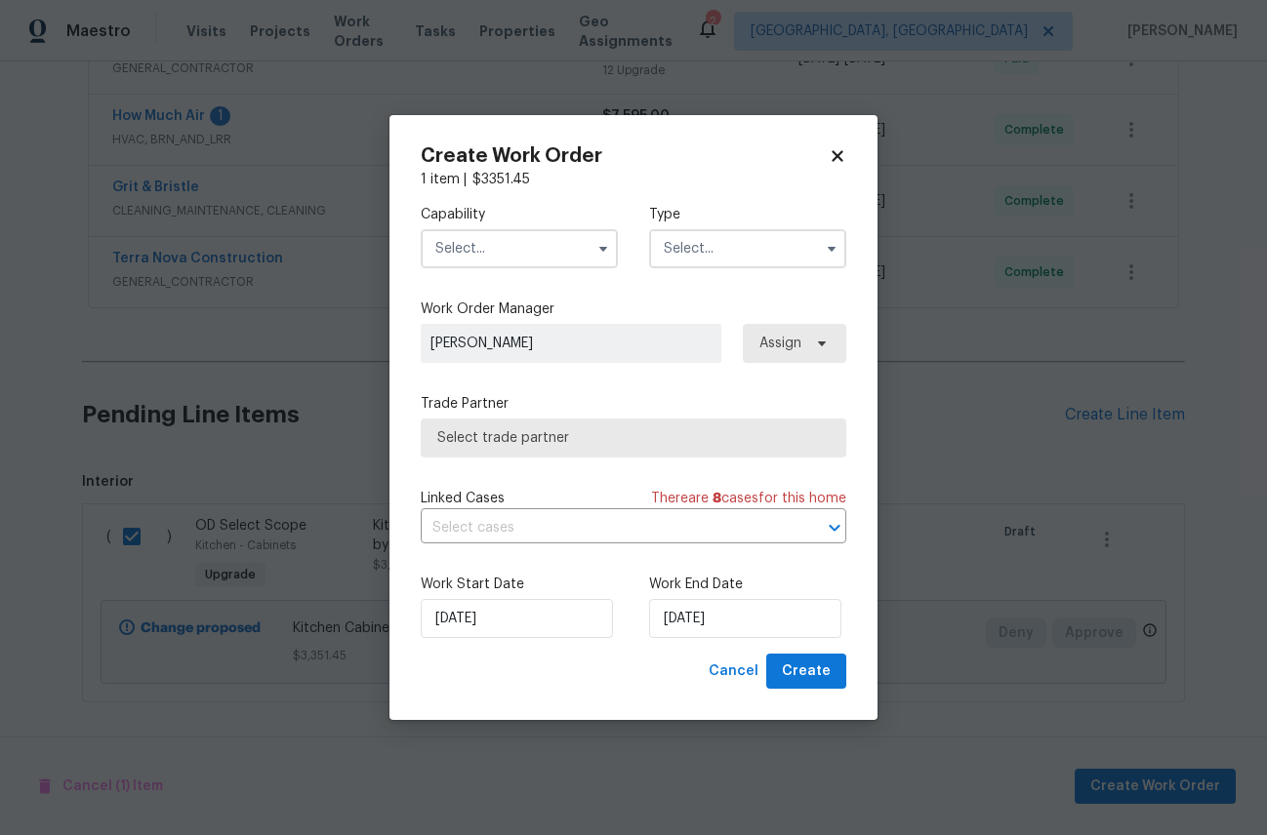
click at [506, 253] on input "text" at bounding box center [519, 248] width 197 height 39
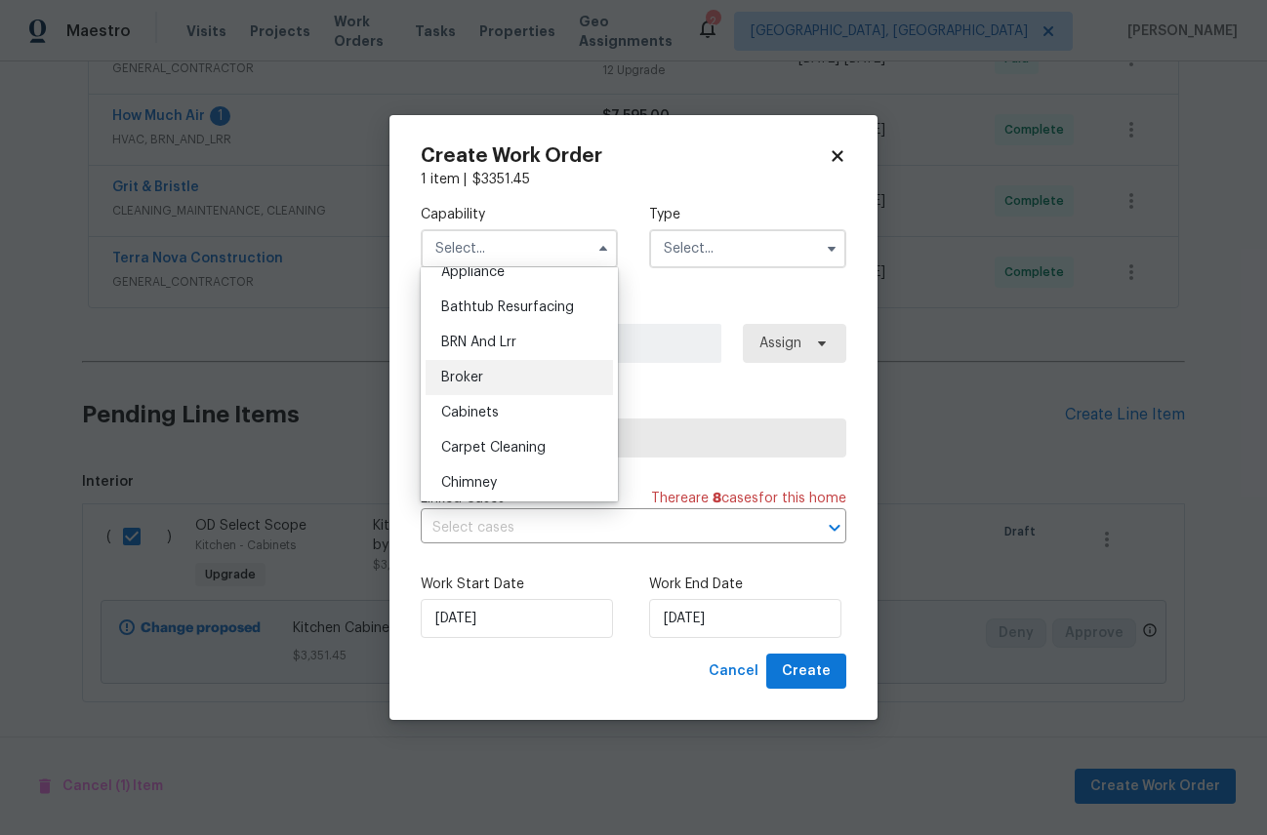
scroll to position [57, 0]
click at [493, 409] on span "Cabinets" at bounding box center [470, 409] width 58 height 14
type input "Cabinets"
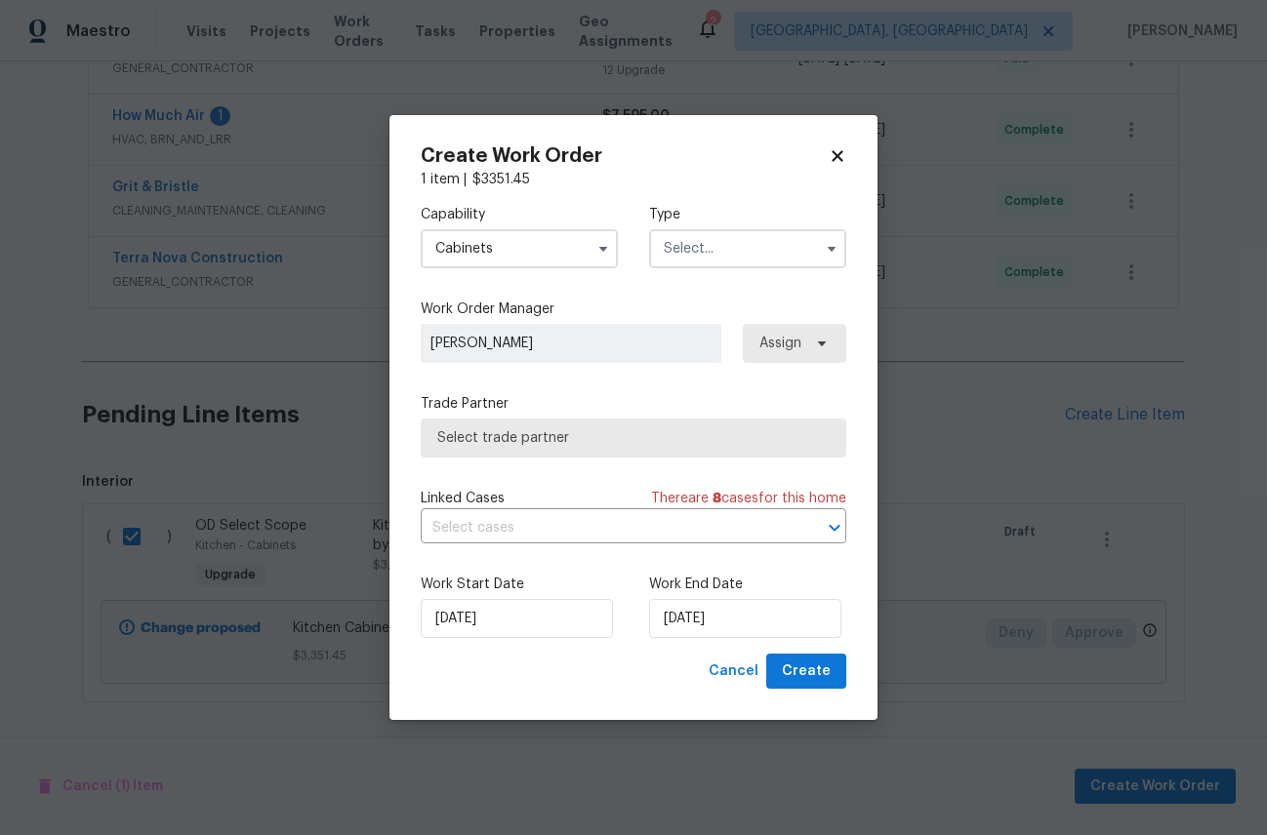
click at [740, 254] on input "text" at bounding box center [747, 248] width 197 height 39
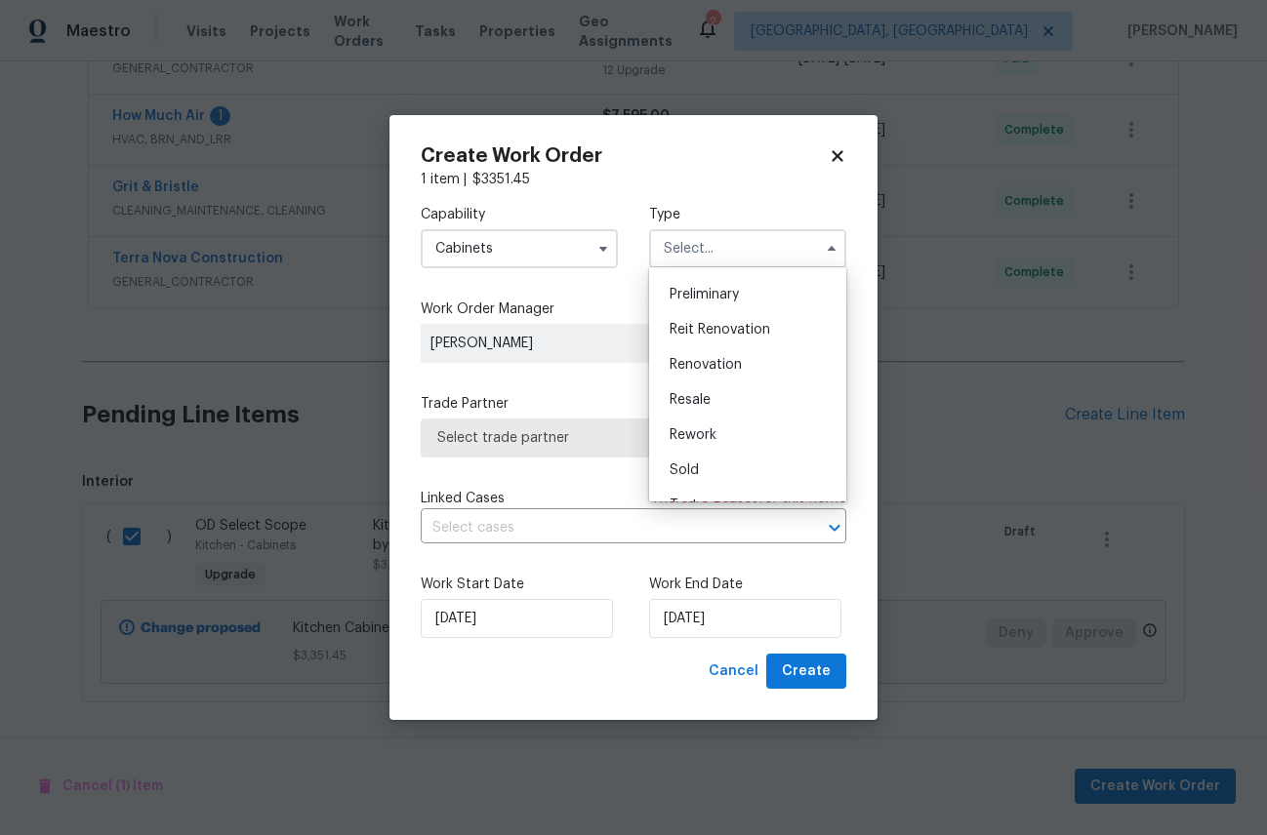
scroll to position [443, 0]
click at [722, 331] on div "Renovation" at bounding box center [747, 338] width 187 height 35
type input "Renovation"
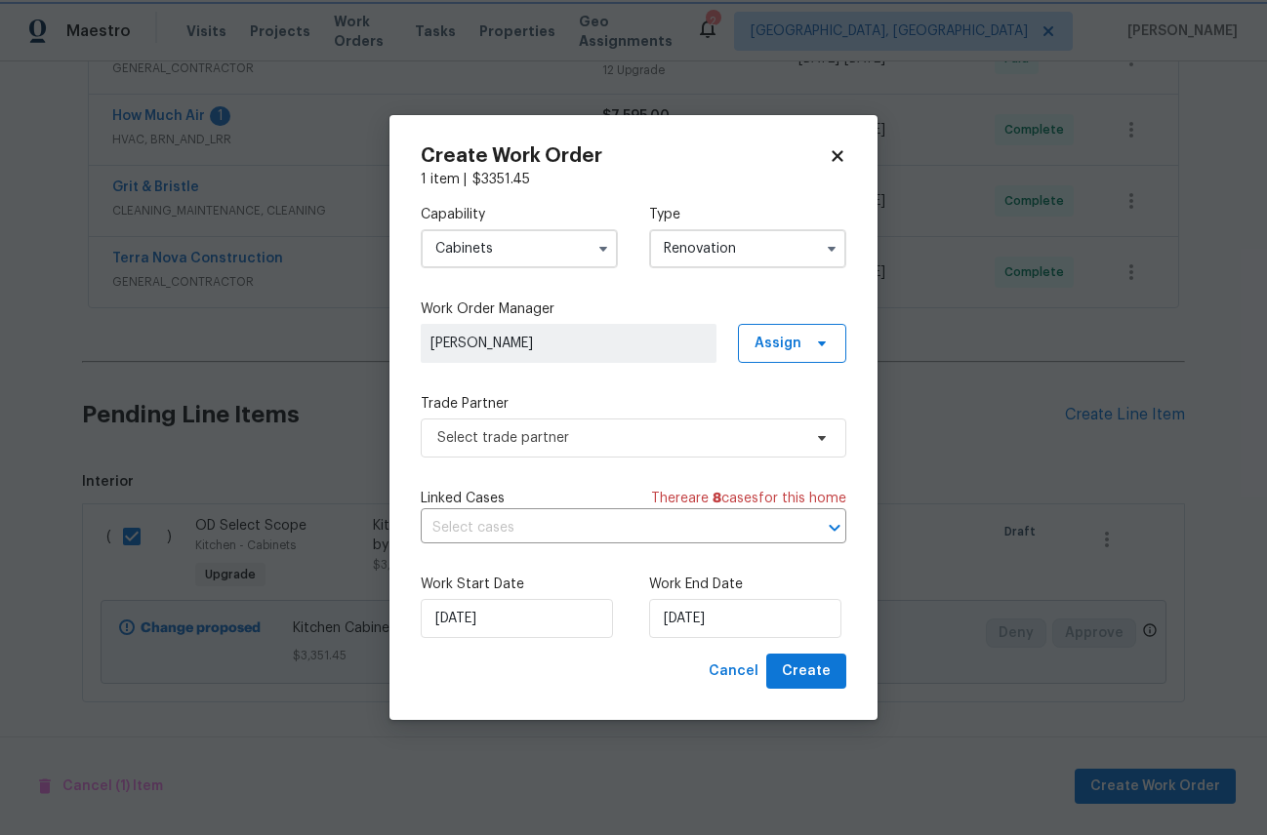
scroll to position [0, 0]
click at [835, 333] on span "Assign" at bounding box center [792, 343] width 108 height 39
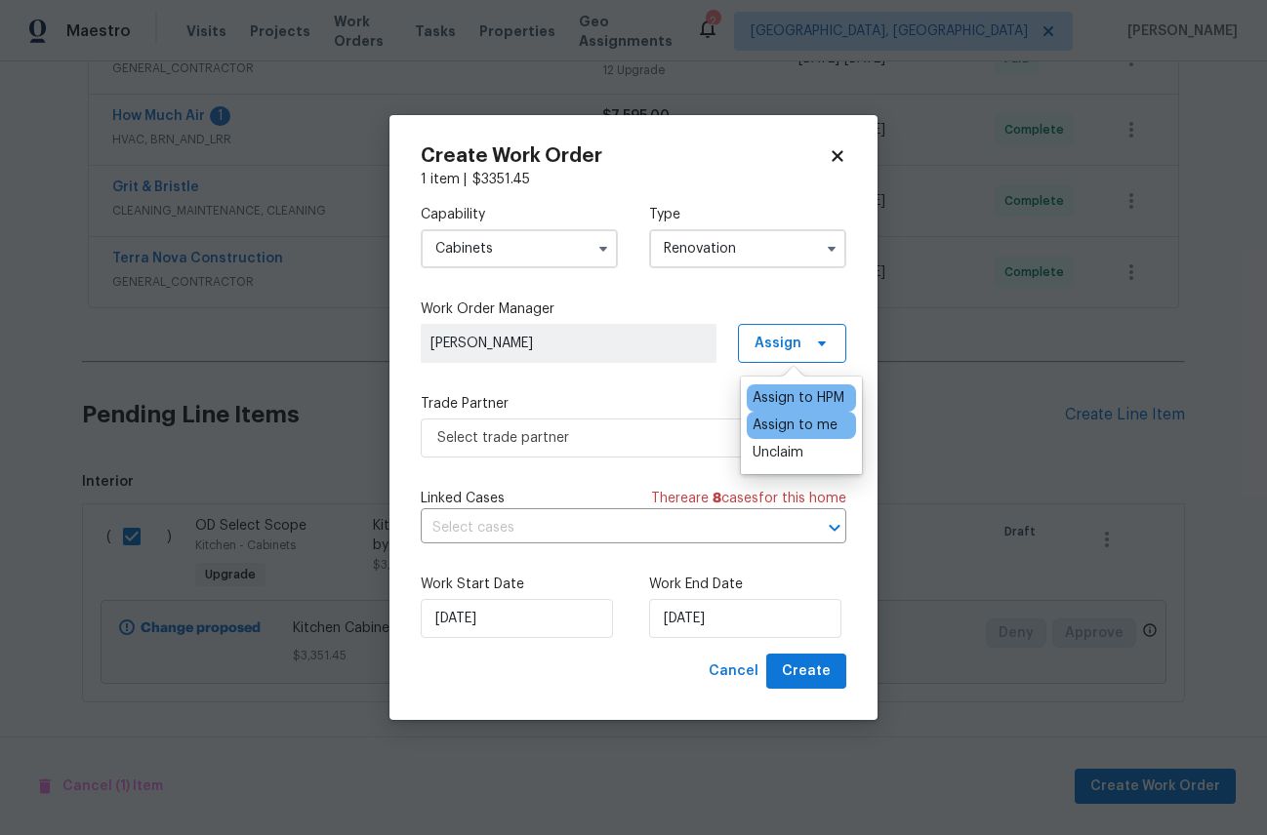
click at [791, 430] on div "Assign to me" at bounding box center [794, 426] width 85 height 20
click at [572, 484] on div "Capability Cabinets Type Renovation Work Order Manager [PERSON_NAME] Assign Tra…" at bounding box center [633, 421] width 425 height 465
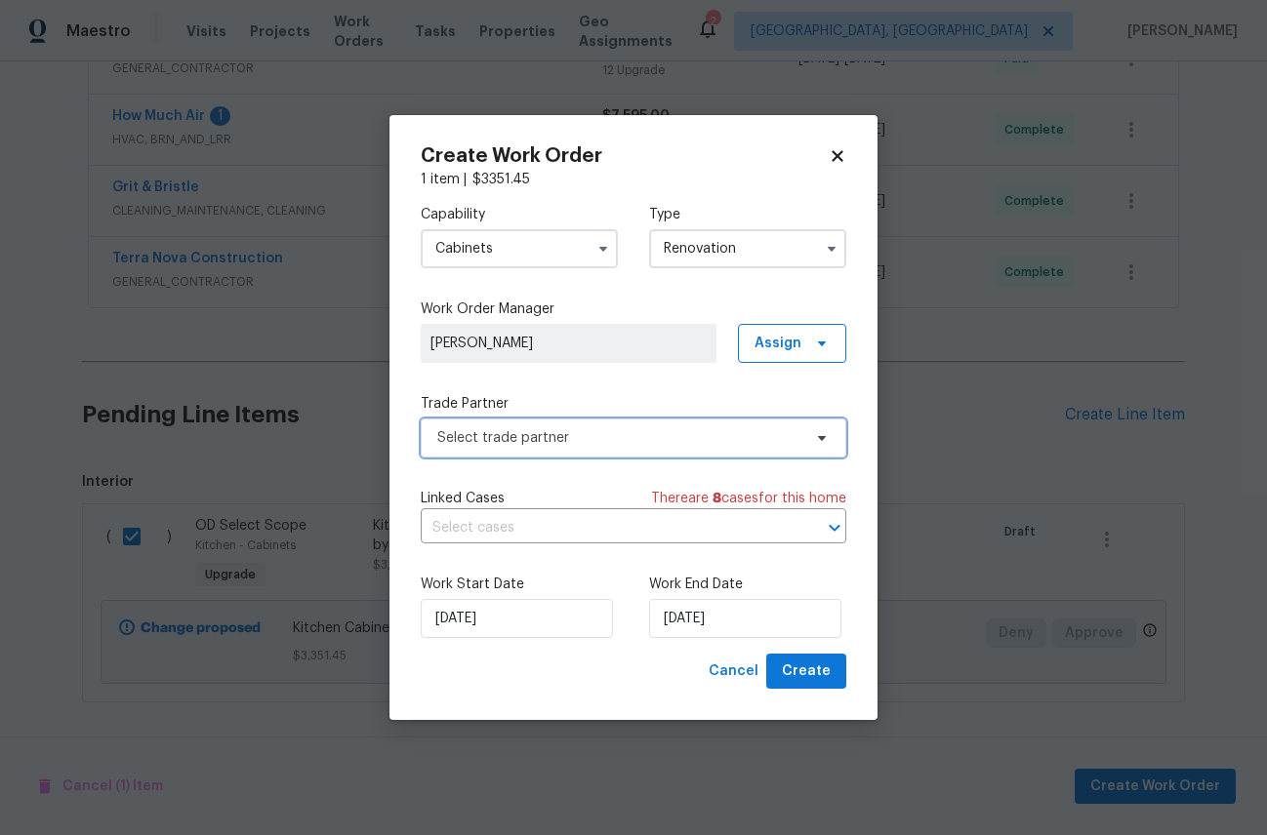
click at [624, 446] on span "Select trade partner" at bounding box center [619, 438] width 364 height 20
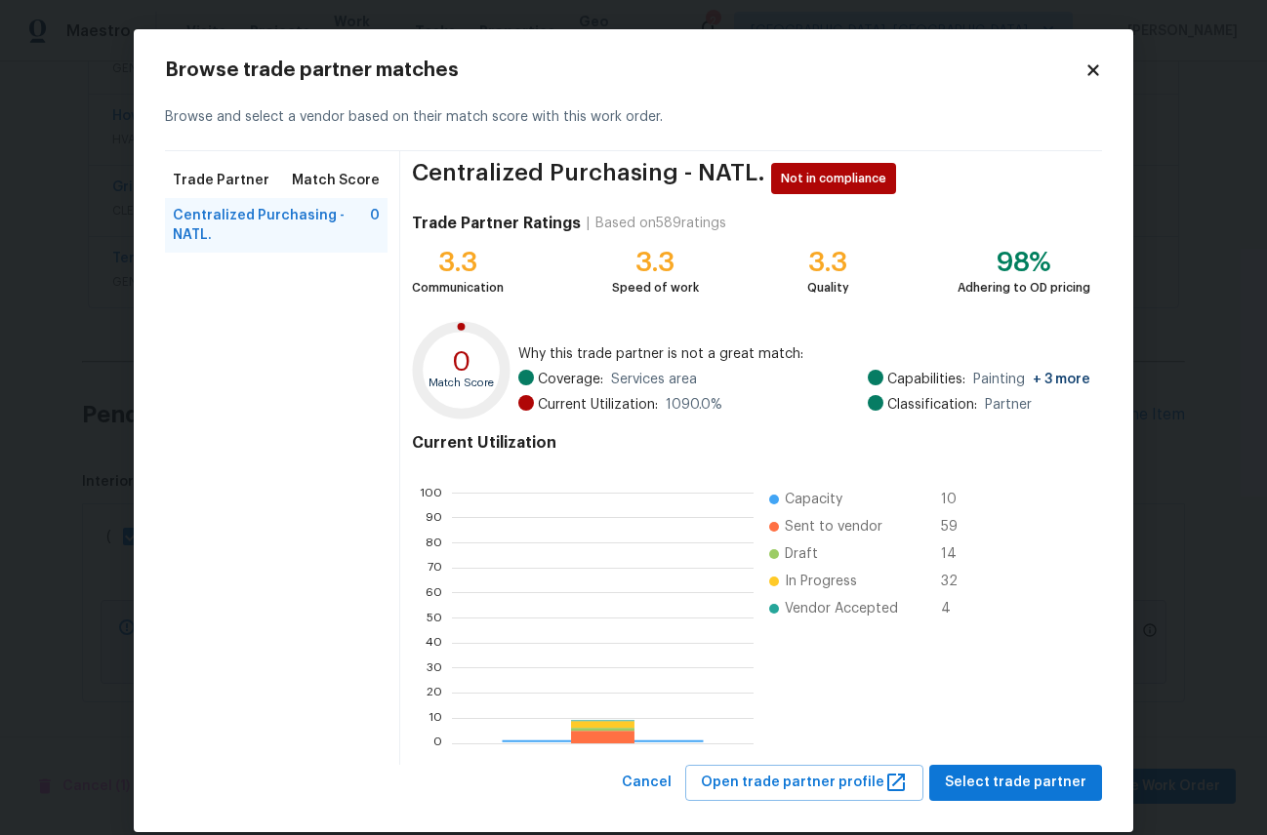
scroll to position [273, 301]
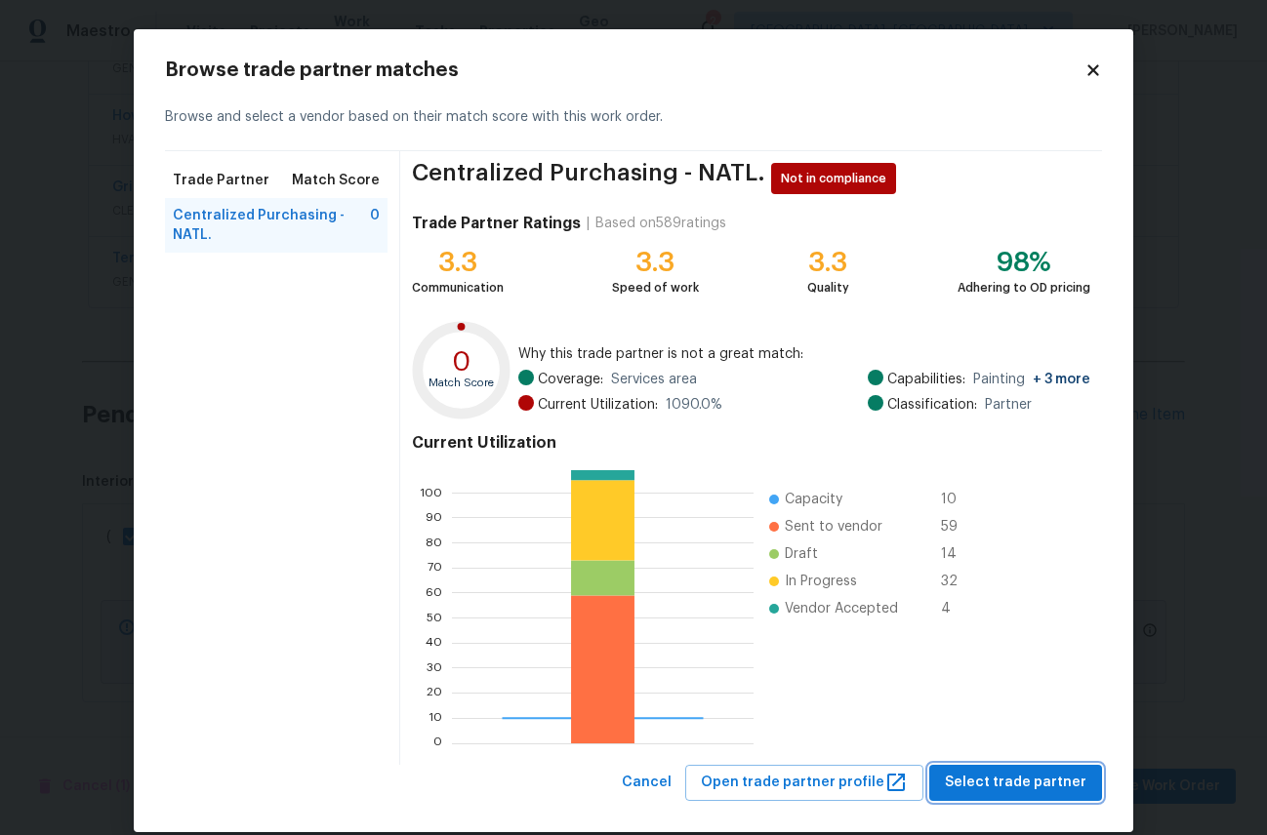
click at [1001, 777] on span "Select trade partner" at bounding box center [1016, 783] width 142 height 24
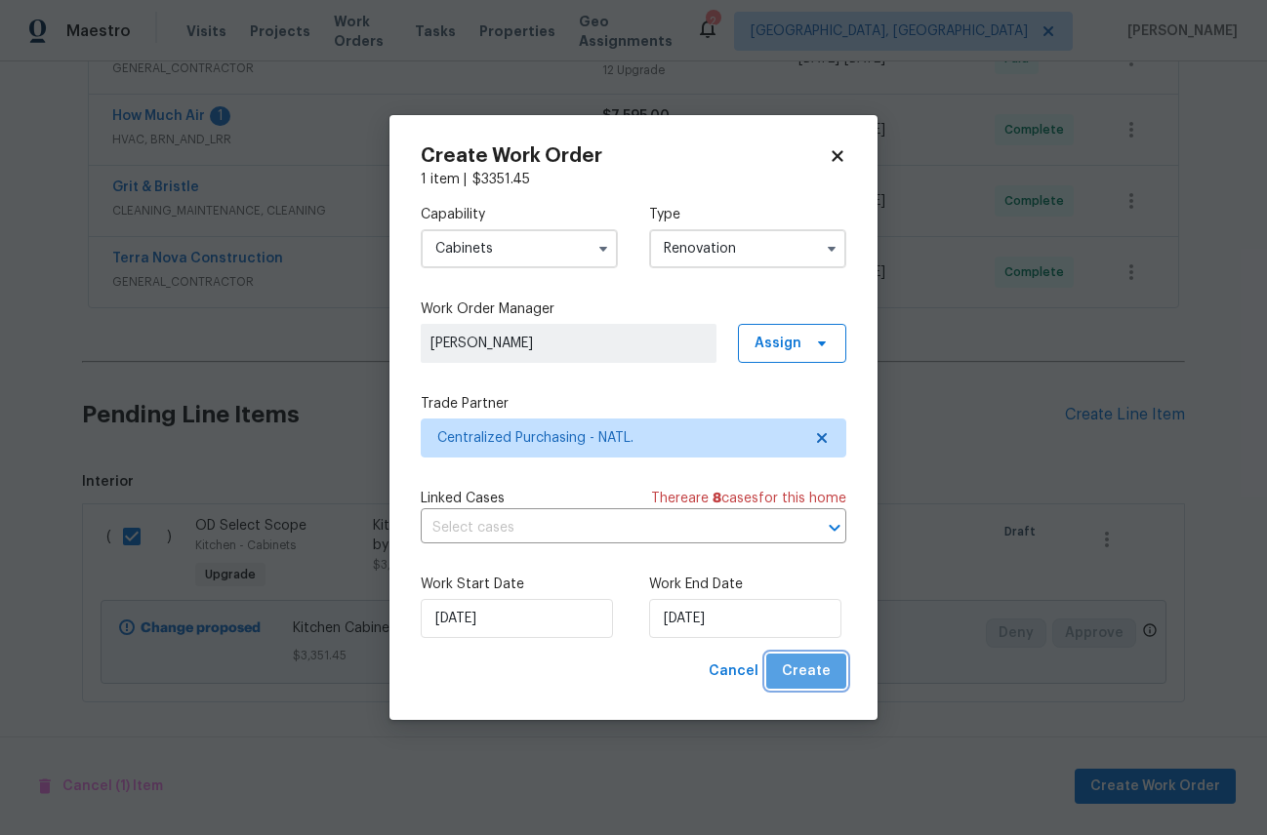
click at [823, 670] on span "Create" at bounding box center [806, 672] width 49 height 24
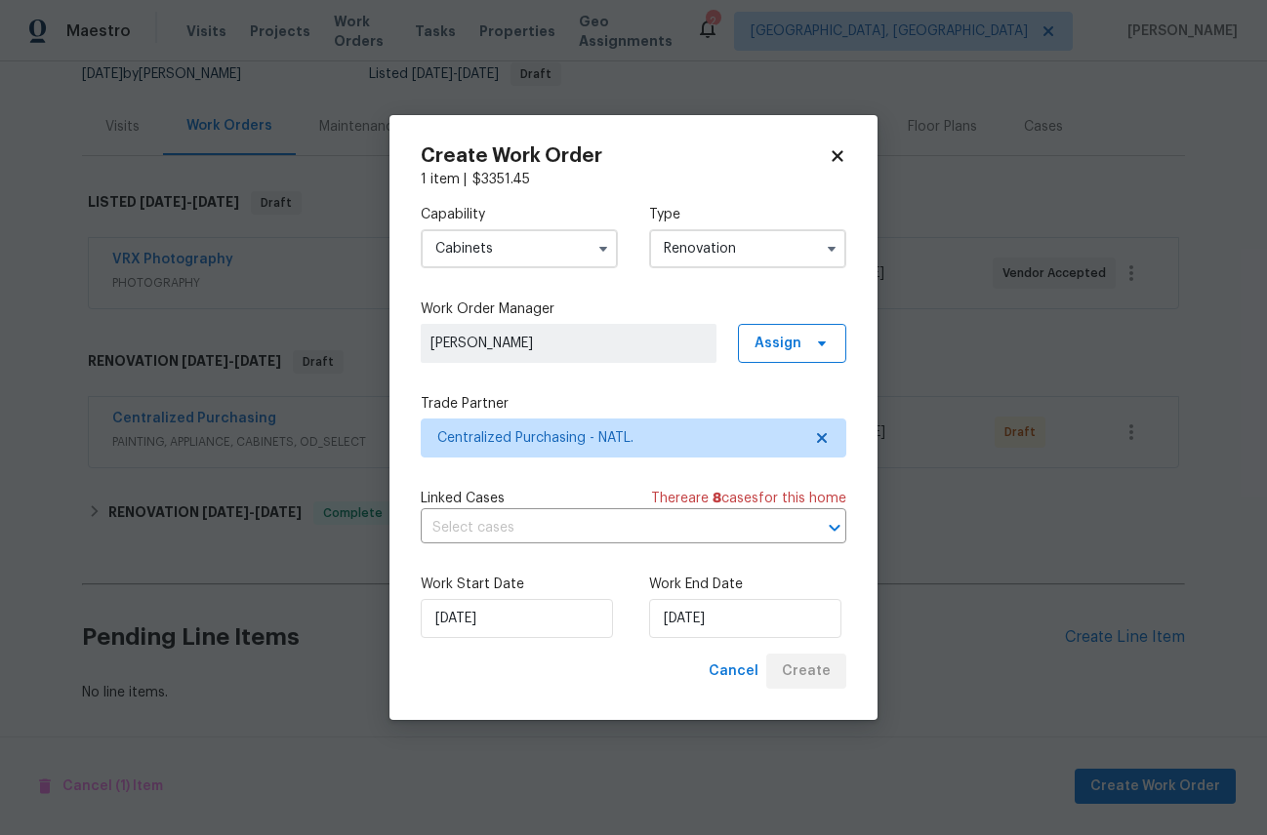
scroll to position [198, 0]
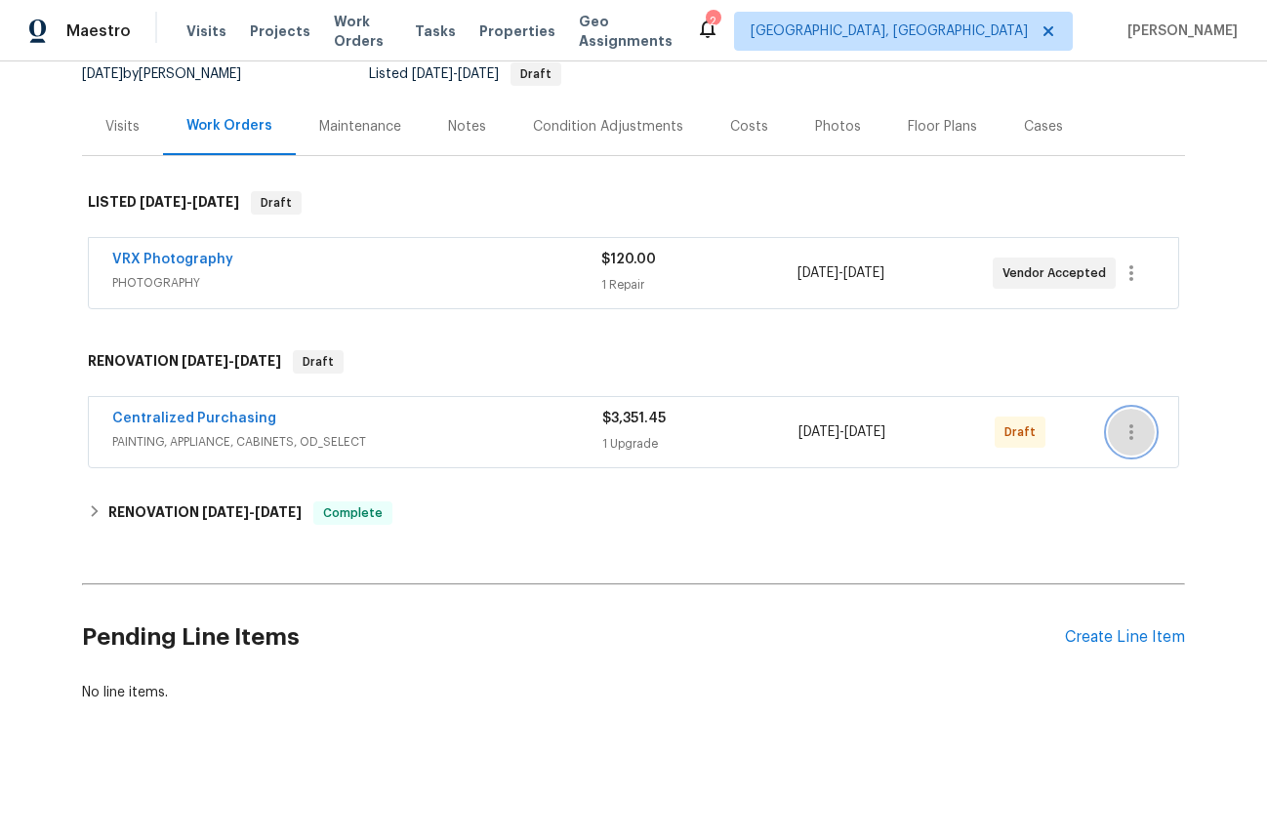
click at [1132, 434] on icon "button" at bounding box center [1130, 432] width 23 height 23
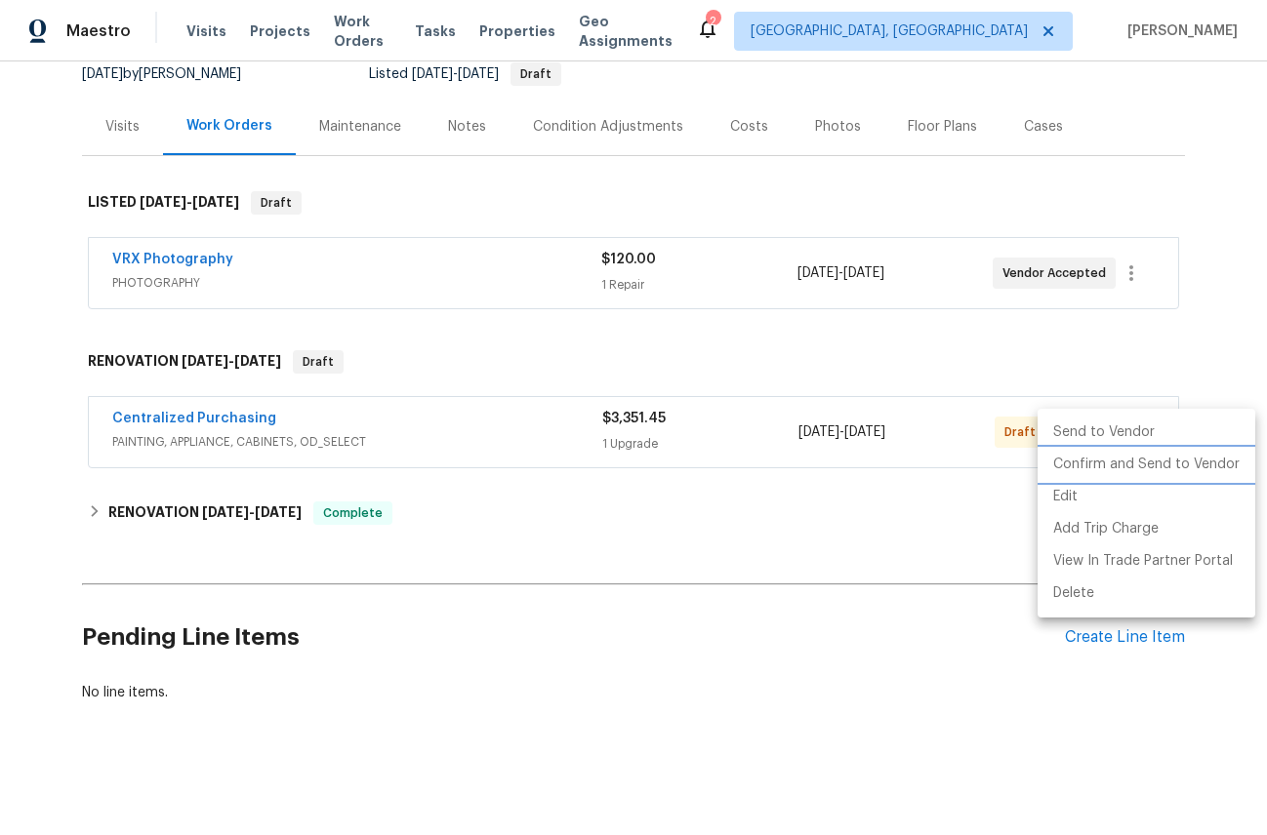
click at [1110, 463] on li "Confirm and Send to Vendor" at bounding box center [1146, 465] width 218 height 32
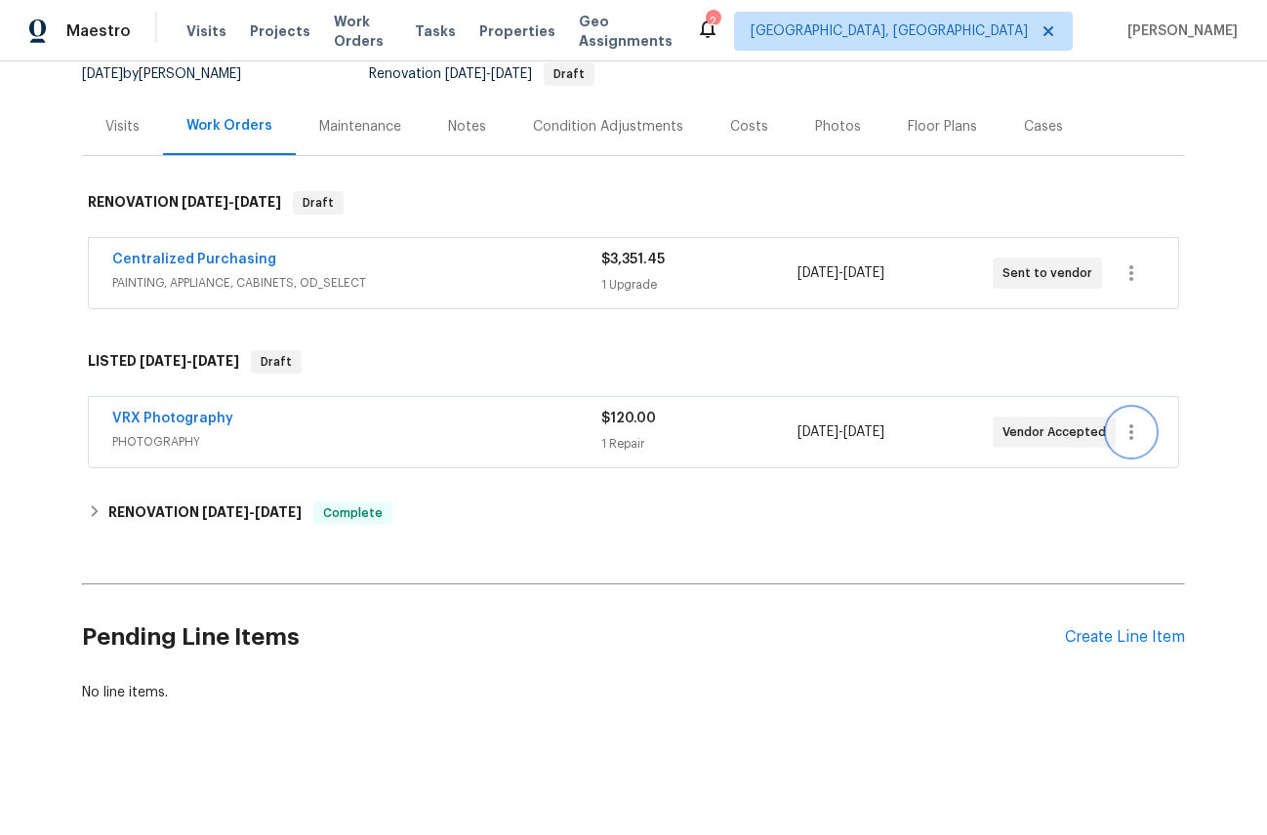
click at [1131, 430] on icon "button" at bounding box center [1131, 433] width 4 height 16
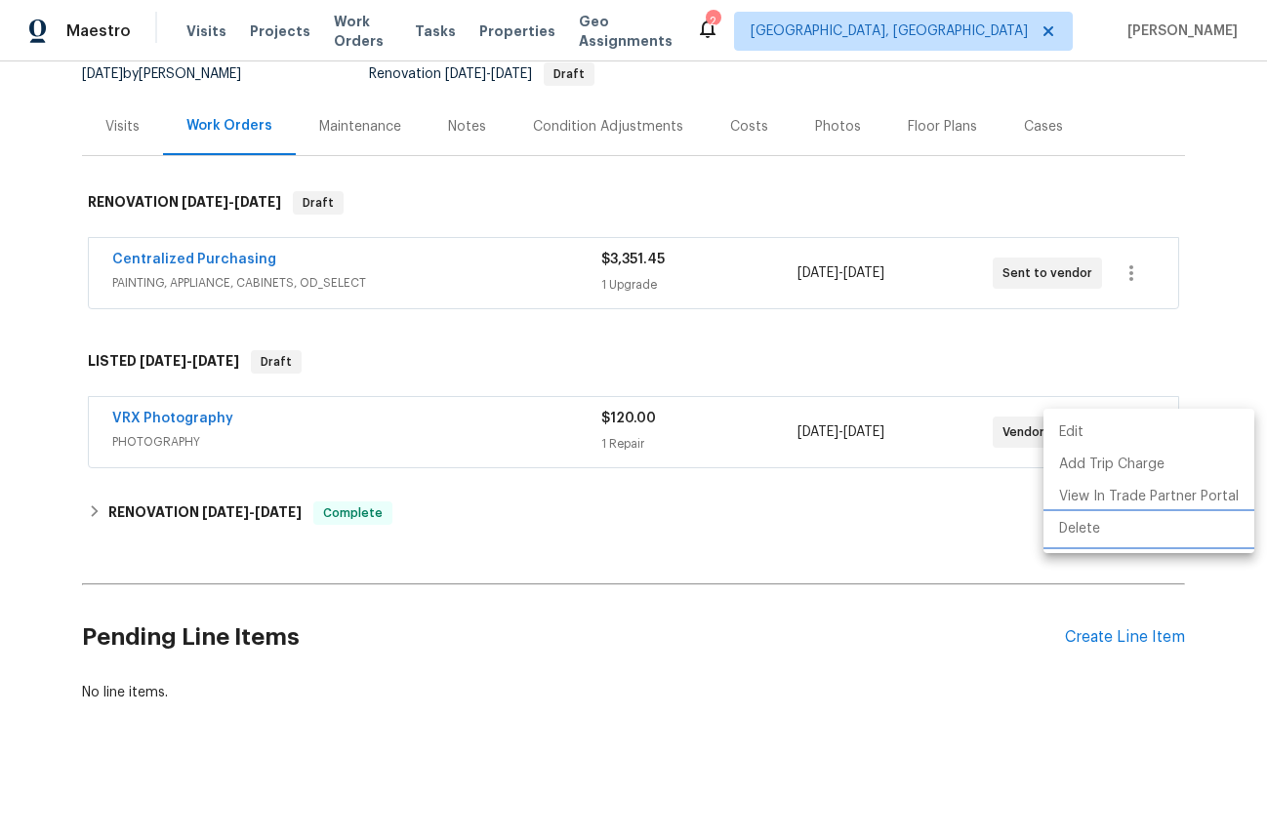
click at [1093, 524] on li "Delete" at bounding box center [1148, 529] width 211 height 32
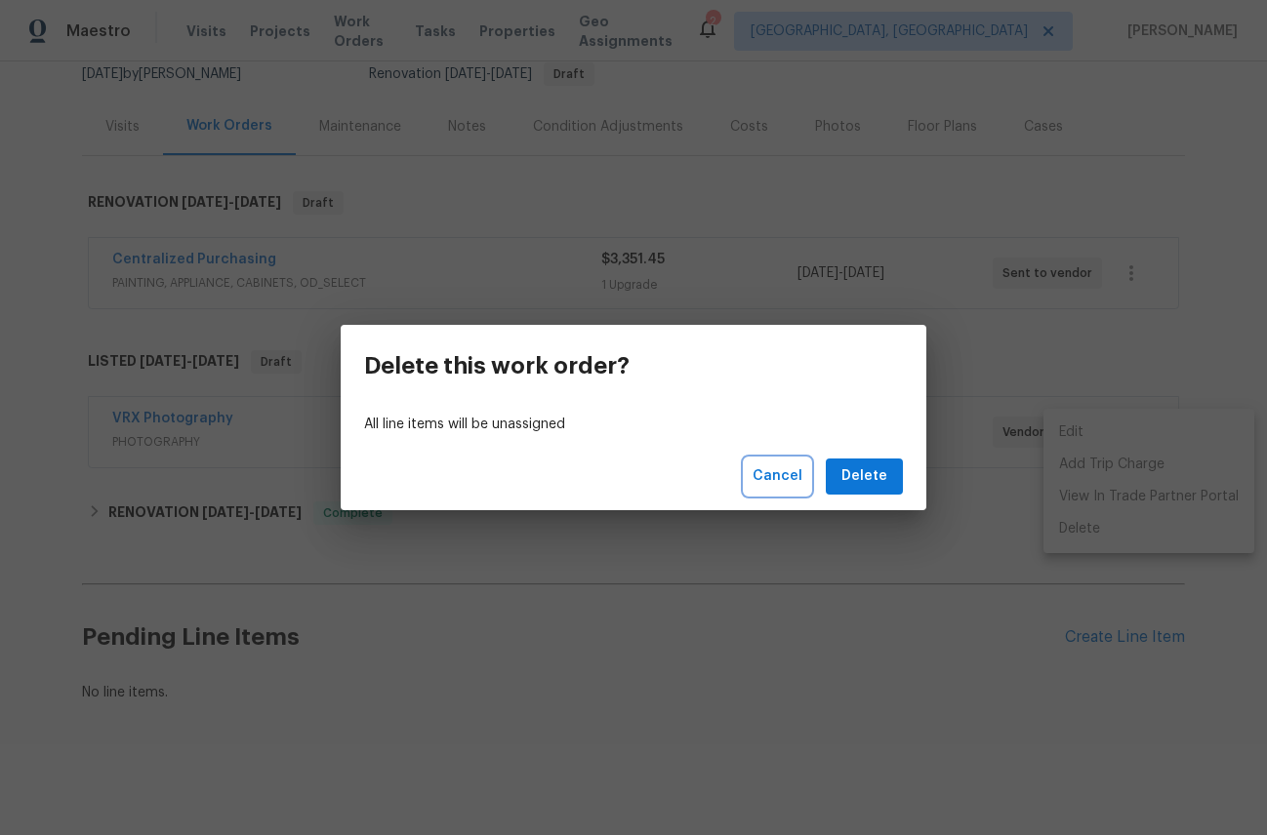
click at [789, 470] on span "Cancel" at bounding box center [777, 477] width 50 height 24
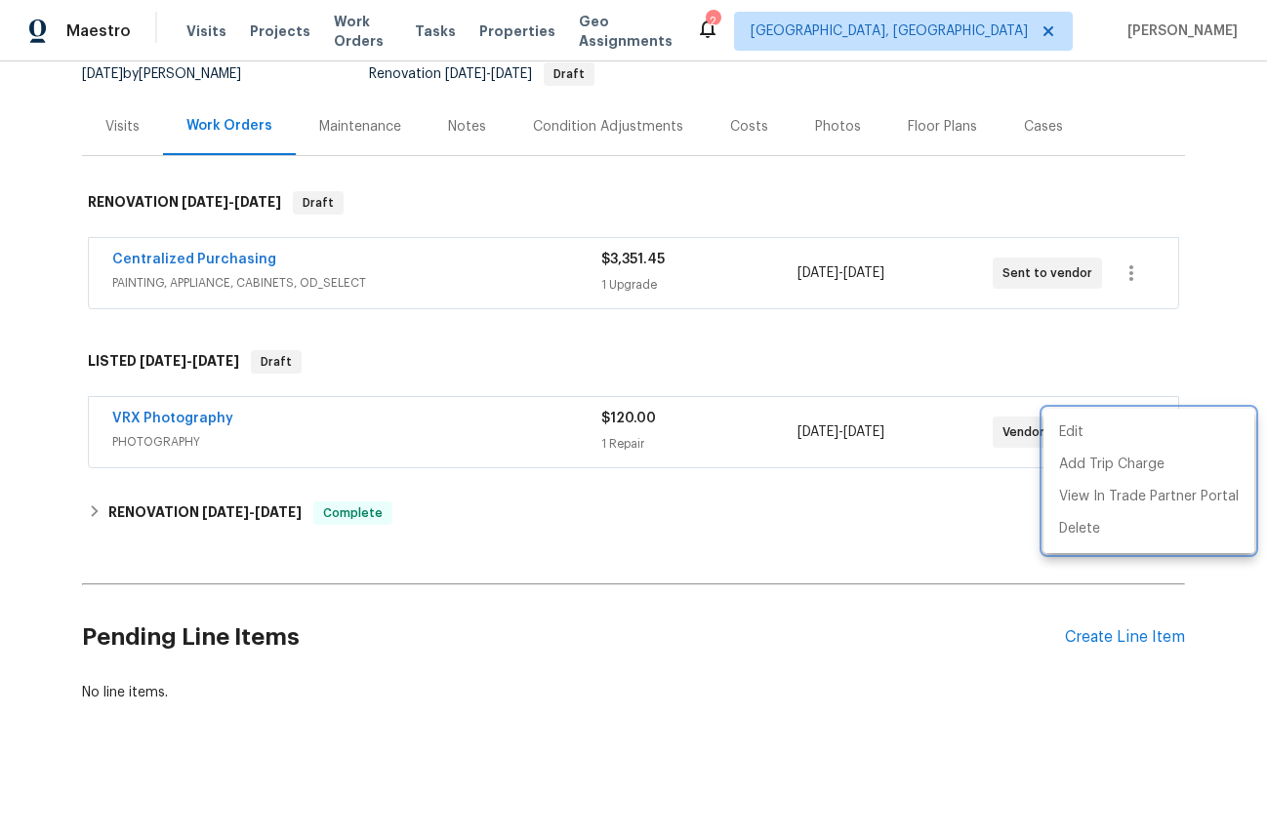
click at [1054, 347] on div at bounding box center [633, 417] width 1267 height 835
